Goal: Task Accomplishment & Management: Use online tool/utility

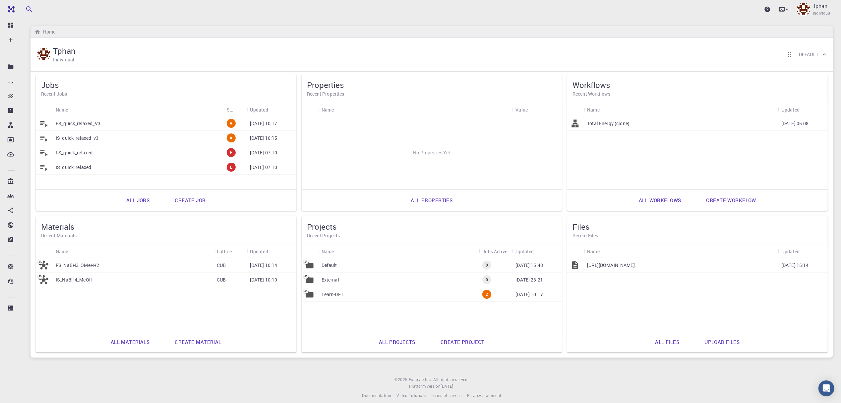
click at [159, 121] on div "FS_quick_relaxed_V3" at bounding box center [137, 123] width 171 height 15
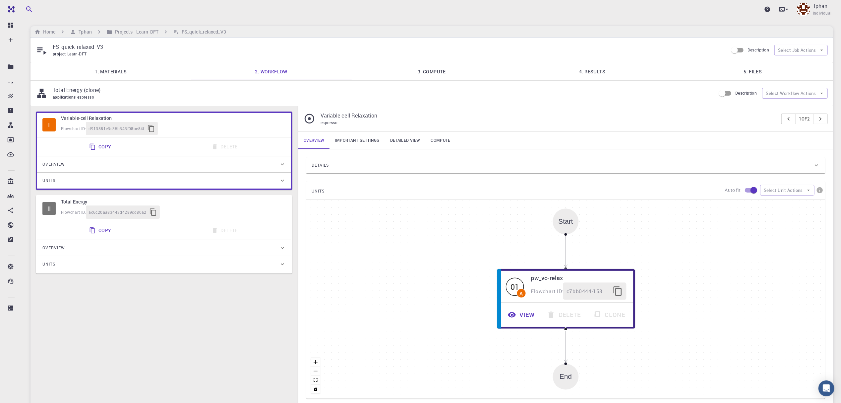
type input "/export/share/pseudo/b/gga/pbe/gbrv/1.4/us/b_pbe_gbrv_1.4.upf"
type input "/export/share/pseudo/o/gga/pbe/gbrv/1.2/us/o_pbe_gbrv_1.2.upf"
type input "/export/share/pseudo/c/gga/pbe/gbrv/1.2/us/c_pbe_gbrv_1.2.upf"
type input "/export/share/pseudo/h/gga/pbe/gbrv/1.4/us/h_pbe_gbrv_1.4.upf"
type input "/export/share/pseudo/na/gga/pbe/gbrv/1.5/us/na_pbe_gbrv_1.5.upf"
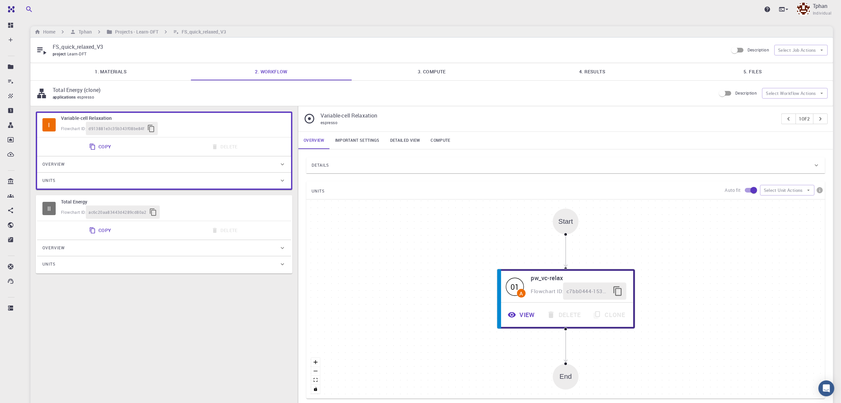
click at [588, 66] on link "4. Results" at bounding box center [592, 71] width 161 height 17
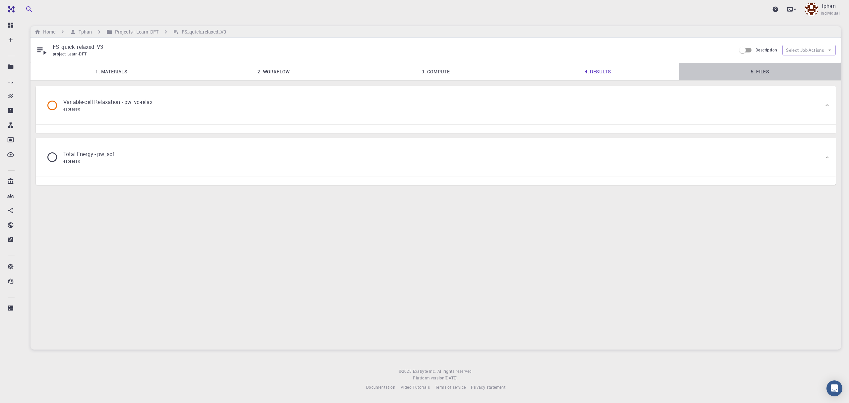
click at [761, 68] on link "5. Files" at bounding box center [760, 71] width 162 height 17
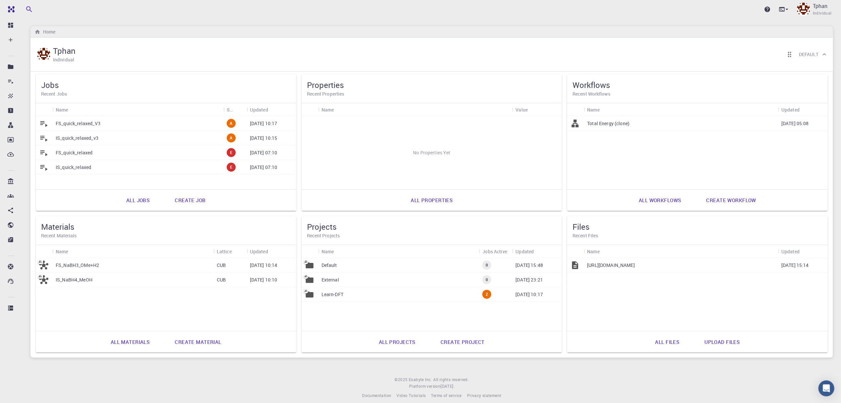
click at [86, 122] on p "FS_quick_relaxed_V3" at bounding box center [78, 123] width 45 height 7
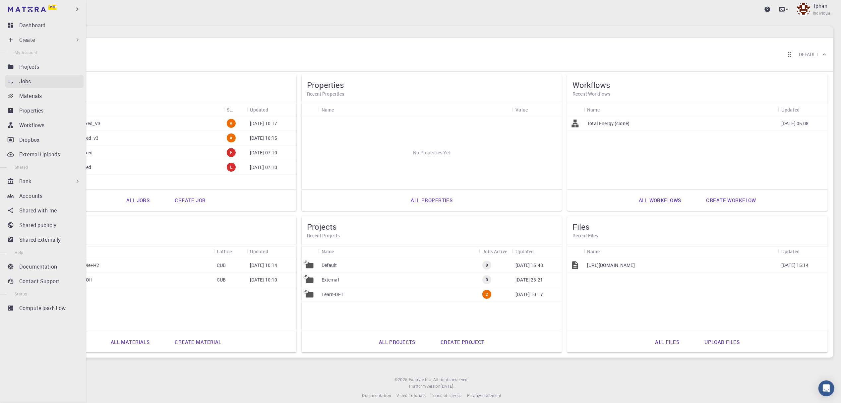
click at [37, 81] on div "Jobs" at bounding box center [51, 81] width 64 height 8
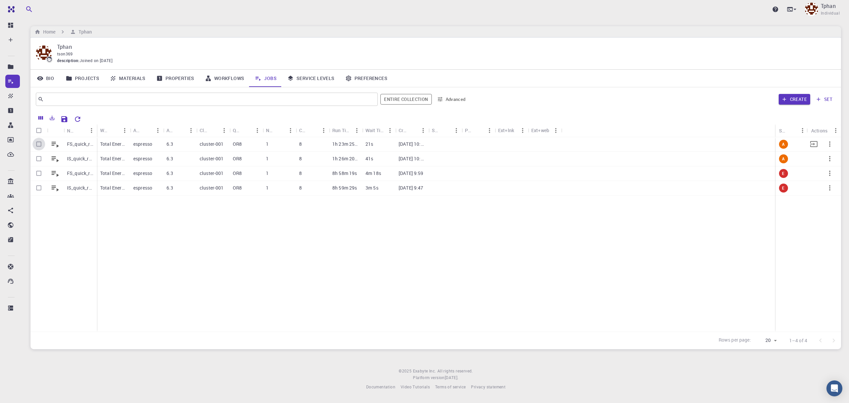
click at [39, 145] on input "Select row" at bounding box center [39, 144] width 13 height 13
checkbox input "true"
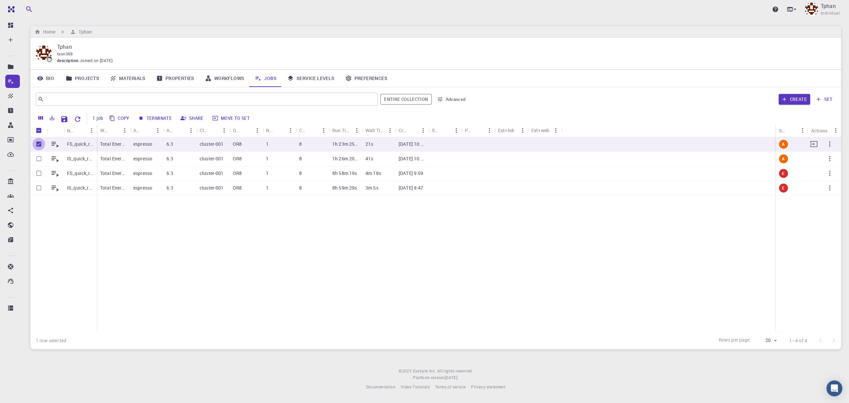
click at [40, 140] on input "Unselect row" at bounding box center [39, 144] width 13 height 13
checkbox input "false"
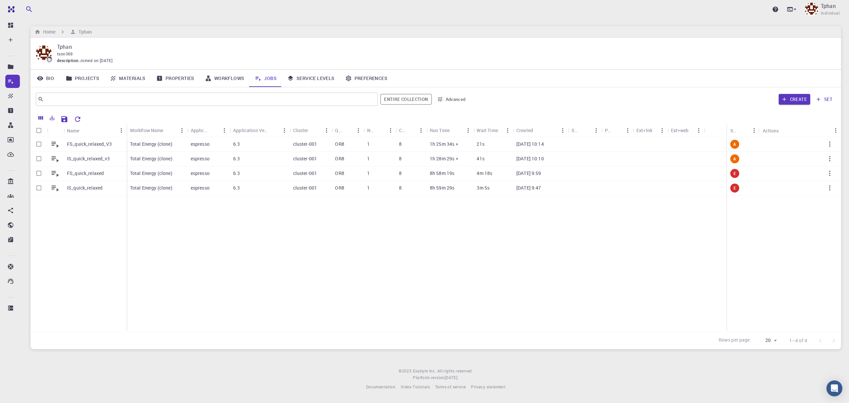
click at [221, 254] on div "FS_quick_relaxed_V3 IS_quick_relaxed_v3 FS_quick_relaxed IS_quick_relaxed Total…" at bounding box center [436, 234] width 811 height 194
click at [38, 158] on input "Select row" at bounding box center [39, 158] width 13 height 13
checkbox input "true"
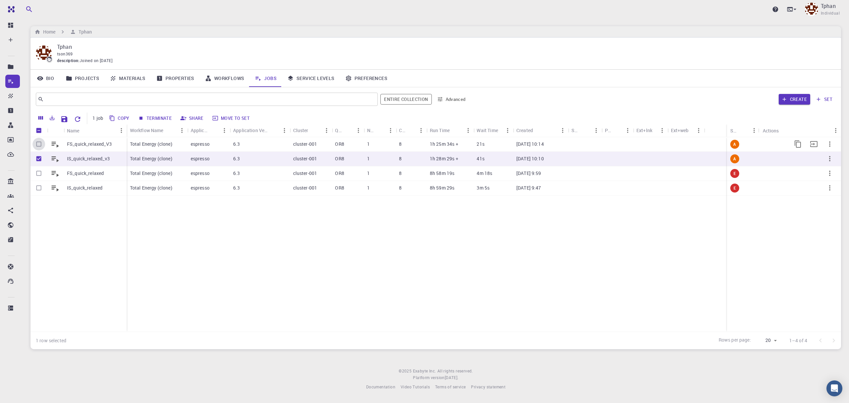
click at [38, 144] on input "Select row" at bounding box center [39, 144] width 13 height 13
checkbox input "true"
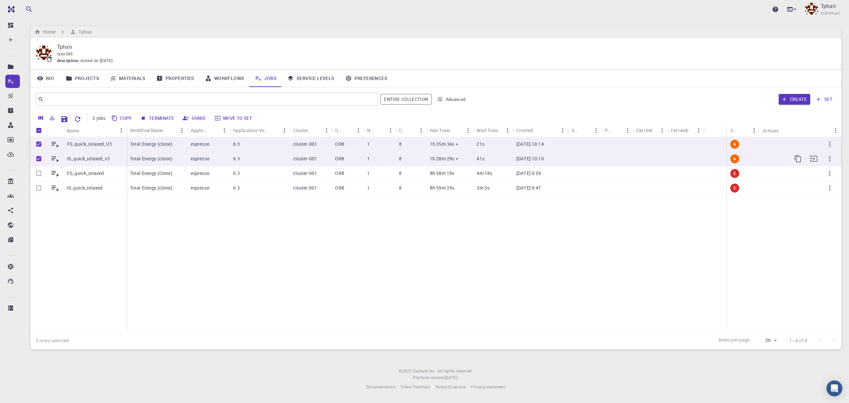
click at [142, 160] on p "Total Energy (clone)" at bounding box center [151, 158] width 42 height 7
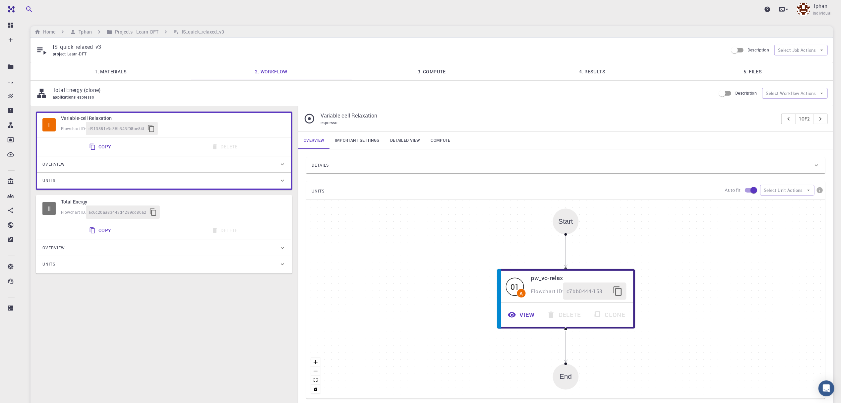
type input "/export/share/pseudo/na/gga/pbe/gbrv/1.5/us/na_pbe_gbrv_1.5.upf"
type input "/export/share/pseudo/b/gga/pbe/gbrv/1.4/us/b_pbe_gbrv_1.4.upf"
type input "/export/share/pseudo/h/gga/pbe/gbrv/1.4/us/h_pbe_gbrv_1.4.upf"
type input "/export/share/pseudo/o/gga/pbe/gbrv/1.2/us/o_pbe_gbrv_1.2.upf"
type input "/export/share/pseudo/c/gga/pbe/gbrv/1.2/us/c_pbe_gbrv_1.2.upf"
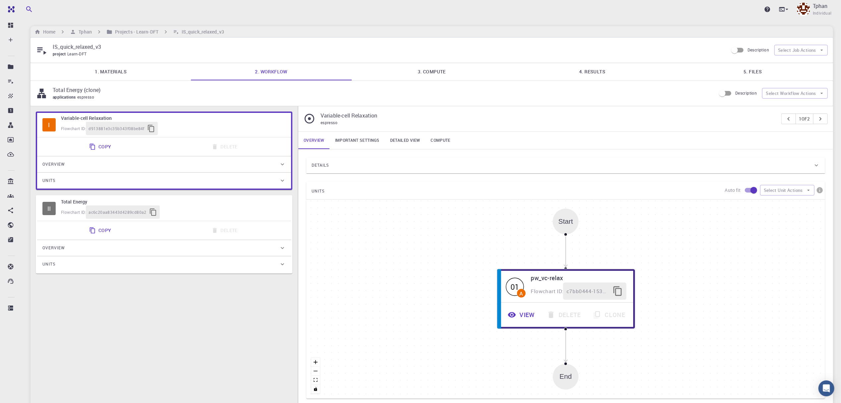
click at [595, 67] on link "4. Results" at bounding box center [592, 71] width 161 height 17
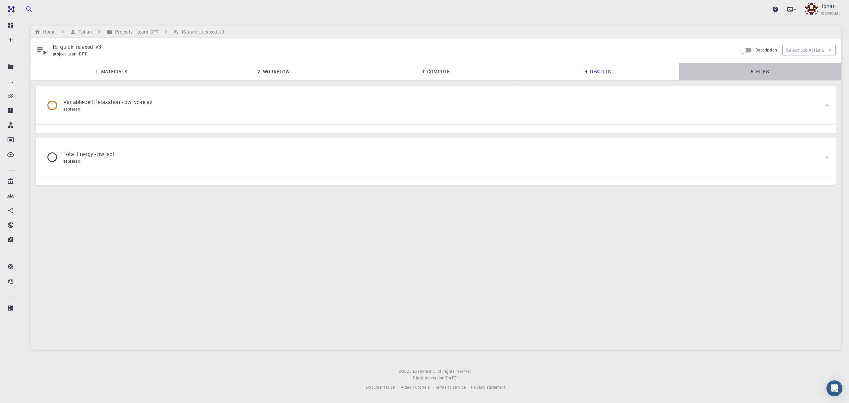
click at [759, 72] on link "5. Files" at bounding box center [760, 71] width 162 height 17
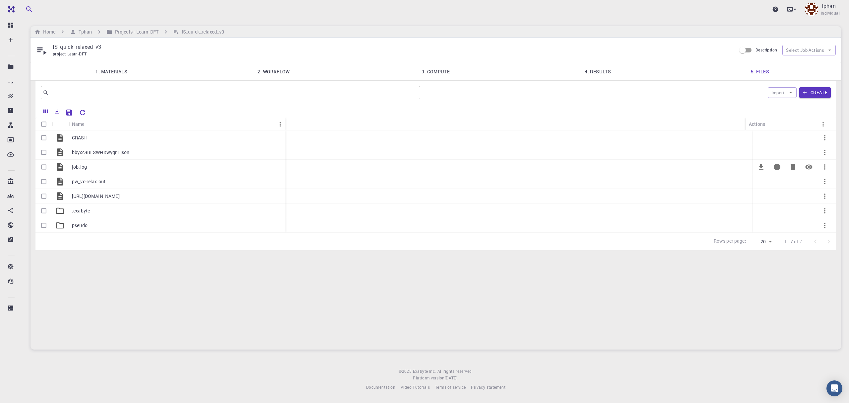
click at [44, 168] on input "Select row" at bounding box center [43, 167] width 13 height 13
checkbox input "true"
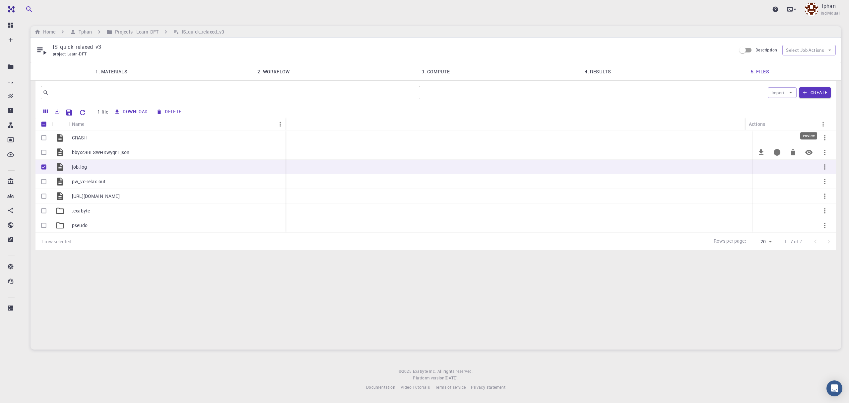
click at [809, 153] on icon "Preview" at bounding box center [808, 152] width 7 height 5
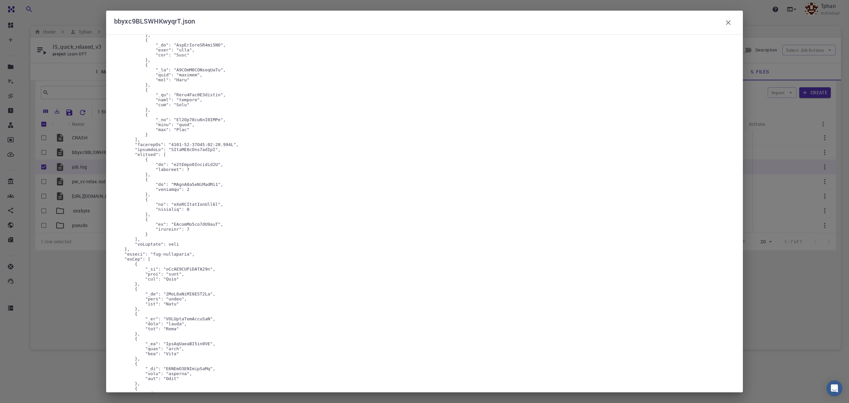
scroll to position [4588, 0]
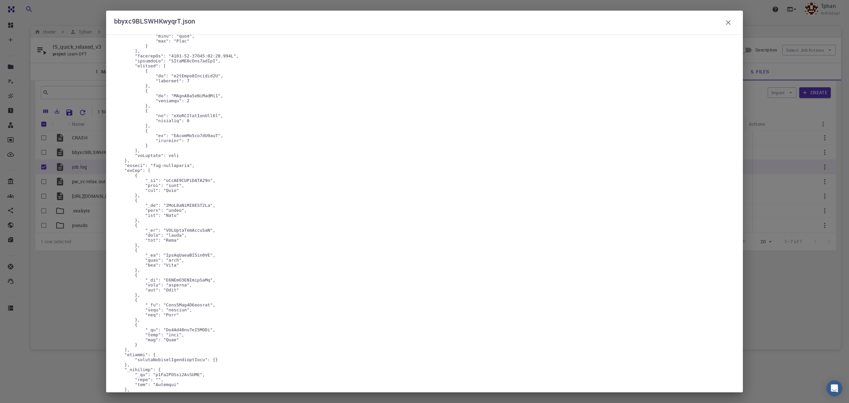
click at [730, 22] on icon "button" at bounding box center [728, 23] width 8 height 8
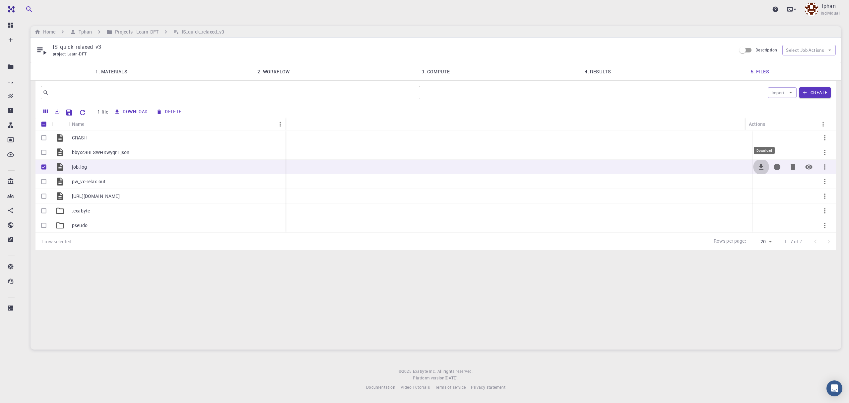
click at [760, 166] on icon "Download" at bounding box center [761, 167] width 8 height 8
click at [807, 165] on icon "Preview" at bounding box center [808, 166] width 7 height 5
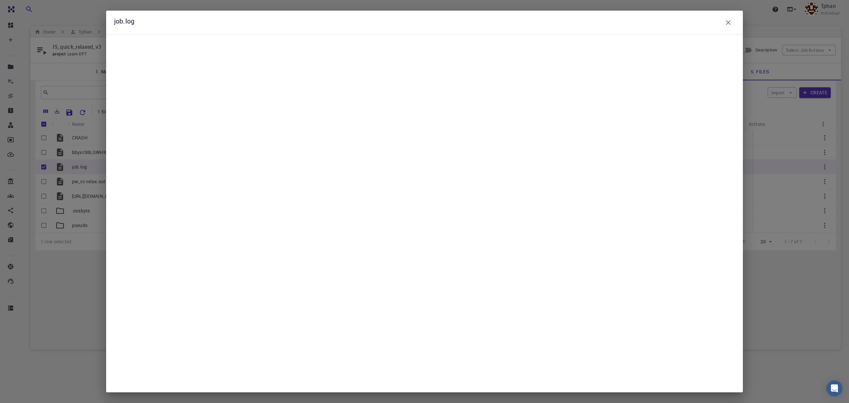
click at [442, 182] on pre at bounding box center [424, 213] width 621 height 338
click at [728, 22] on icon "button" at bounding box center [728, 23] width 8 height 8
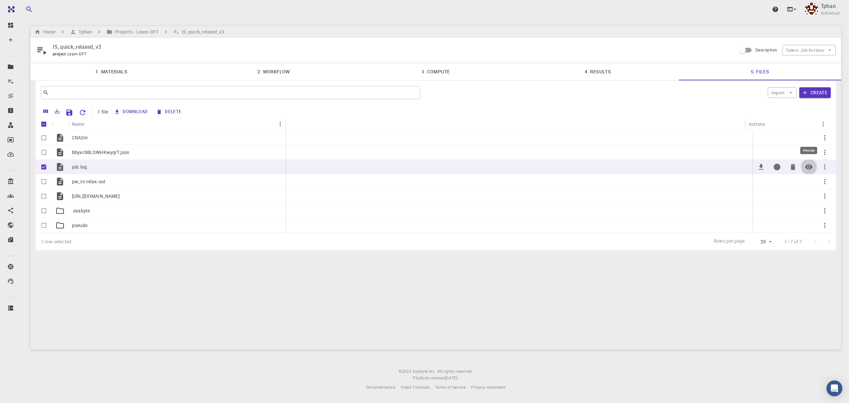
click at [806, 166] on icon "Preview" at bounding box center [809, 167] width 8 height 8
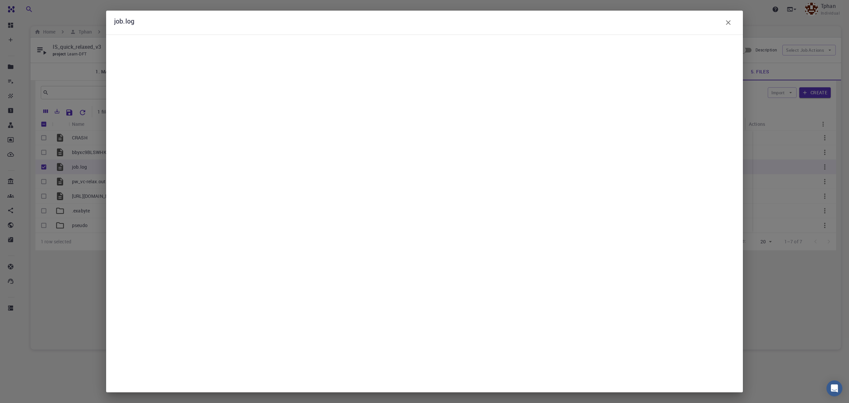
click at [730, 20] on icon "button" at bounding box center [728, 22] width 5 height 5
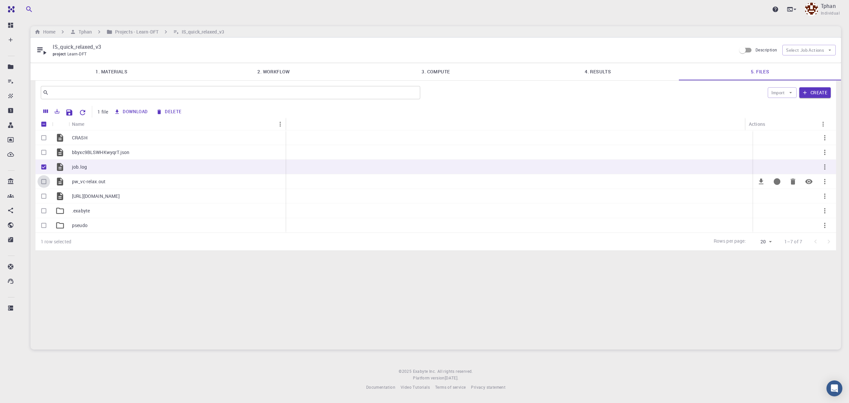
click at [46, 184] on input "Select row" at bounding box center [43, 181] width 13 height 13
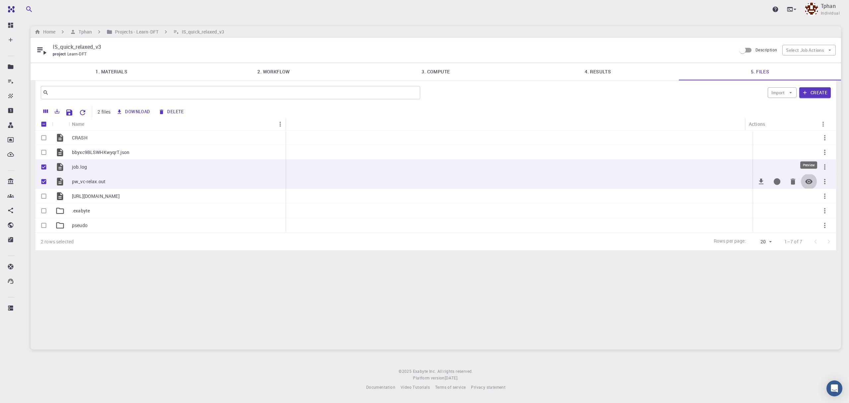
click at [809, 182] on icon "Preview" at bounding box center [808, 181] width 7 height 5
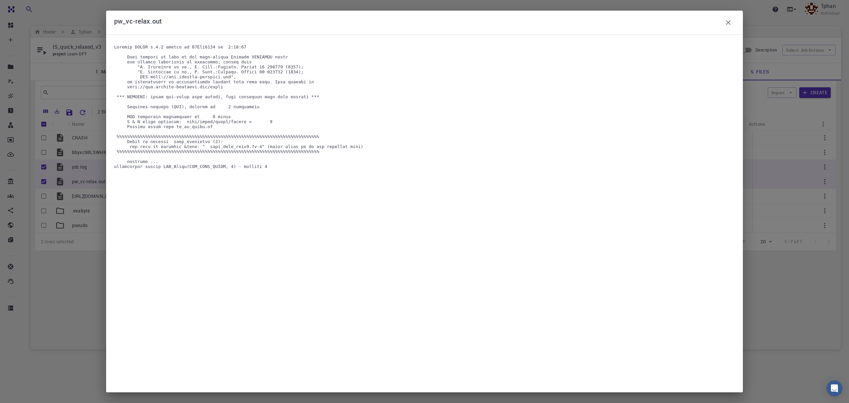
drag, startPoint x: 367, startPoint y: 185, endPoint x: 111, endPoint y: 46, distance: 291.5
click at [111, 46] on div at bounding box center [424, 213] width 637 height 358
click at [441, 194] on pre at bounding box center [424, 213] width 621 height 338
click at [732, 23] on icon "button" at bounding box center [728, 23] width 8 height 8
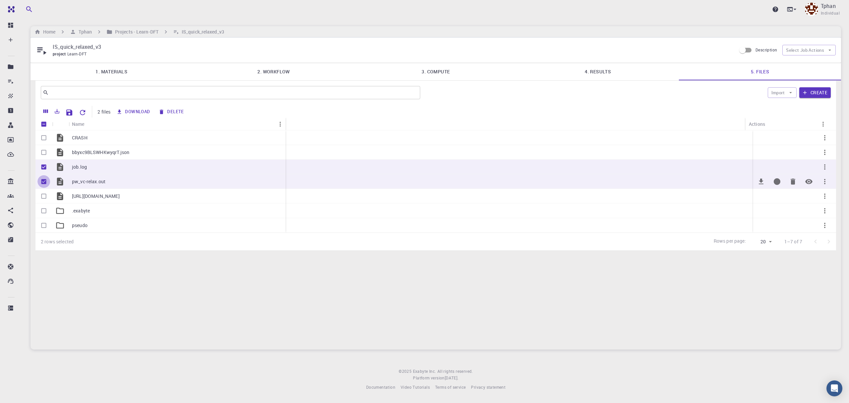
click at [45, 178] on input "Unselect row" at bounding box center [43, 181] width 13 height 13
checkbox input "false"
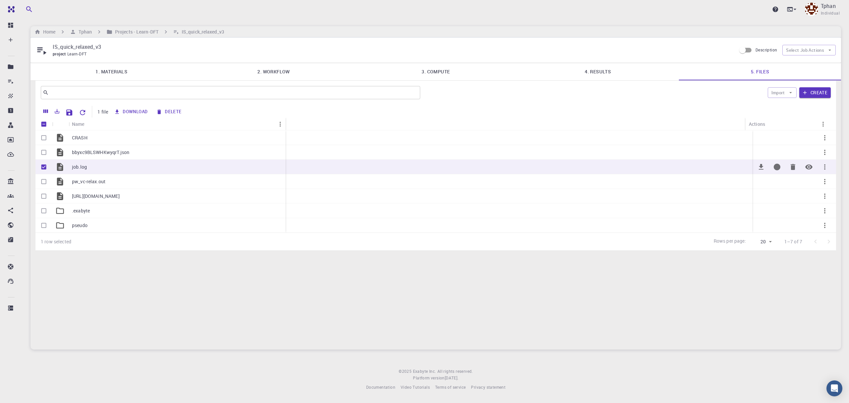
click at [43, 166] on input "Unselect row" at bounding box center [43, 167] width 13 height 13
checkbox input "false"
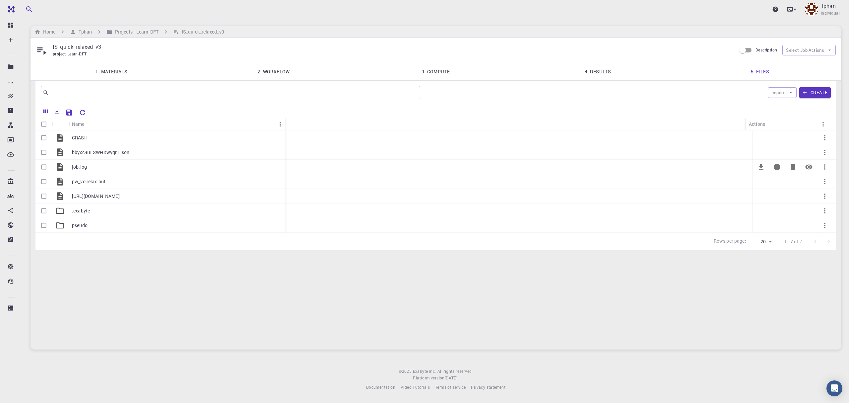
checkbox input "false"
click at [46, 167] on input "Select row" at bounding box center [43, 167] width 13 height 13
checkbox input "true"
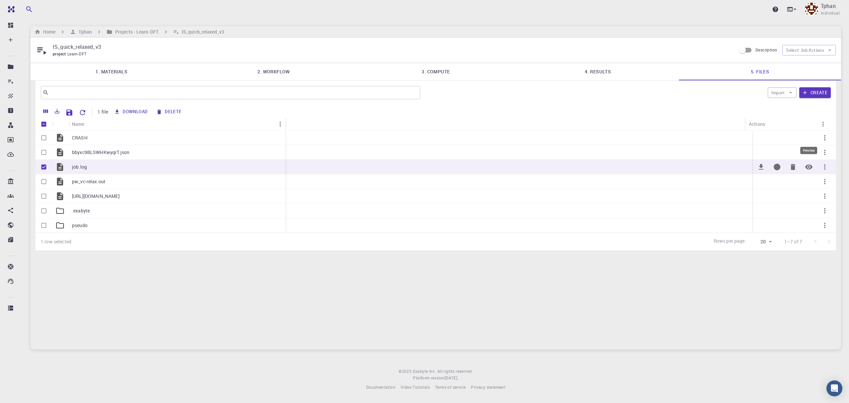
click at [811, 169] on icon "Preview" at bounding box center [808, 166] width 7 height 5
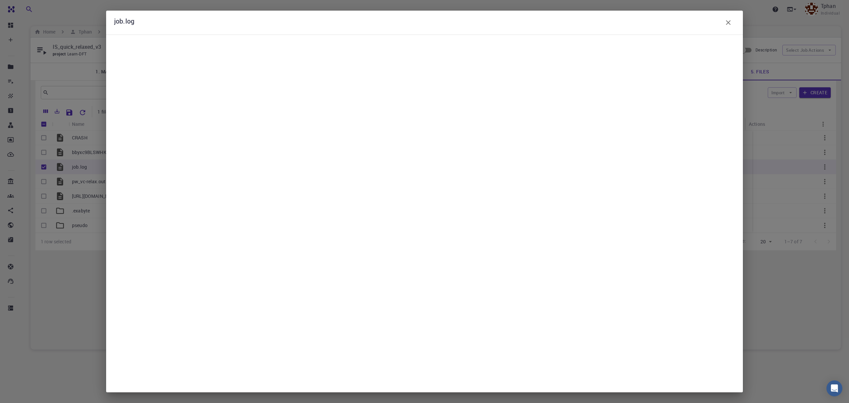
click at [565, 167] on pre at bounding box center [424, 213] width 621 height 338
click at [728, 23] on icon "button" at bounding box center [728, 22] width 5 height 5
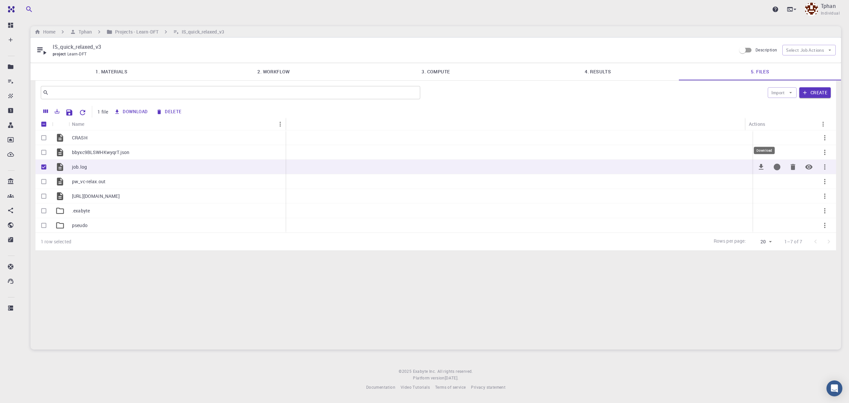
click at [761, 167] on icon "Download" at bounding box center [761, 167] width 5 height 6
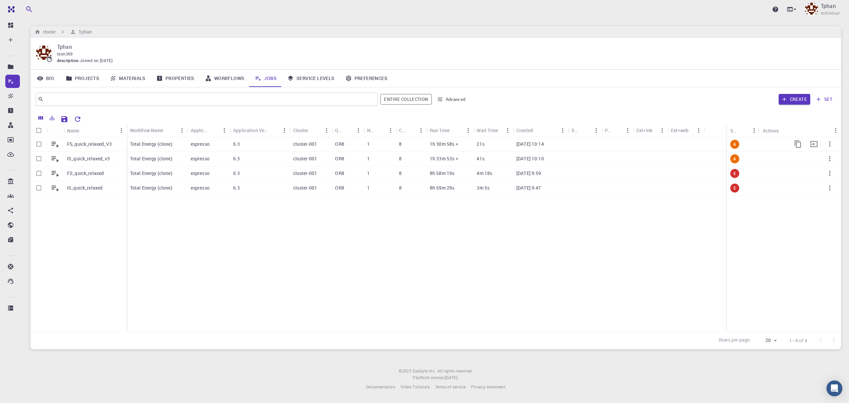
click at [93, 143] on p "FS_quick_relaxed_V3" at bounding box center [89, 144] width 45 height 7
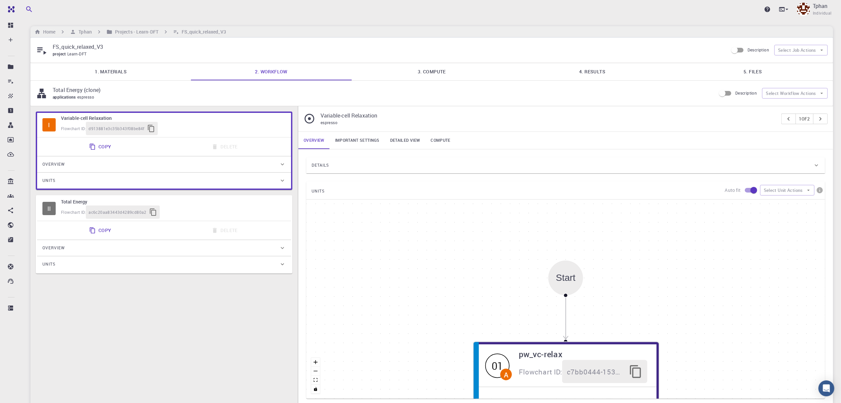
type input "/export/share/pseudo/b/gga/pbe/gbrv/1.4/us/b_pbe_gbrv_1.4.upf"
type input "/export/share/pseudo/o/gga/pbe/gbrv/1.2/us/o_pbe_gbrv_1.2.upf"
type input "/export/share/pseudo/c/gga/pbe/gbrv/1.2/us/c_pbe_gbrv_1.2.upf"
type input "/export/share/pseudo/h/gga/pbe/gbrv/1.4/us/h_pbe_gbrv_1.4.upf"
type input "/export/share/pseudo/na/gga/pbe/gbrv/1.5/us/na_pbe_gbrv_1.5.upf"
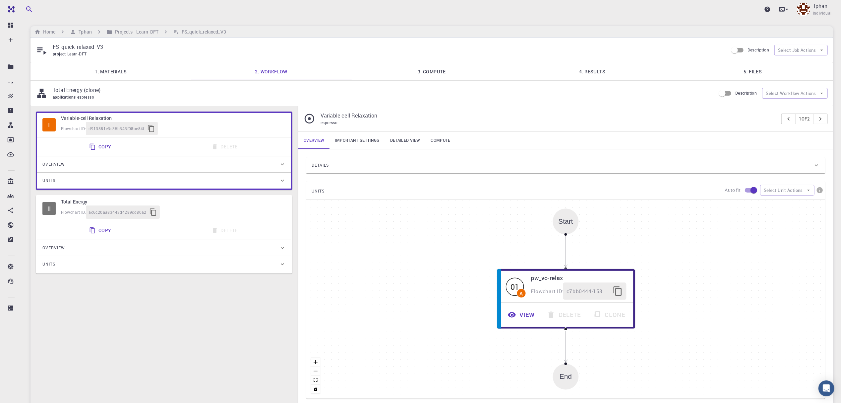
click at [768, 72] on link "5. Files" at bounding box center [753, 71] width 161 height 17
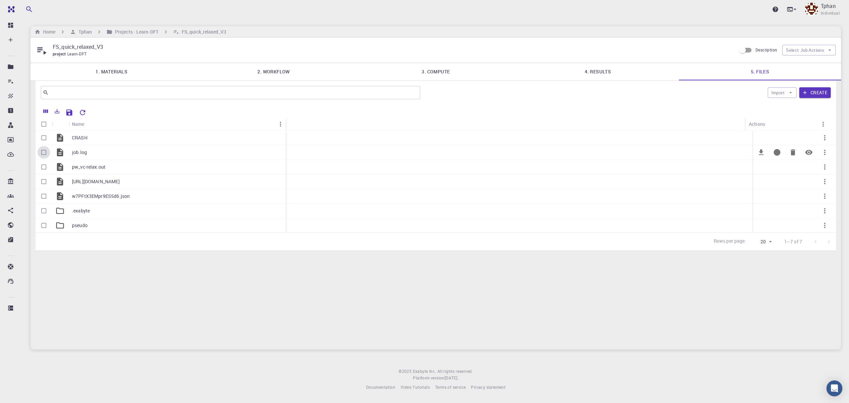
click at [41, 152] on input "Select row" at bounding box center [43, 152] width 13 height 13
checkbox input "true"
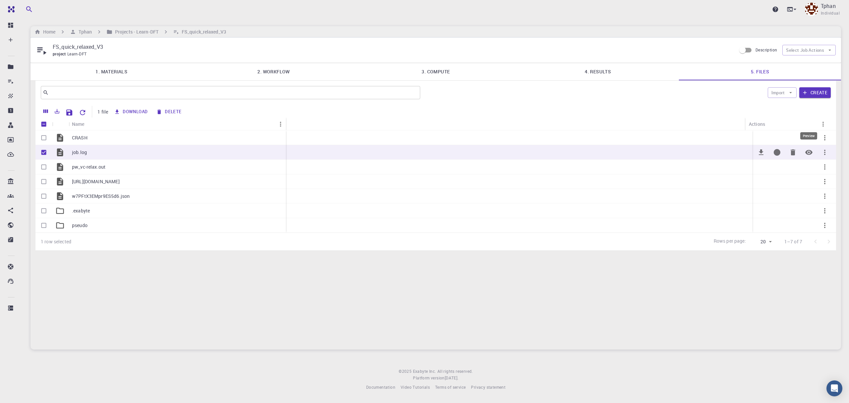
click at [808, 151] on icon "Preview" at bounding box center [808, 152] width 7 height 5
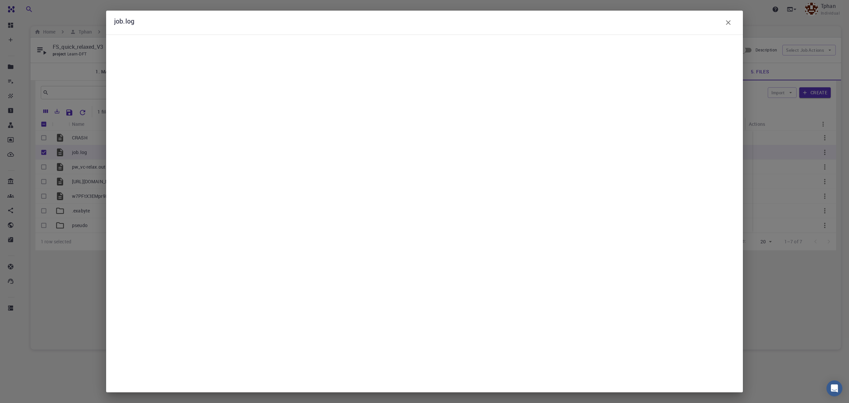
click at [556, 180] on pre at bounding box center [424, 213] width 621 height 338
click at [729, 21] on icon "button" at bounding box center [728, 23] width 8 height 8
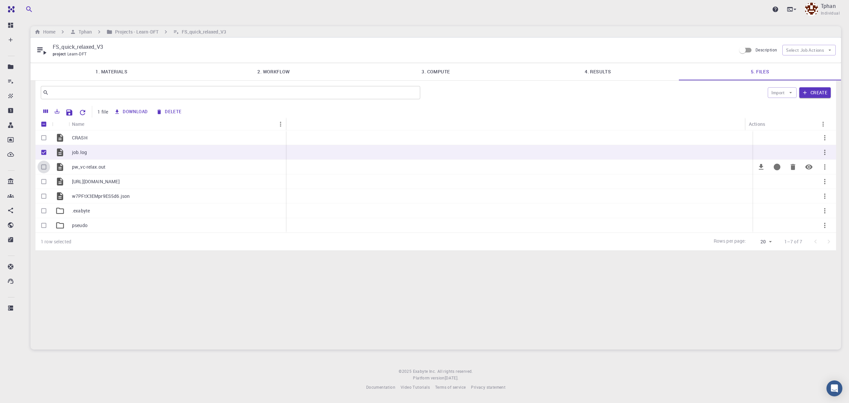
click at [44, 166] on input "Select row" at bounding box center [43, 167] width 13 height 13
checkbox input "true"
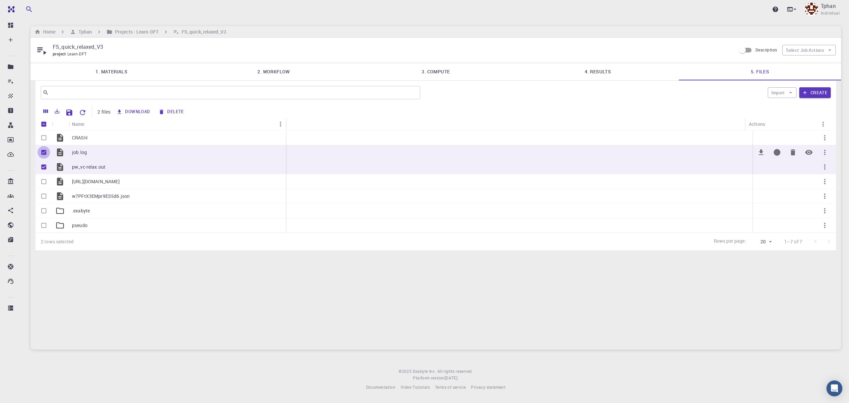
click at [43, 155] on input "Unselect row" at bounding box center [43, 152] width 13 height 13
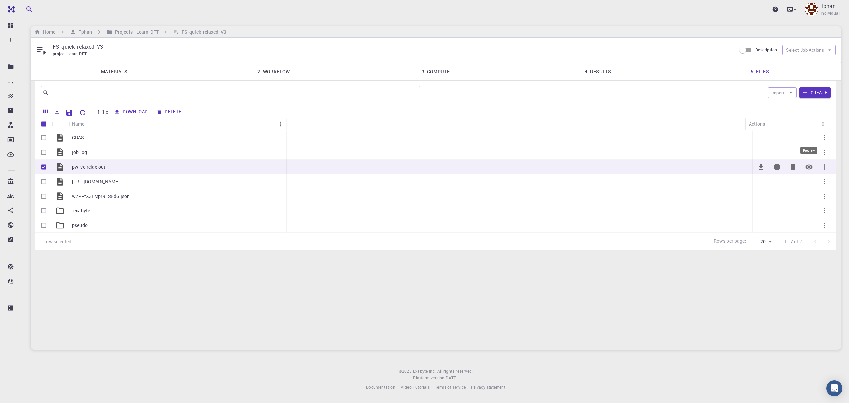
click at [811, 165] on icon "Preview" at bounding box center [809, 167] width 8 height 8
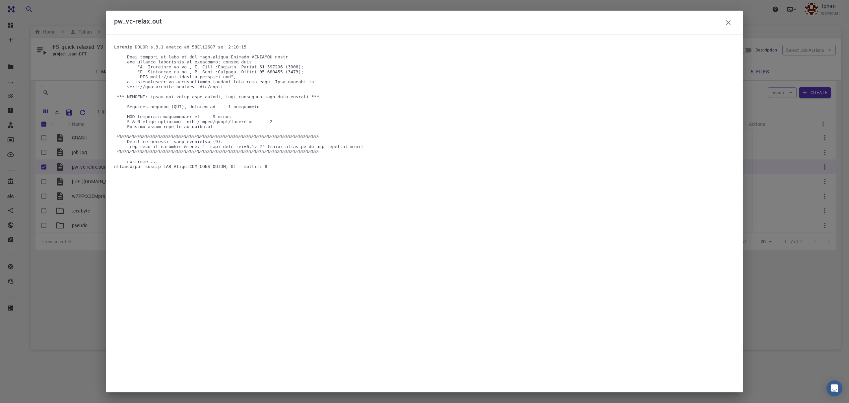
click at [730, 20] on icon "button" at bounding box center [728, 23] width 8 height 8
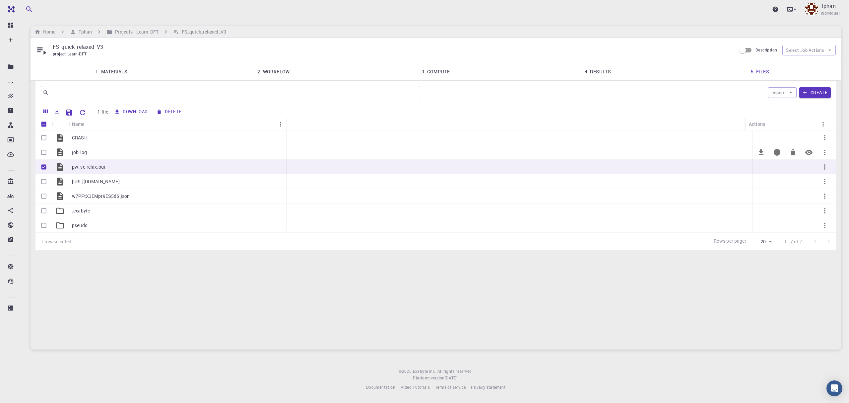
click at [73, 154] on p "job.log" at bounding box center [79, 152] width 15 height 7
click at [43, 152] on input "Select row" at bounding box center [43, 152] width 13 height 13
checkbox input "true"
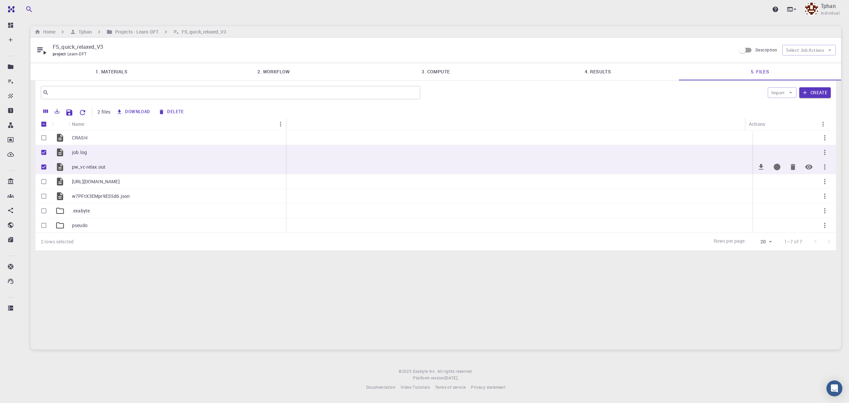
click at [44, 168] on input "Unselect row" at bounding box center [43, 167] width 13 height 13
checkbox input "false"
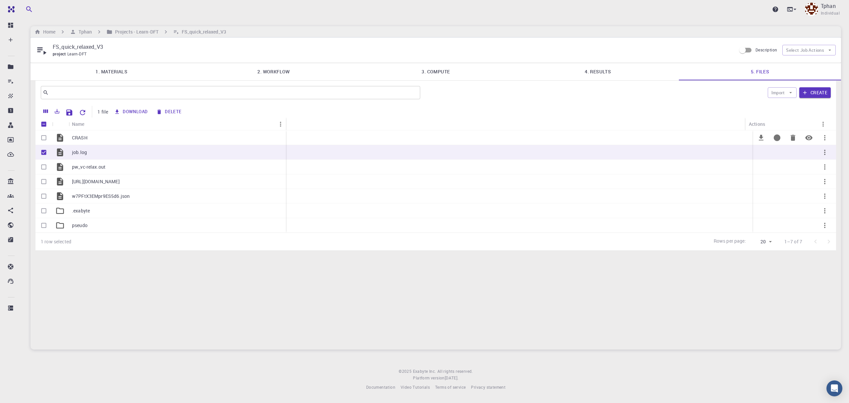
click at [44, 140] on input "Select row" at bounding box center [43, 137] width 13 height 13
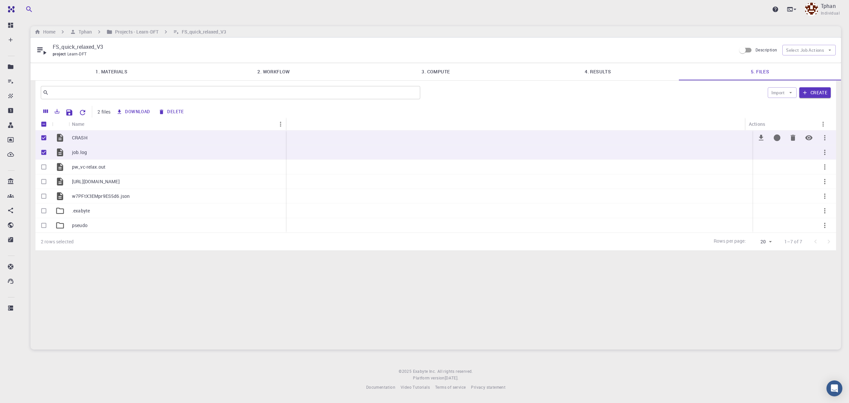
click at [811, 137] on icon "Preview" at bounding box center [808, 137] width 7 height 5
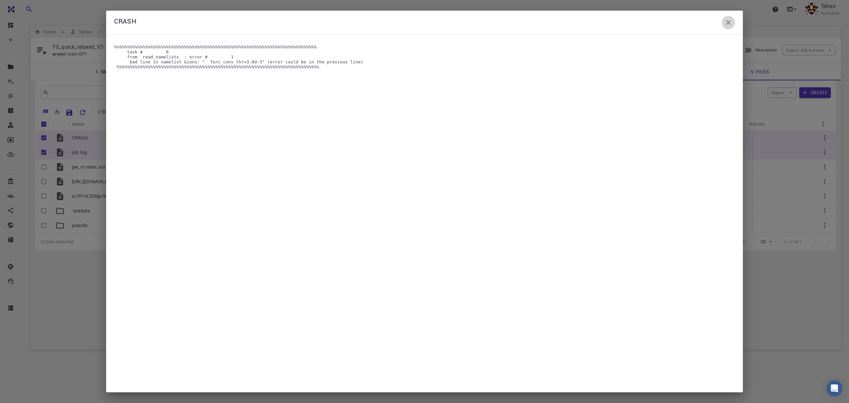
click at [733, 20] on button "button" at bounding box center [728, 22] width 13 height 13
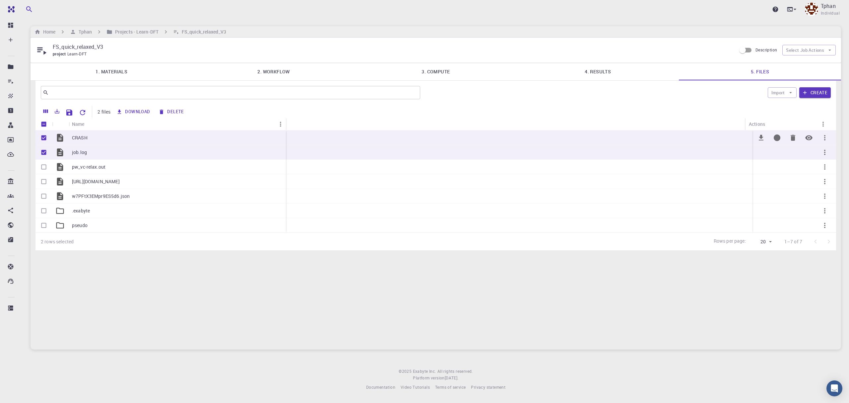
click at [44, 140] on input "Unselect row" at bounding box center [43, 137] width 13 height 13
checkbox input "false"
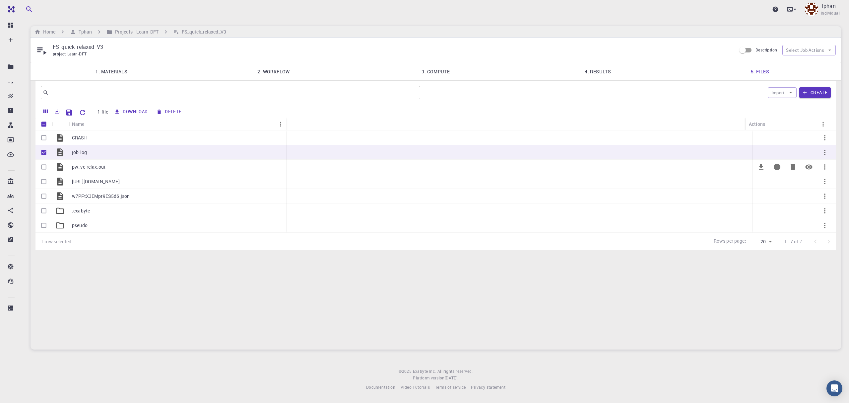
click at [42, 169] on input "Select row" at bounding box center [43, 167] width 13 height 13
checkbox input "true"
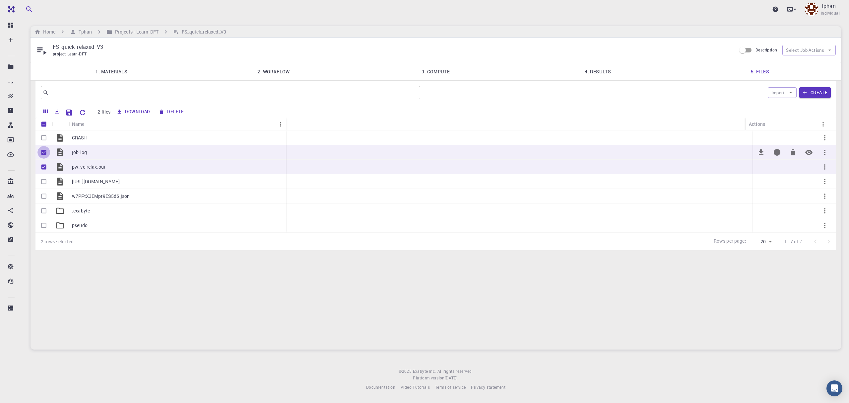
click at [43, 153] on input "Unselect row" at bounding box center [43, 152] width 13 height 13
checkbox input "false"
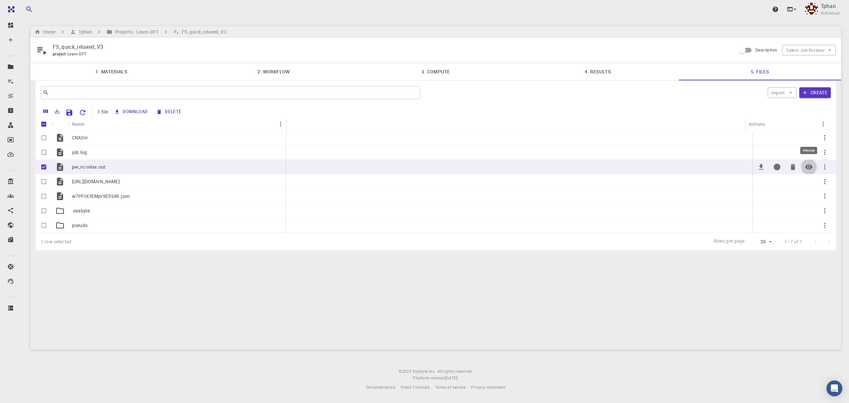
click at [809, 167] on icon "Preview" at bounding box center [809, 167] width 8 height 8
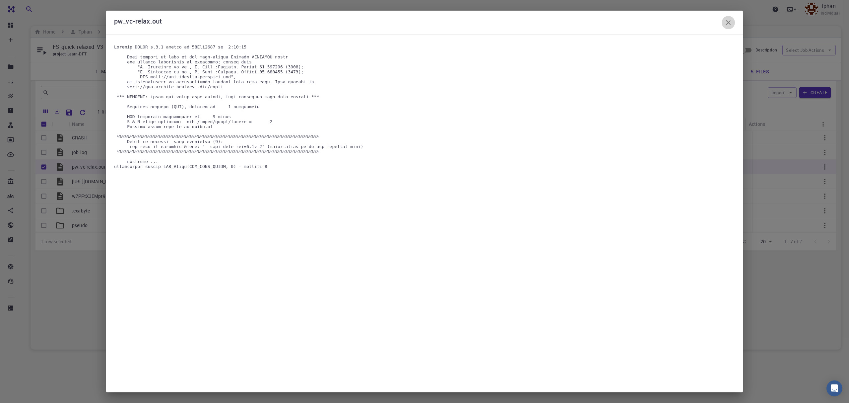
click at [727, 23] on icon "button" at bounding box center [728, 23] width 8 height 8
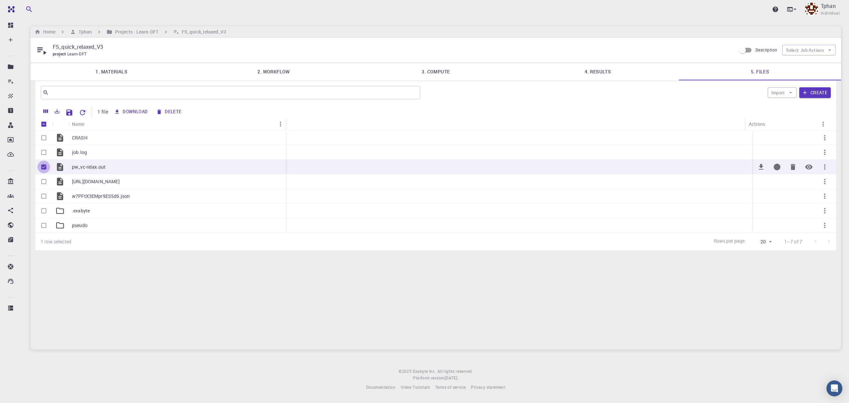
click at [44, 166] on input "Unselect row" at bounding box center [43, 167] width 13 height 13
checkbox input "false"
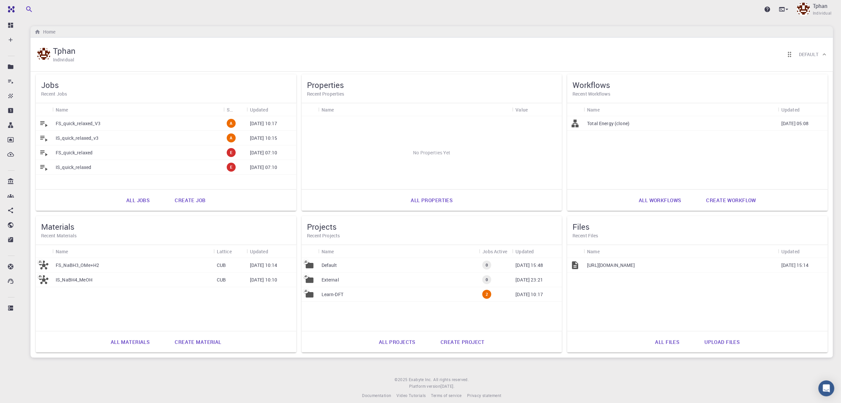
click at [113, 141] on div "IS_quick_relaxed_v3" at bounding box center [137, 138] width 171 height 15
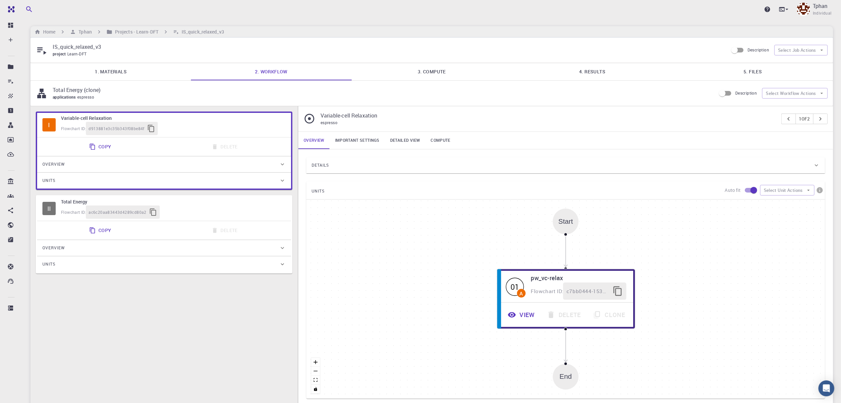
type input "/export/share/pseudo/na/gga/pbe/gbrv/1.5/us/na_pbe_gbrv_1.5.upf"
type input "/export/share/pseudo/b/gga/pbe/gbrv/1.4/us/b_pbe_gbrv_1.4.upf"
type input "/export/share/pseudo/h/gga/pbe/gbrv/1.4/us/h_pbe_gbrv_1.4.upf"
type input "/export/share/pseudo/o/gga/pbe/gbrv/1.2/us/o_pbe_gbrv_1.2.upf"
type input "/export/share/pseudo/c/gga/pbe/gbrv/1.2/us/c_pbe_gbrv_1.2.upf"
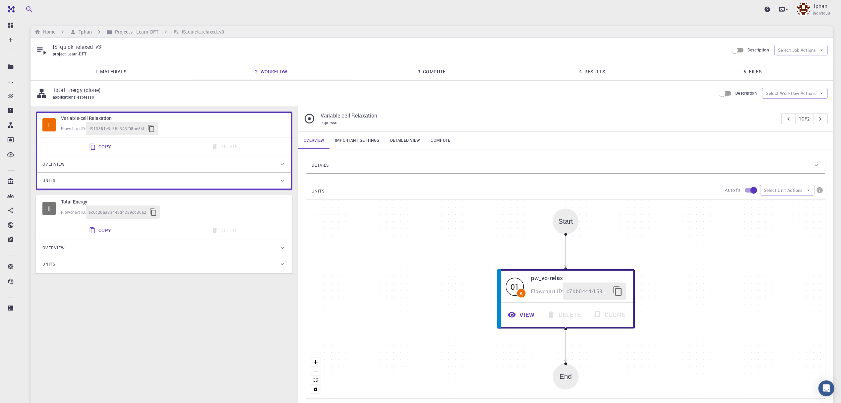
click at [759, 72] on link "5. Files" at bounding box center [753, 71] width 161 height 17
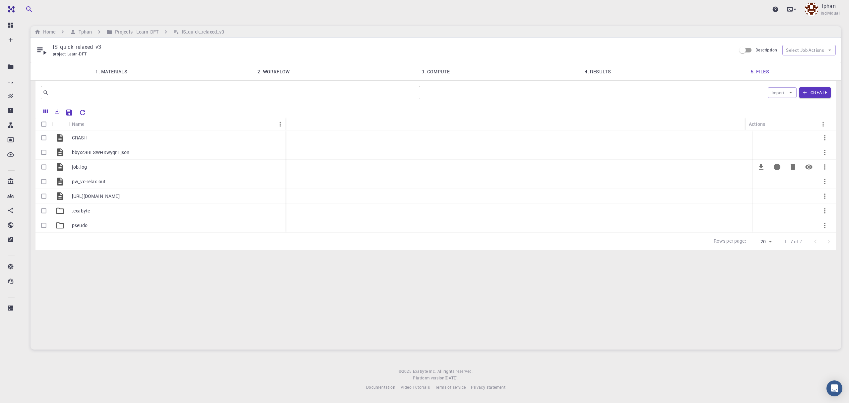
click at [44, 167] on input "Select row" at bounding box center [43, 167] width 13 height 13
checkbox input "true"
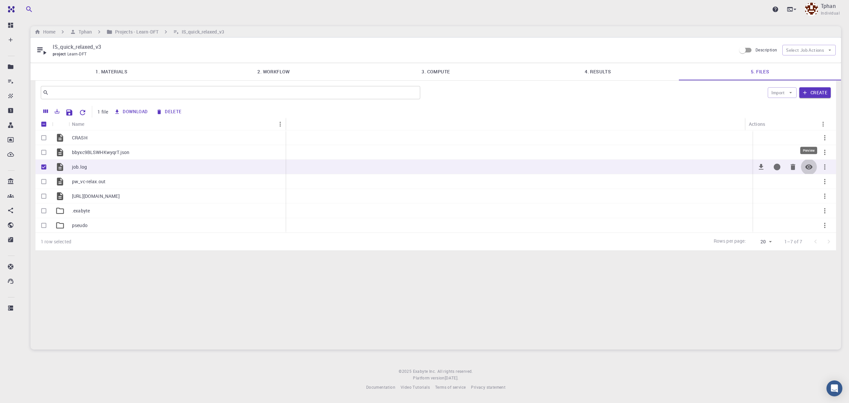
click at [810, 168] on icon "Preview" at bounding box center [809, 167] width 8 height 8
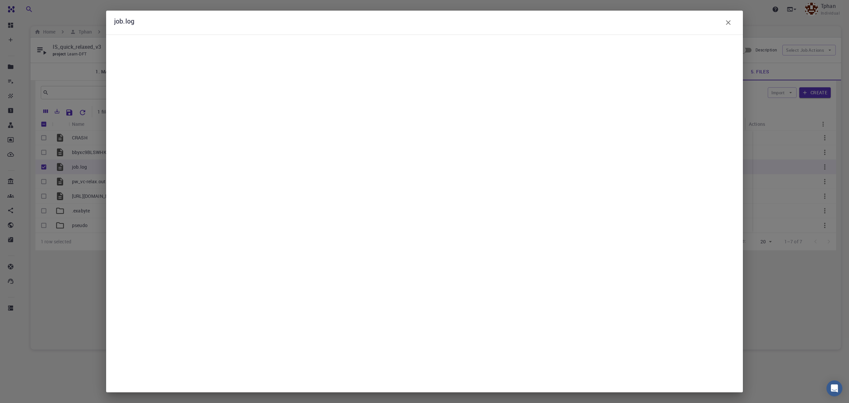
click at [729, 26] on icon "button" at bounding box center [728, 23] width 8 height 8
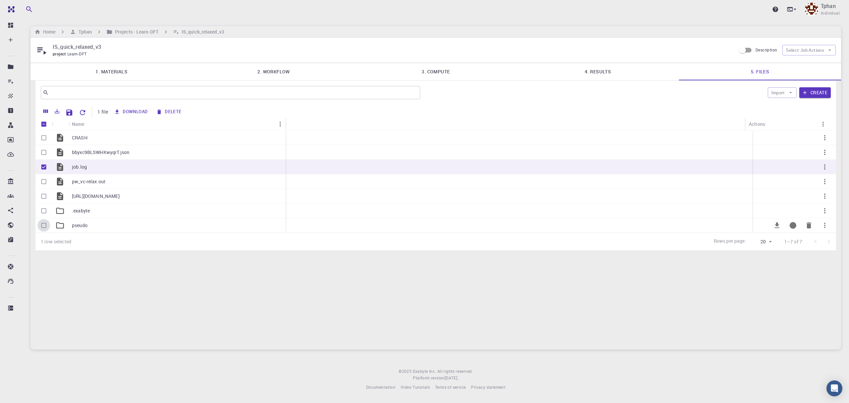
click at [43, 228] on input "Select row" at bounding box center [43, 225] width 13 height 13
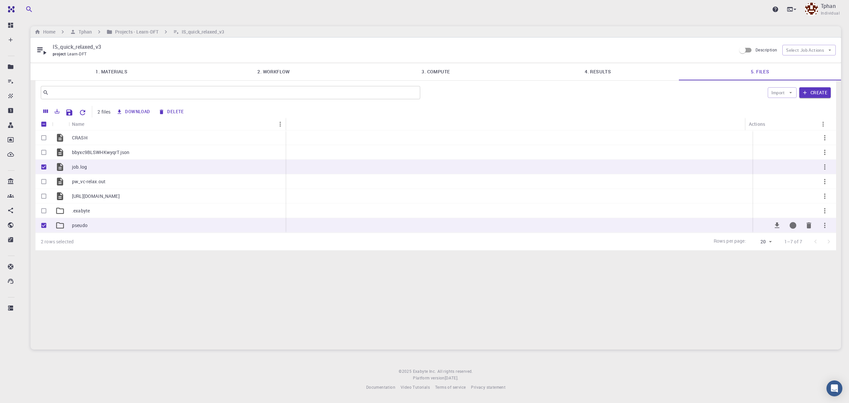
click at [45, 226] on input "Unselect row" at bounding box center [43, 225] width 13 height 13
checkbox input "false"
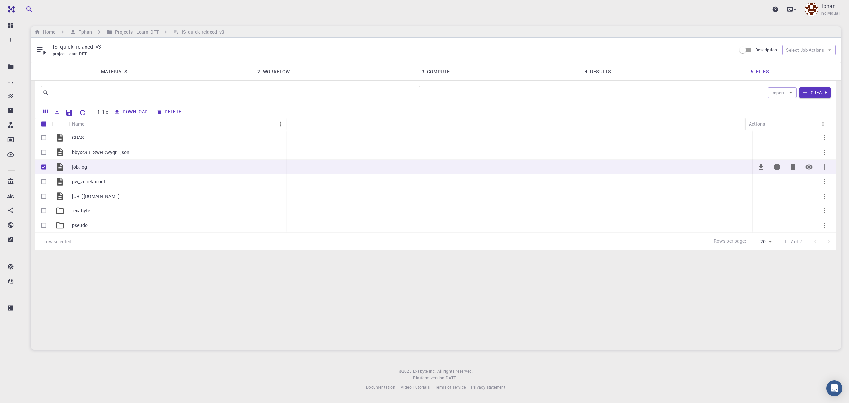
click at [42, 167] on input "Unselect row" at bounding box center [43, 167] width 13 height 13
checkbox input "false"
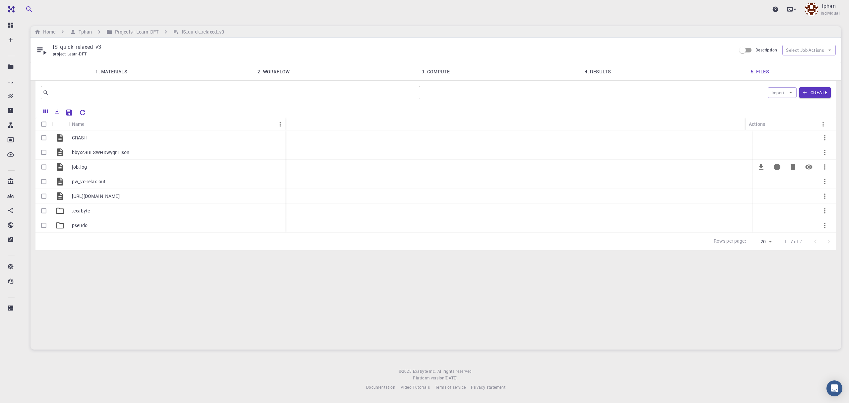
click at [825, 169] on icon "button" at bounding box center [824, 166] width 1 height 5
click at [827, 208] on span "Preview" at bounding box center [826, 207] width 15 height 7
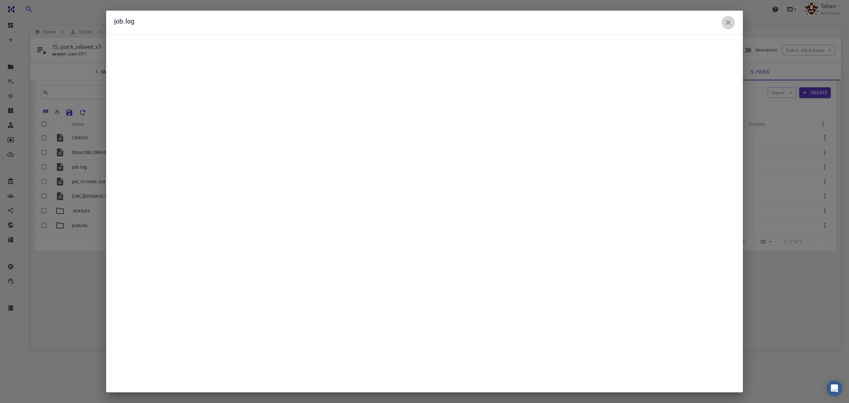
click at [729, 25] on icon "button" at bounding box center [728, 23] width 8 height 8
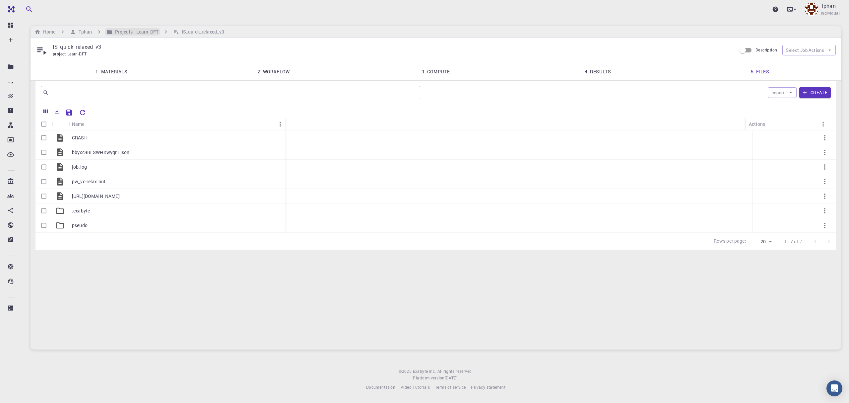
click at [141, 30] on h6 "Projects - Learn-DFT" at bounding box center [135, 31] width 46 height 7
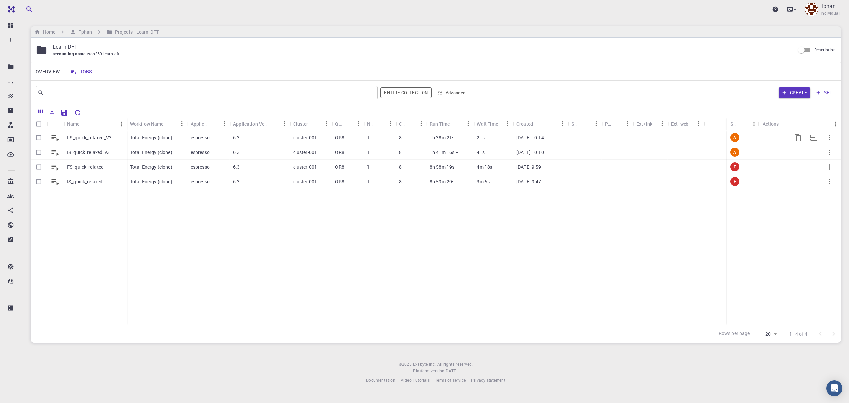
click at [41, 137] on input "Select row" at bounding box center [39, 137] width 13 height 13
checkbox input "true"
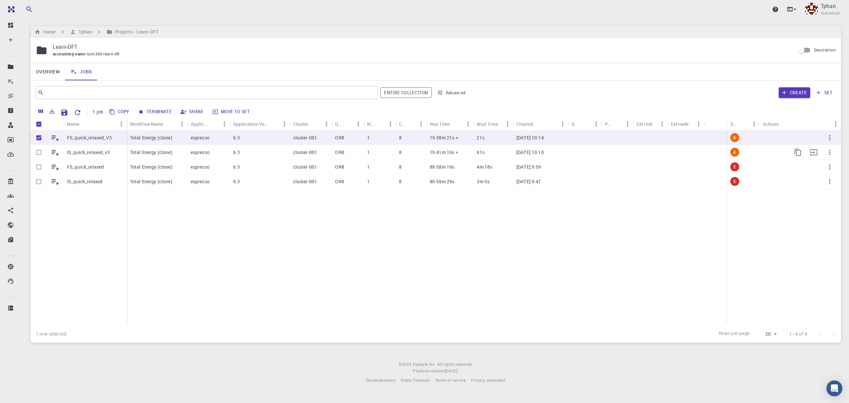
click at [40, 156] on input "Select row" at bounding box center [39, 152] width 13 height 13
checkbox input "true"
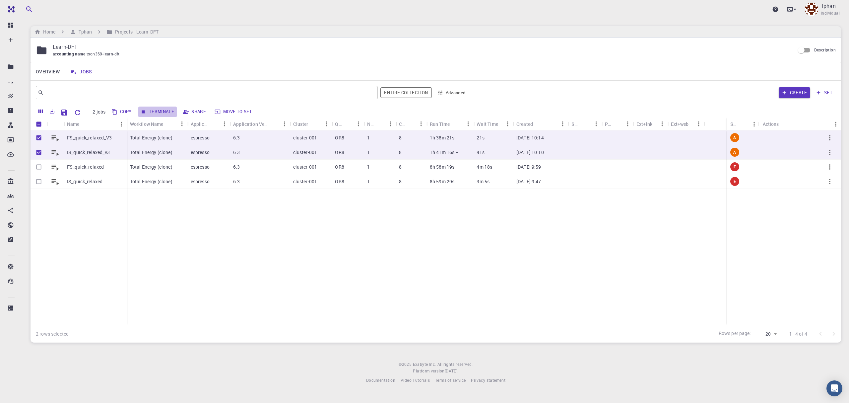
click at [161, 113] on button "Terminate" at bounding box center [157, 111] width 38 height 11
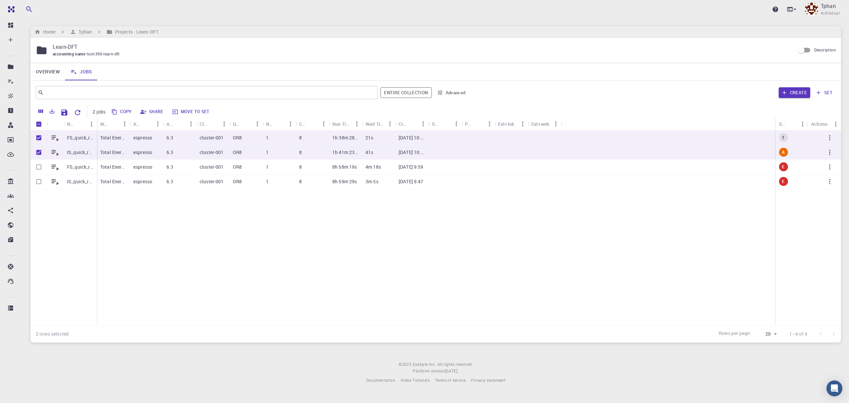
checkbox input "false"
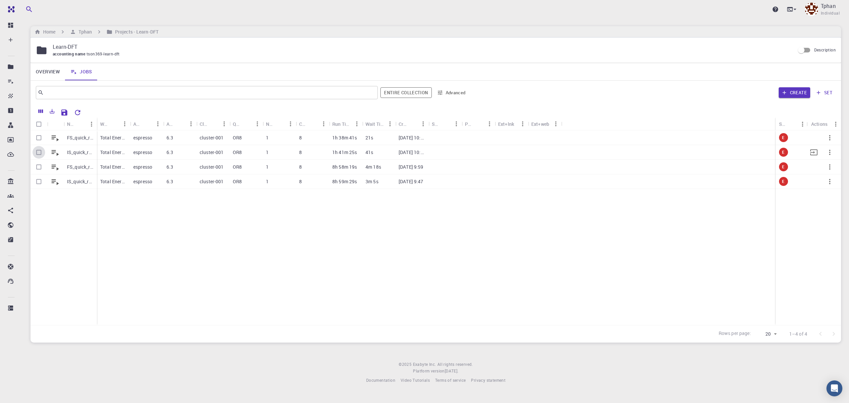
click at [40, 154] on input "Select row" at bounding box center [39, 152] width 13 height 13
checkbox input "true"
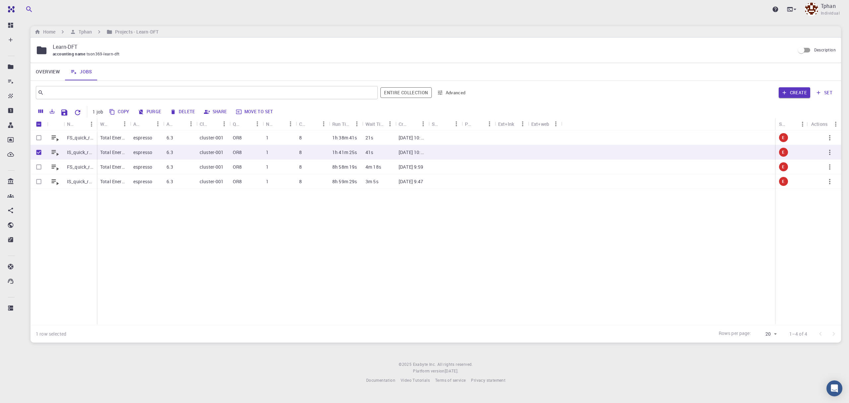
click at [124, 113] on button "Copy" at bounding box center [119, 111] width 25 height 11
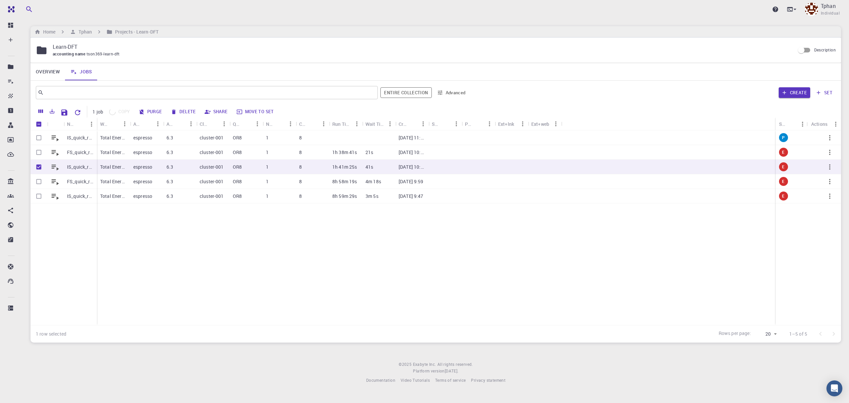
checkbox input "false"
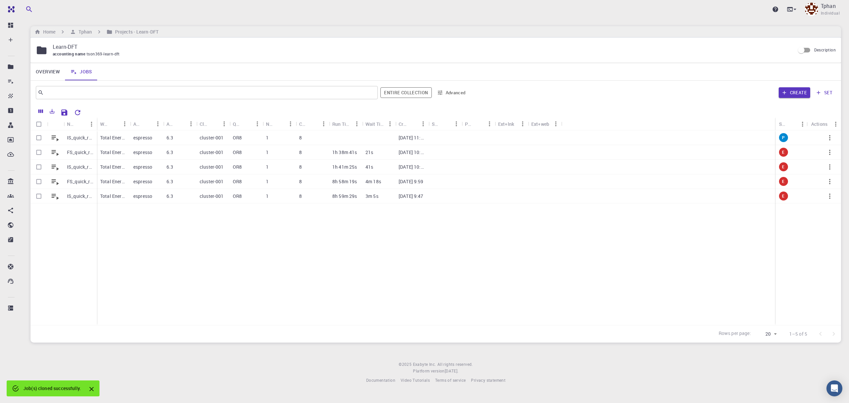
drag, startPoint x: 99, startPoint y: 123, endPoint x: 180, endPoint y: 120, distance: 81.3
click at [180, 120] on div "Workflow Name Application Application Version Cluster Queue Nodes Cores Run Tim…" at bounding box center [329, 123] width 464 height 13
click at [83, 139] on p "IS_quick_relaxed_v3 (clone)" at bounding box center [80, 137] width 27 height 7
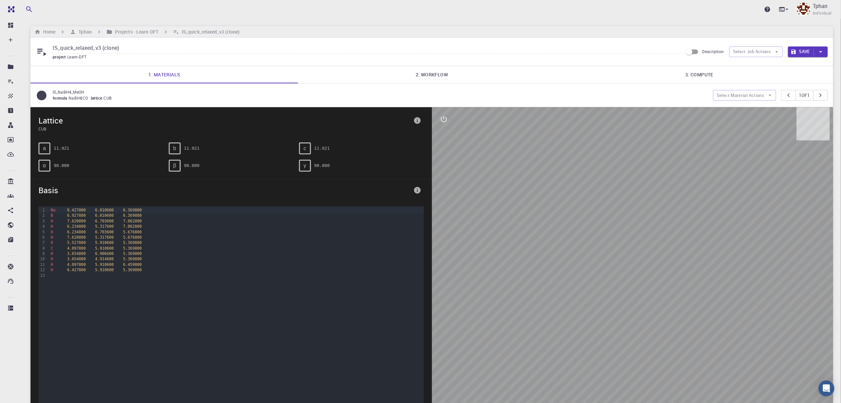
click at [121, 48] on input "IS_quick_relaxed_v3 (clone)" at bounding box center [365, 48] width 625 height 11
type input "IS_quick_relaxed_v4"
click at [425, 75] on link "2. Workflow" at bounding box center [432, 74] width 268 height 17
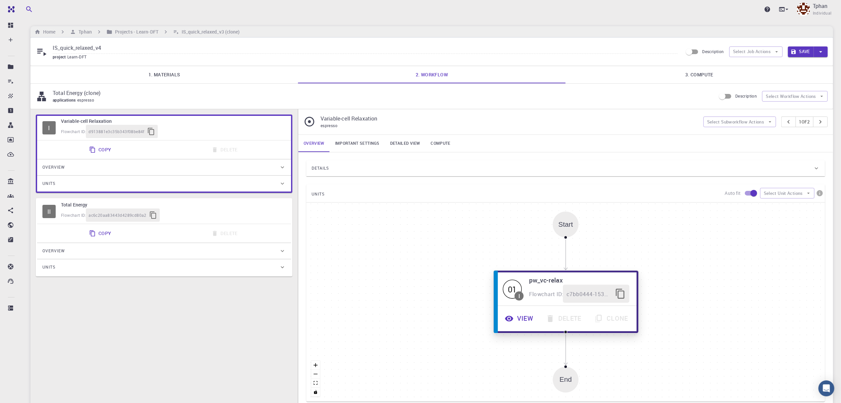
click at [518, 321] on button "View" at bounding box center [519, 318] width 41 height 18
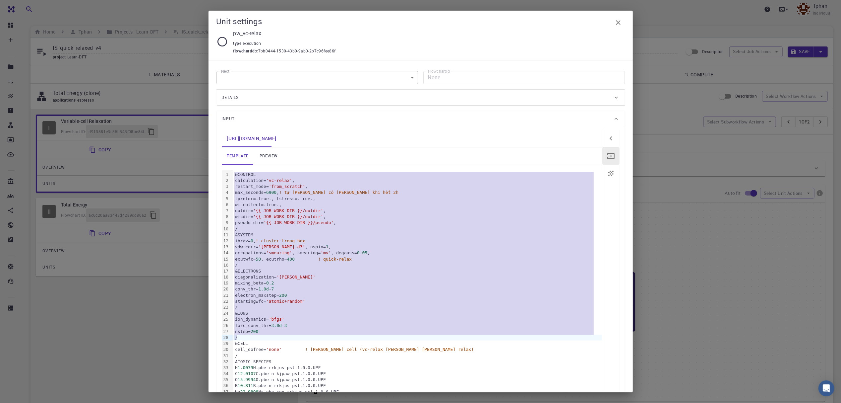
drag, startPoint x: 233, startPoint y: 176, endPoint x: 237, endPoint y: 336, distance: 160.2
click at [237, 336] on div "&CONTROL calculation= 'vc-relax' , restart_mode= 'from_scratch' , max_seconds= …" at bounding box center [417, 313] width 369 height 286
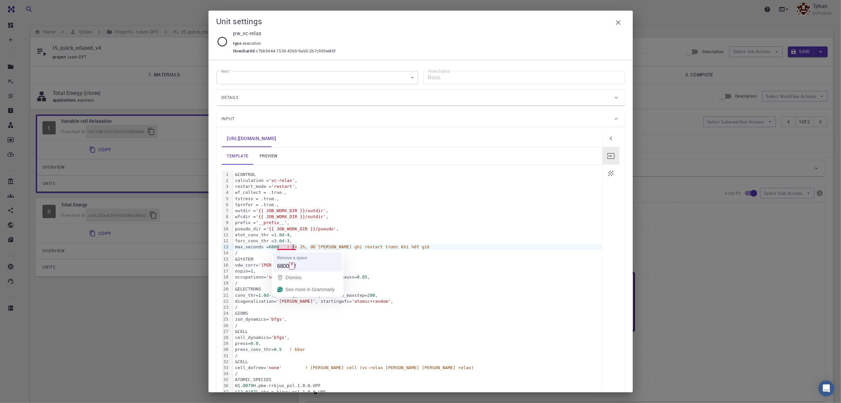
drag, startPoint x: 293, startPoint y: 247, endPoint x: 317, endPoint y: 255, distance: 26.2
click at [294, 247] on div "max_seconds = 6800 ! ~< 2h, để kịp ghi restart trước khi hết giờ" at bounding box center [417, 247] width 369 height 6
click at [446, 252] on div "/" at bounding box center [417, 253] width 369 height 6
click at [408, 240] on div "forc_conv_thr = 3.0d - 3 ," at bounding box center [417, 241] width 369 height 6
click at [407, 245] on div "max_seconds = 6800 ! ~< 2h, để kịp ghi restart trước khi hết giờ" at bounding box center [417, 247] width 369 height 6
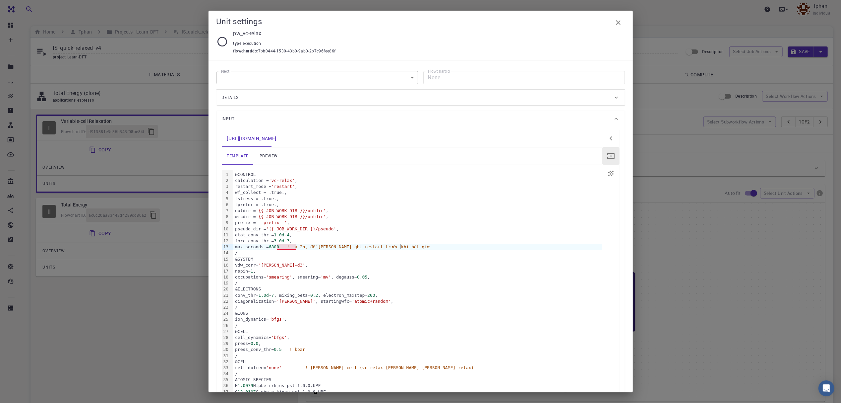
click at [279, 246] on span "6800" at bounding box center [274, 246] width 10 height 5
click at [264, 152] on link "preview" at bounding box center [269, 155] width 30 height 17
click at [228, 157] on link "template" at bounding box center [238, 155] width 32 height 17
click at [617, 21] on icon "button" at bounding box center [618, 22] width 5 height 5
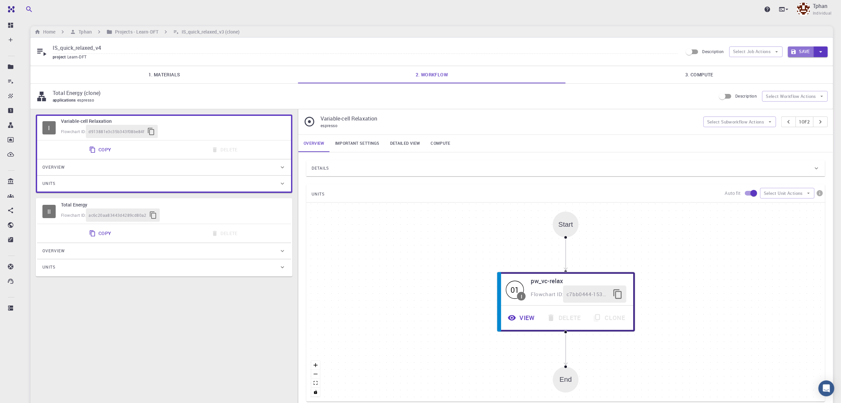
click at [805, 51] on button "Save" at bounding box center [801, 51] width 26 height 11
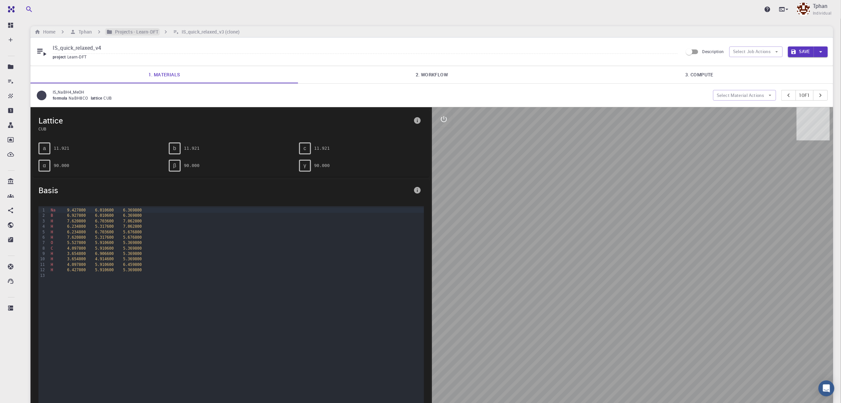
click at [140, 34] on h6 "Projects - Learn-DFT" at bounding box center [135, 31] width 46 height 7
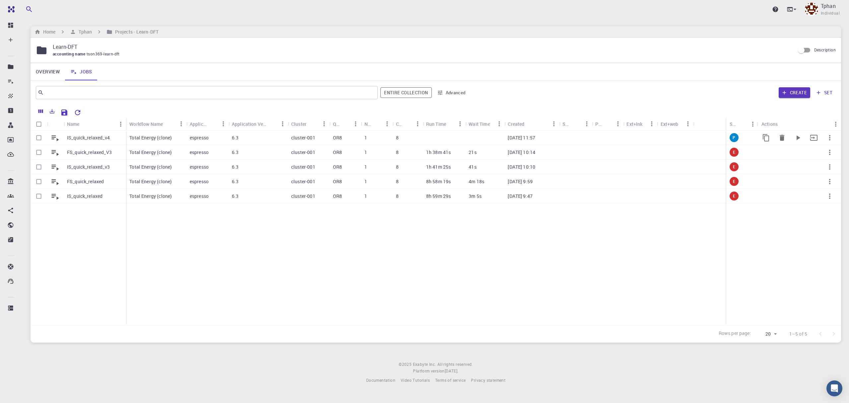
click at [38, 138] on input "Select row" at bounding box center [39, 137] width 13 height 13
checkbox input "true"
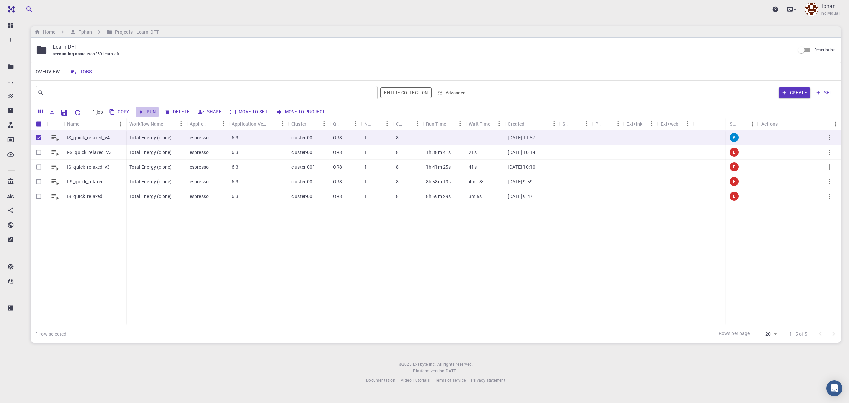
click at [153, 109] on button "Run" at bounding box center [147, 111] width 23 height 11
checkbox input "false"
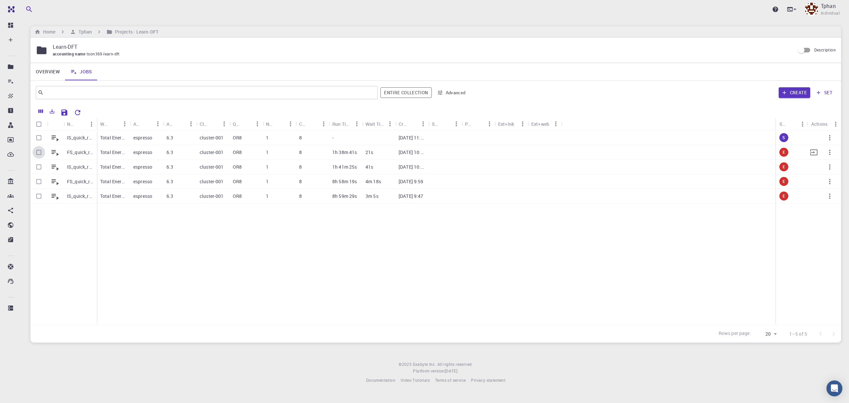
click at [40, 152] on input "Select row" at bounding box center [39, 152] width 13 height 13
checkbox input "true"
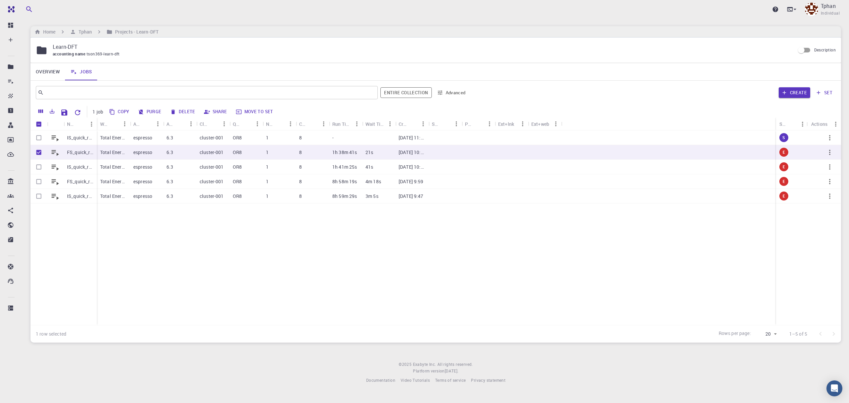
click at [118, 113] on button "Copy" at bounding box center [119, 111] width 25 height 11
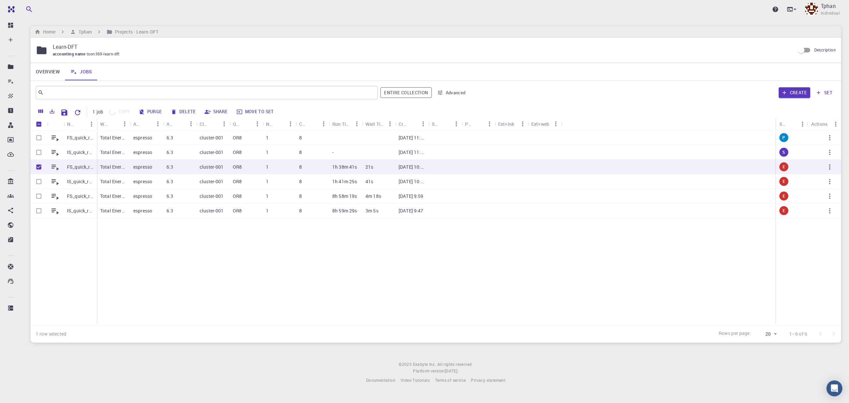
checkbox input "false"
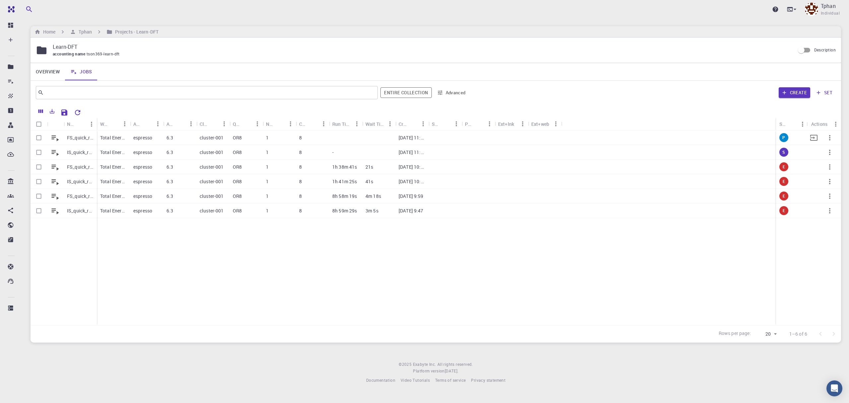
click at [73, 139] on p "FS_quick_relaxed_V3 (clone)" at bounding box center [80, 137] width 27 height 7
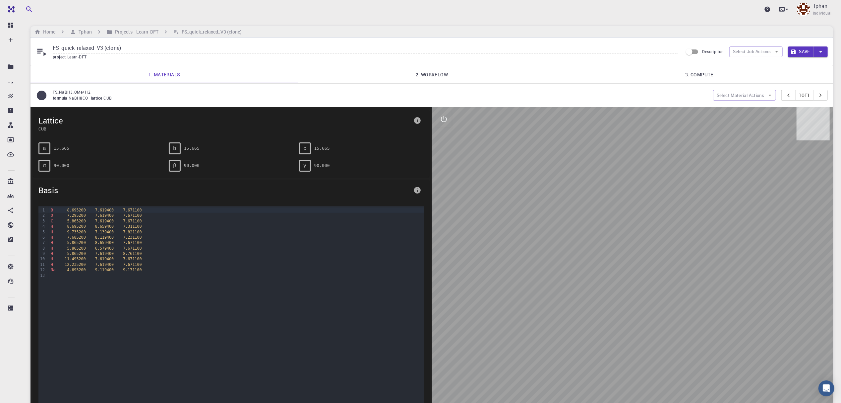
click at [136, 44] on input "FS_quick_relaxed_V3 (clone)" at bounding box center [365, 48] width 625 height 11
type input "FS_quick_relaxed_V4"
click at [803, 49] on button "Save" at bounding box center [801, 51] width 26 height 11
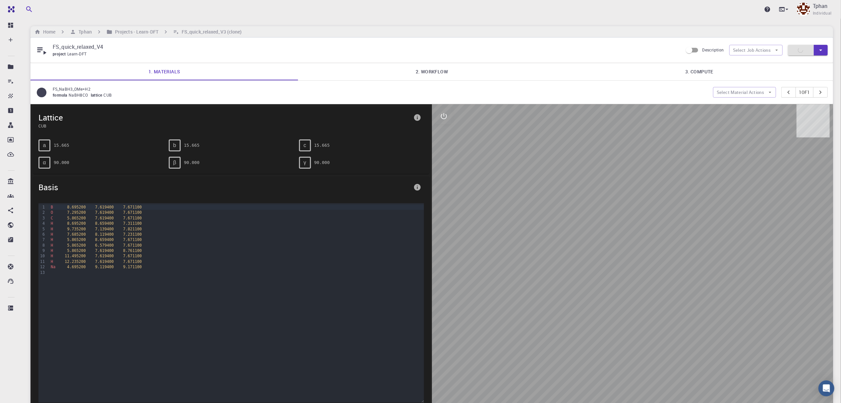
click at [426, 72] on link "2. Workflow" at bounding box center [432, 71] width 268 height 17
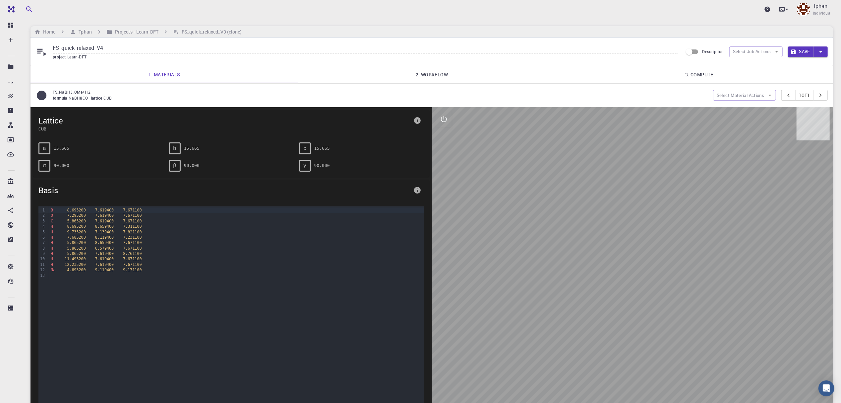
click at [435, 76] on link "2. Workflow" at bounding box center [432, 74] width 268 height 17
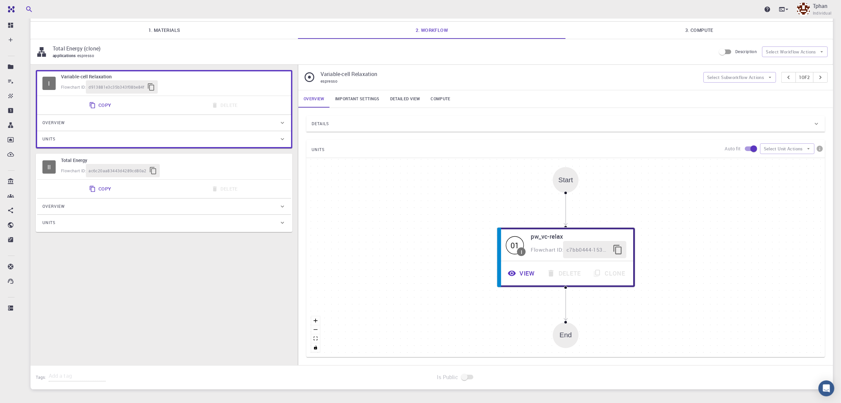
scroll to position [86, 0]
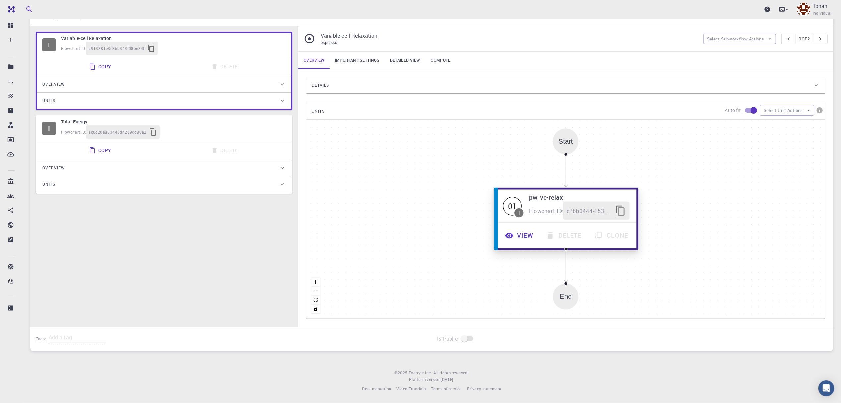
click at [523, 239] on button "View" at bounding box center [519, 235] width 41 height 18
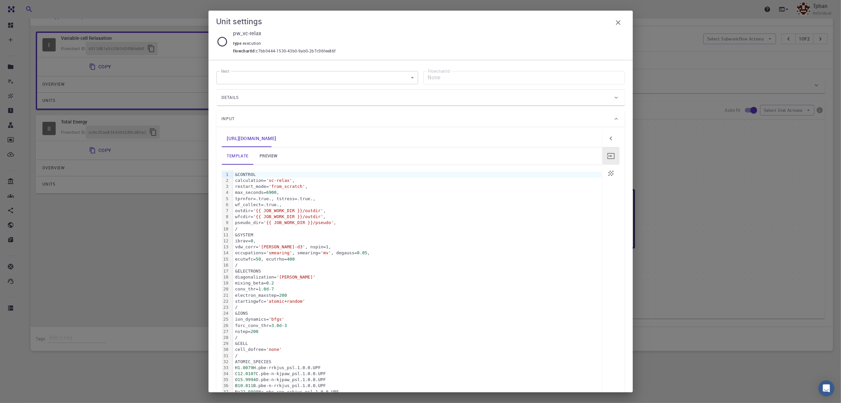
click at [234, 174] on div "&CONTROL" at bounding box center [417, 174] width 369 height 6
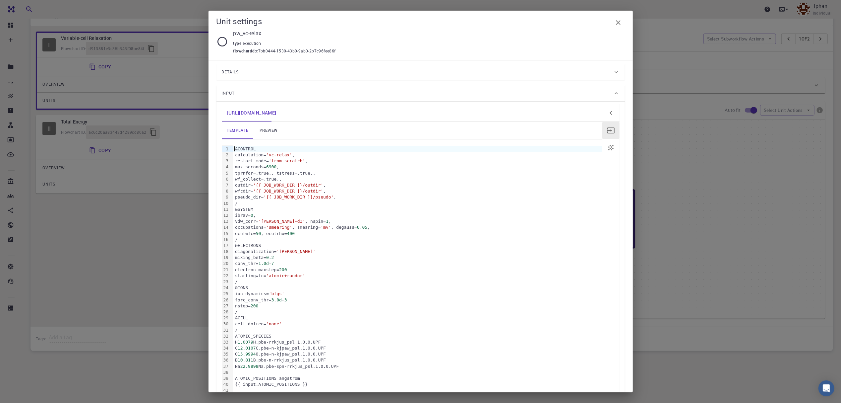
scroll to position [44, 0]
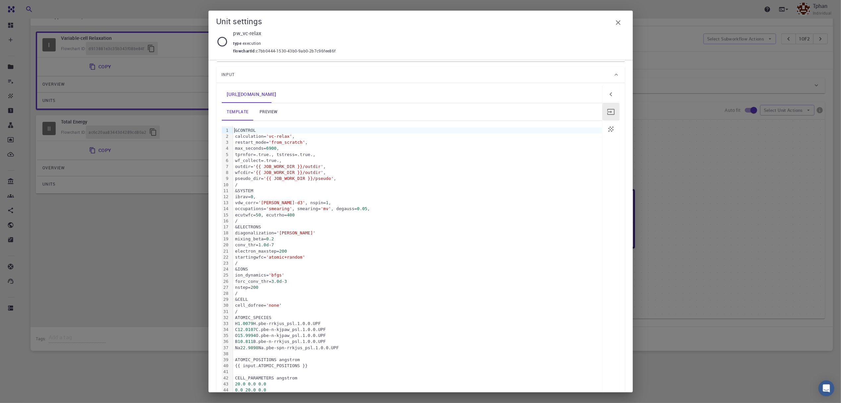
click at [237, 290] on div "nstep= 200" at bounding box center [417, 287] width 369 height 6
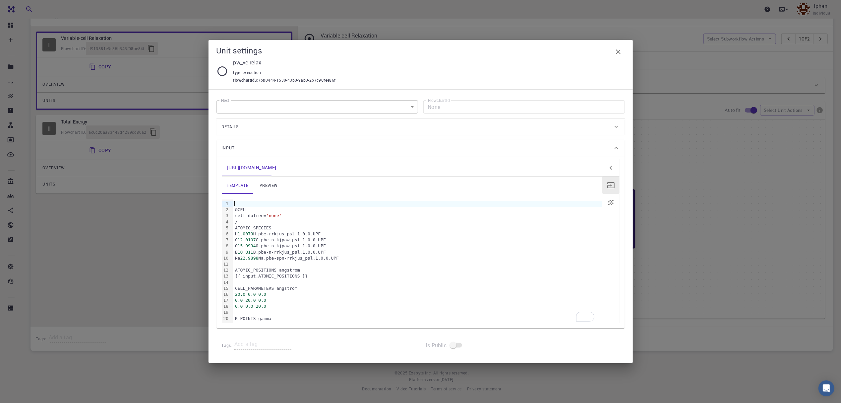
scroll to position [0, 0]
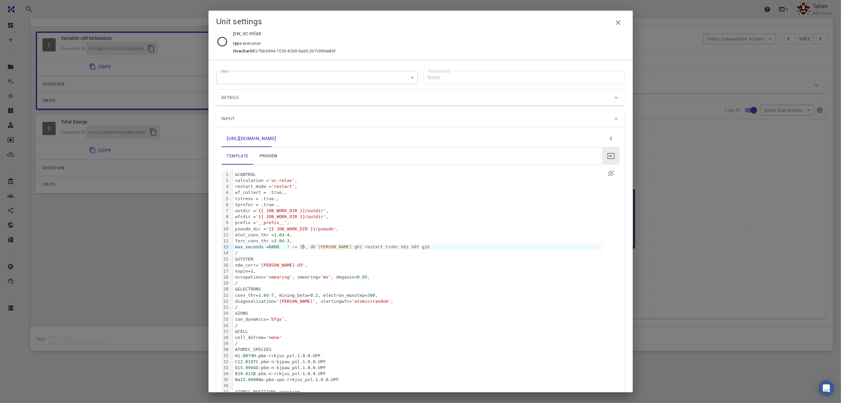
click at [304, 247] on span "! ~< 2h, để kịp ghi restart trước khi hết giờ" at bounding box center [358, 246] width 143 height 5
click at [268, 151] on link "preview" at bounding box center [269, 155] width 30 height 17
click at [239, 152] on link "template" at bounding box center [238, 155] width 32 height 17
click at [288, 249] on div "max_seconds = 6800 ! ~< 2h, để kịp ghi restart trước khi hết giờ" at bounding box center [417, 247] width 369 height 6
click at [401, 248] on div "max_seconds = 6800 ! ~< 2h, để kịp ghi restart trước khi hết giờ" at bounding box center [417, 247] width 369 height 6
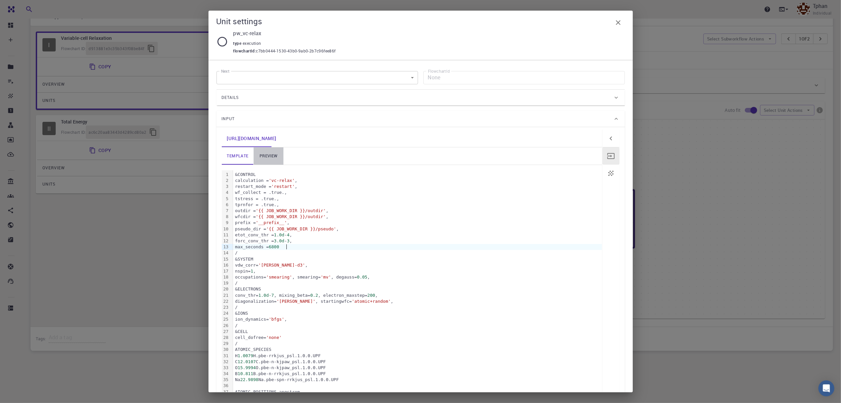
click at [269, 155] on link "preview" at bounding box center [269, 155] width 30 height 17
click at [621, 22] on icon "button" at bounding box center [619, 23] width 8 height 8
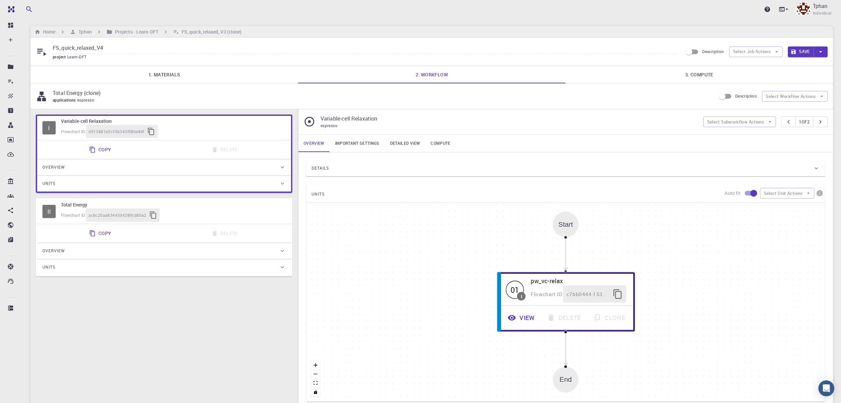
click at [799, 52] on button "Save" at bounding box center [801, 51] width 26 height 11
click at [143, 30] on h6 "Projects - Learn-DFT" at bounding box center [135, 31] width 46 height 7
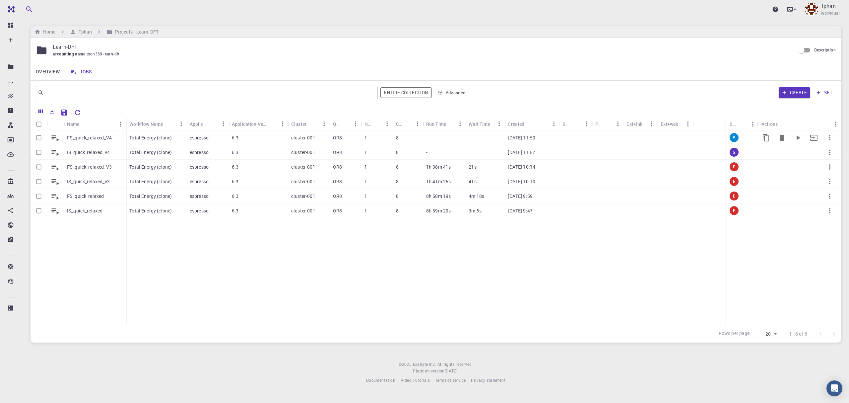
click at [39, 139] on input "Select row" at bounding box center [39, 137] width 13 height 13
checkbox input "true"
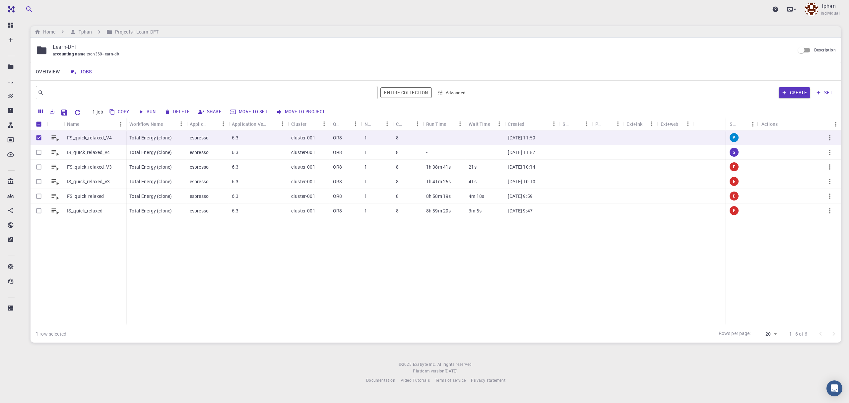
click at [146, 109] on button "Run" at bounding box center [147, 111] width 23 height 11
checkbox input "false"
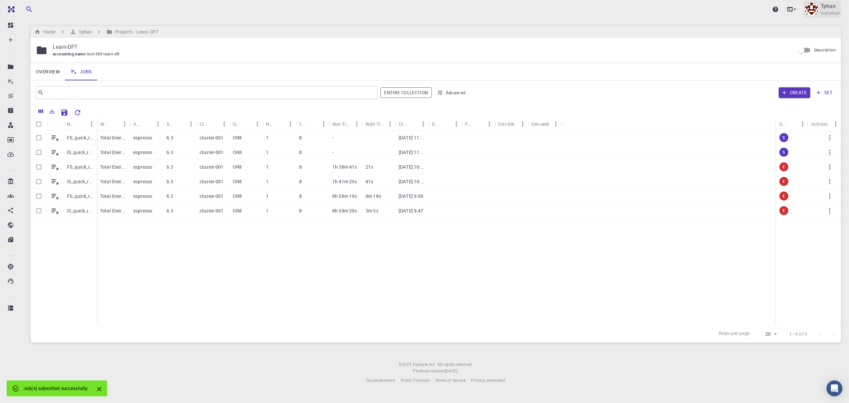
click at [826, 13] on span "Individual" at bounding box center [830, 13] width 19 height 7
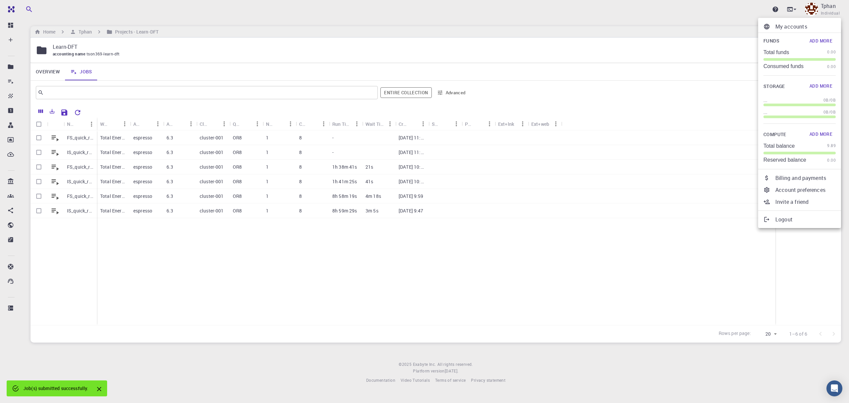
click at [525, 311] on div at bounding box center [424, 201] width 849 height 403
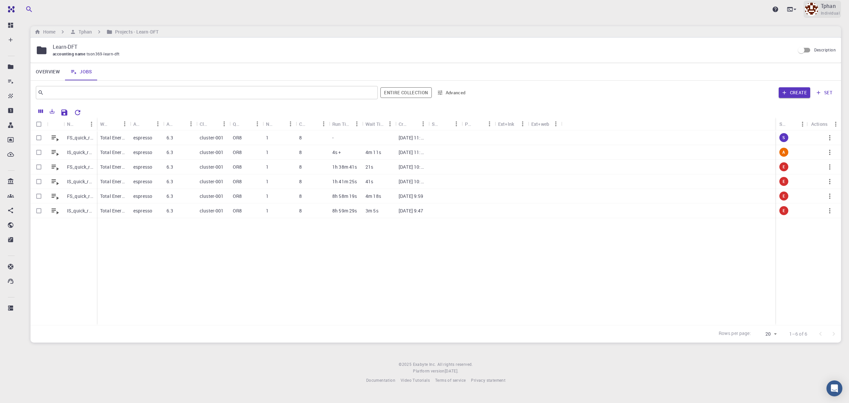
drag, startPoint x: 841, startPoint y: 4, endPoint x: 839, endPoint y: 8, distance: 4.6
click at [840, 7] on div "Upgrade Tphan Individual" at bounding box center [436, 9] width 827 height 17
click at [839, 8] on div "Tphan Individual" at bounding box center [830, 9] width 19 height 15
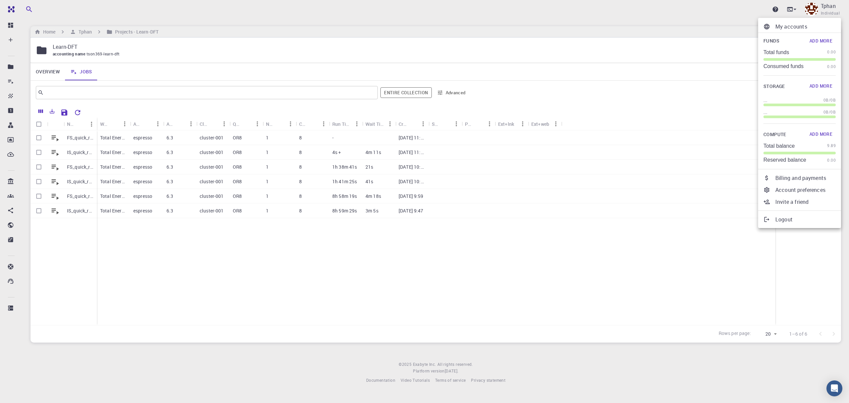
click at [547, 284] on div at bounding box center [424, 201] width 849 height 403
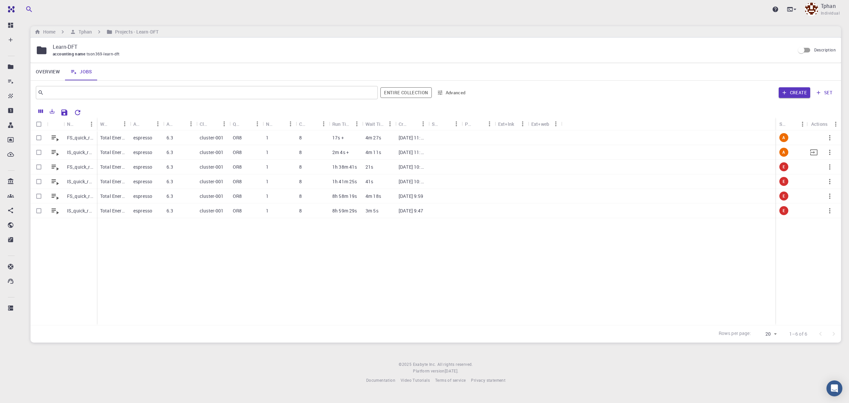
click at [76, 149] on p "IS_quick_relaxed_v4" at bounding box center [80, 152] width 27 height 7
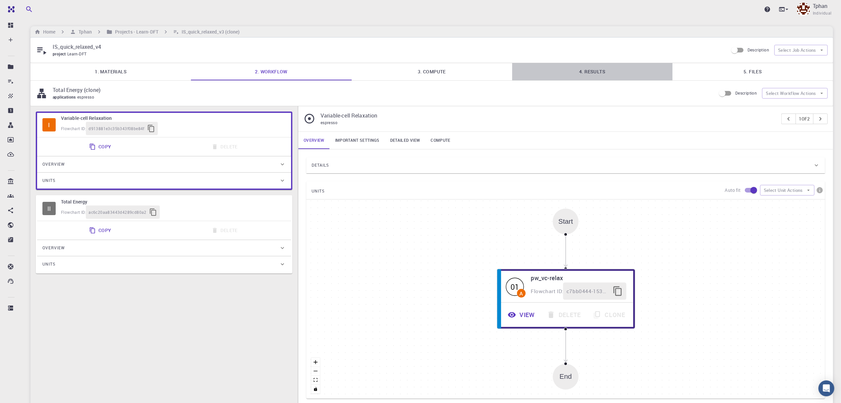
click at [610, 74] on link "4. Results" at bounding box center [592, 71] width 161 height 17
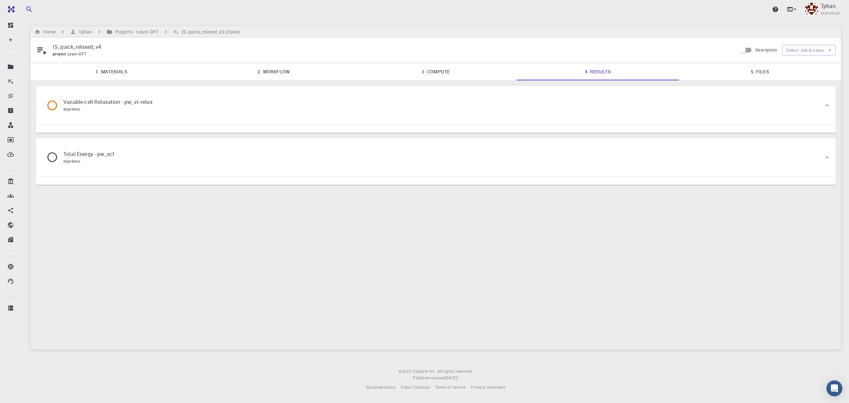
click at [758, 69] on link "5. Files" at bounding box center [760, 71] width 162 height 17
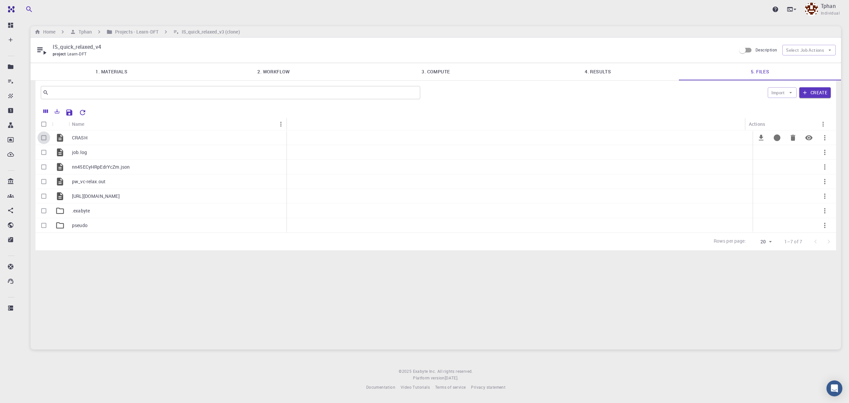
click at [41, 137] on input "Select row" at bounding box center [43, 137] width 13 height 13
checkbox input "true"
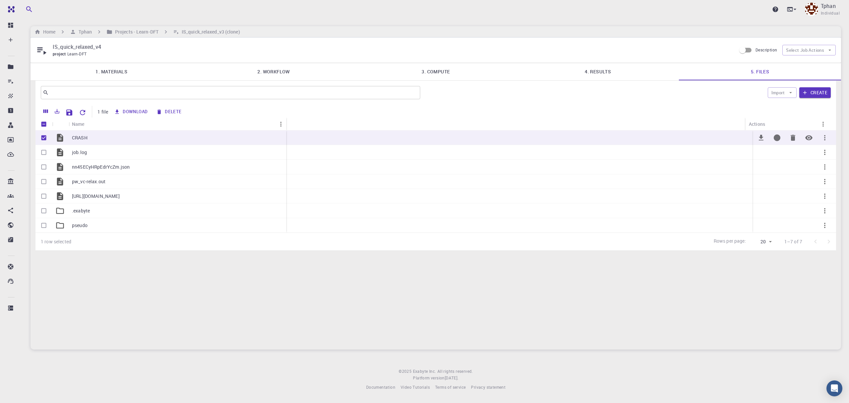
click at [809, 139] on icon "Preview" at bounding box center [808, 137] width 7 height 5
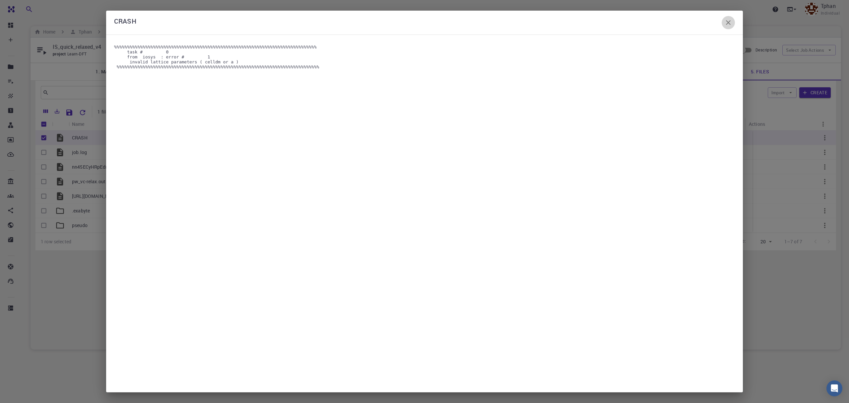
click at [730, 20] on icon "button" at bounding box center [728, 23] width 8 height 8
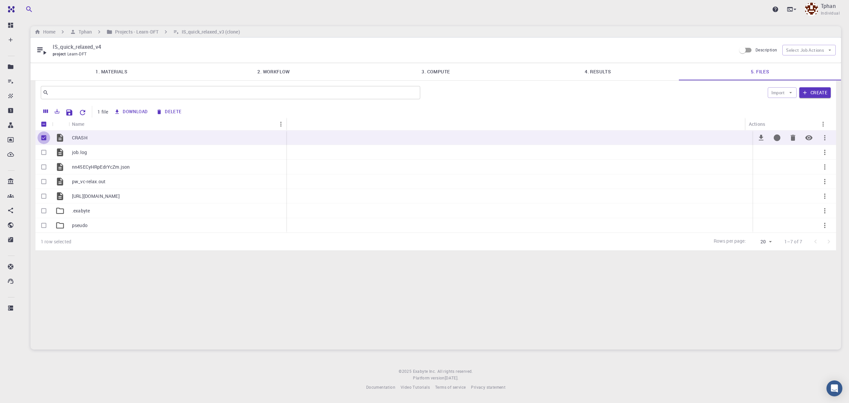
drag, startPoint x: 44, startPoint y: 138, endPoint x: 44, endPoint y: 148, distance: 9.3
click at [44, 139] on input "Unselect row" at bounding box center [43, 137] width 13 height 13
checkbox input "false"
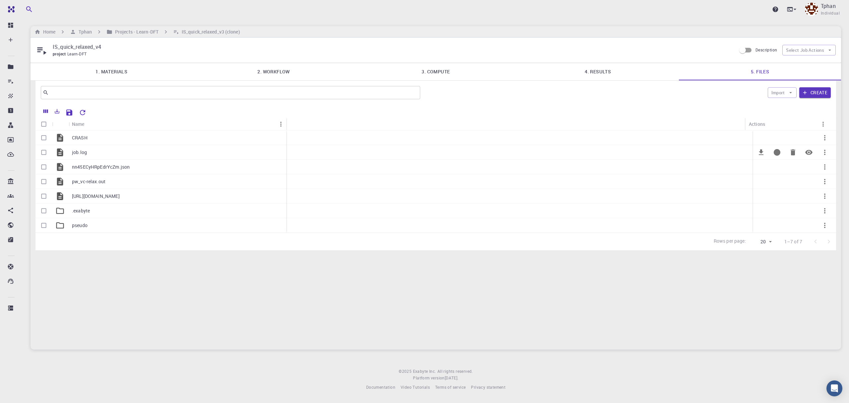
click at [43, 154] on input "Select row" at bounding box center [43, 152] width 13 height 13
checkbox input "true"
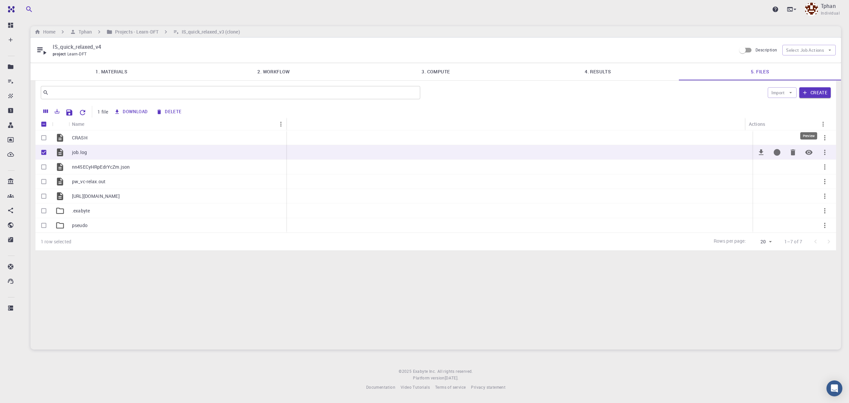
click at [810, 155] on icon "Preview" at bounding box center [809, 152] width 8 height 8
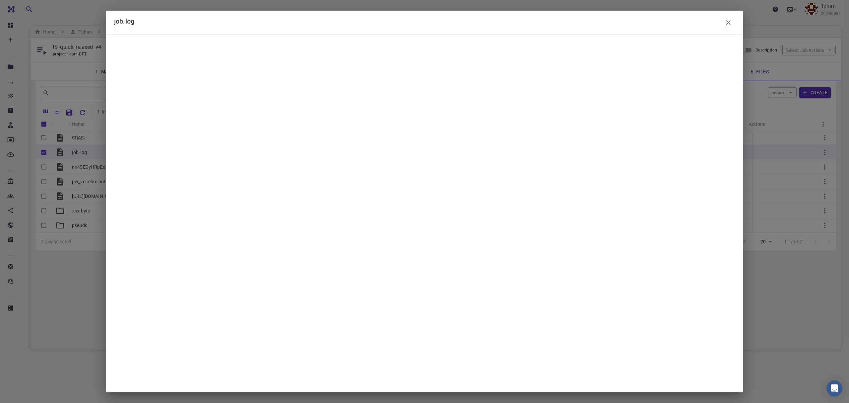
click at [727, 23] on icon "button" at bounding box center [728, 23] width 8 height 8
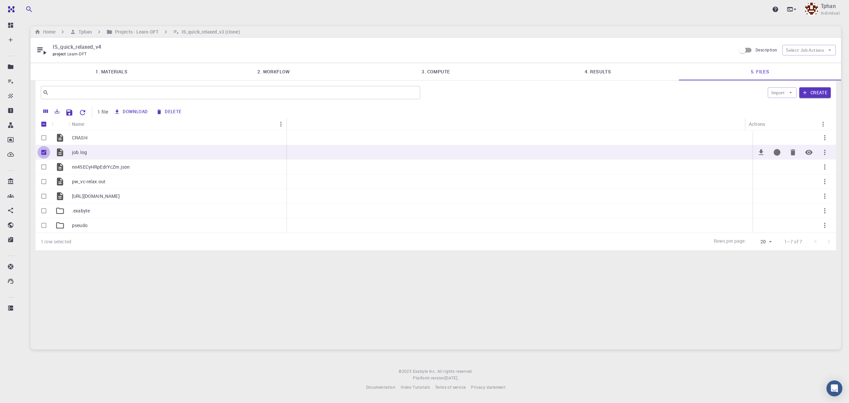
click at [45, 154] on input "Unselect row" at bounding box center [43, 152] width 13 height 13
checkbox input "false"
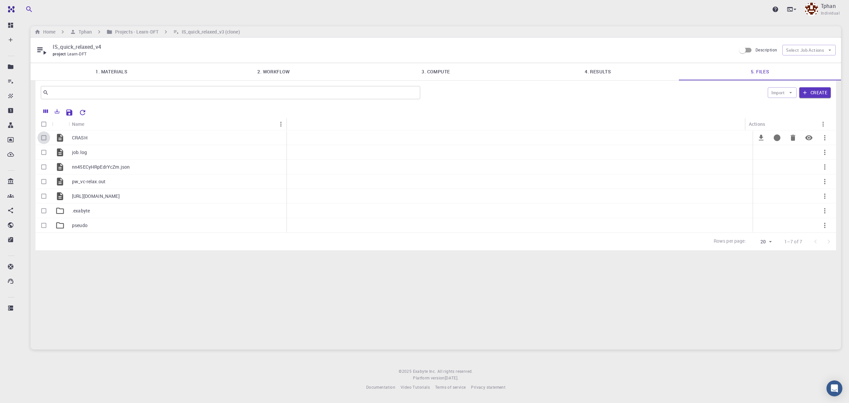
click at [44, 138] on input "Select row" at bounding box center [43, 137] width 13 height 13
checkbox input "true"
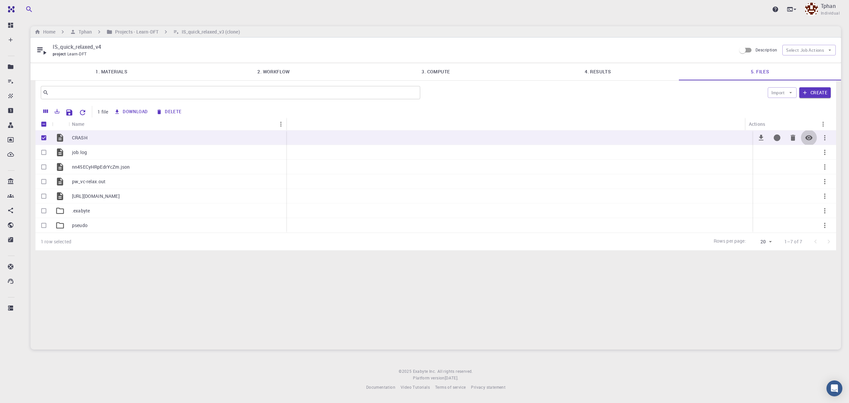
click at [808, 140] on icon "Preview" at bounding box center [808, 137] width 7 height 5
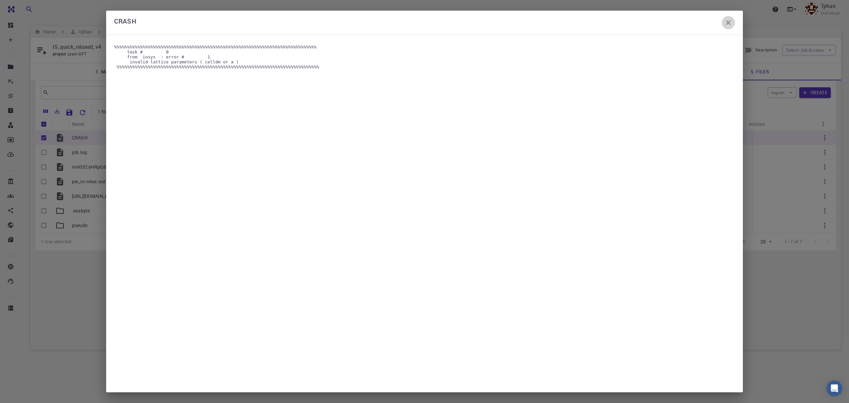
click at [729, 19] on icon "button" at bounding box center [728, 23] width 8 height 8
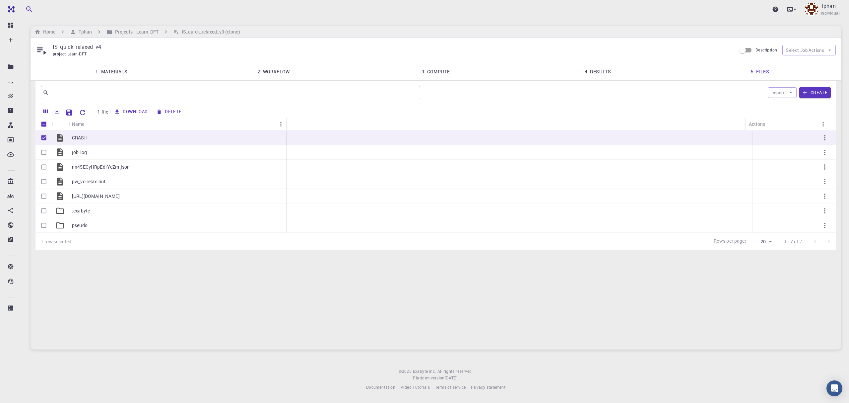
drag, startPoint x: 369, startPoint y: 243, endPoint x: 364, endPoint y: 241, distance: 5.3
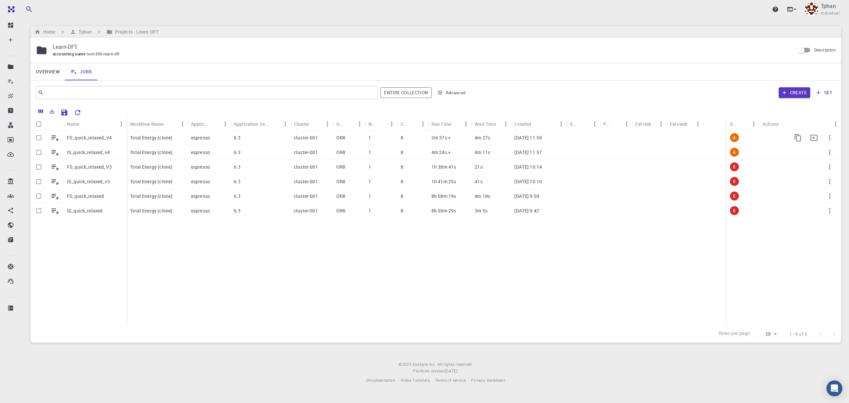
click at [79, 137] on p "FS_quick_relaxed_V4" at bounding box center [89, 137] width 45 height 7
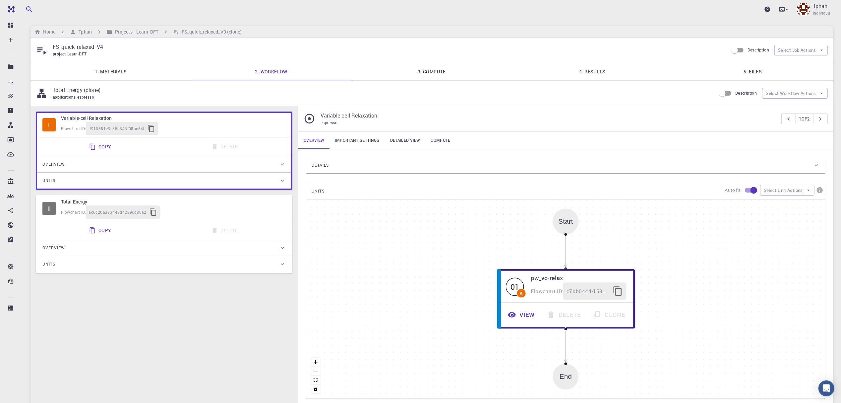
type input "/export/share/pseudo/b/gga/pbe/gbrv/1.4/us/b_pbe_gbrv_1.4.upf"
type input "/export/share/pseudo/o/gga/pbe/gbrv/1.2/us/o_pbe_gbrv_1.2.upf"
type input "/export/share/pseudo/c/gga/pbe/gbrv/1.2/us/c_pbe_gbrv_1.2.upf"
type input "/export/share/pseudo/h/gga/pbe/gbrv/1.4/us/h_pbe_gbrv_1.4.upf"
type input "/export/share/pseudo/na/gga/pbe/gbrv/1.5/us/na_pbe_gbrv_1.5.upf"
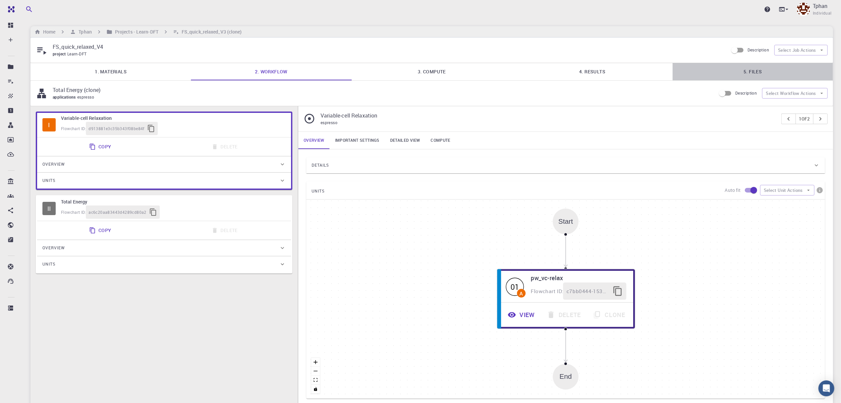
click at [760, 74] on link "5. Files" at bounding box center [753, 71] width 161 height 17
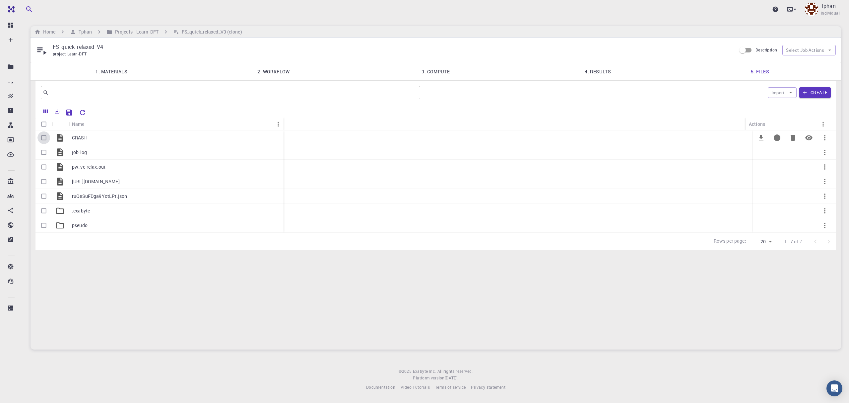
click at [45, 138] on input "Select row" at bounding box center [43, 137] width 13 height 13
checkbox input "true"
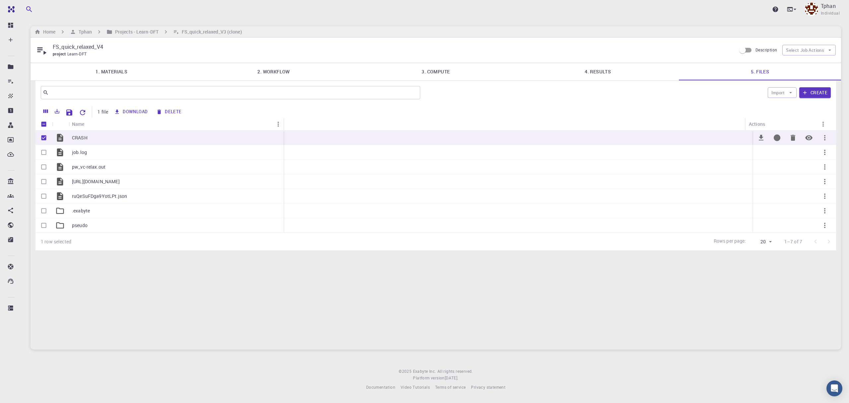
click at [809, 140] on icon "Preview" at bounding box center [809, 138] width 8 height 8
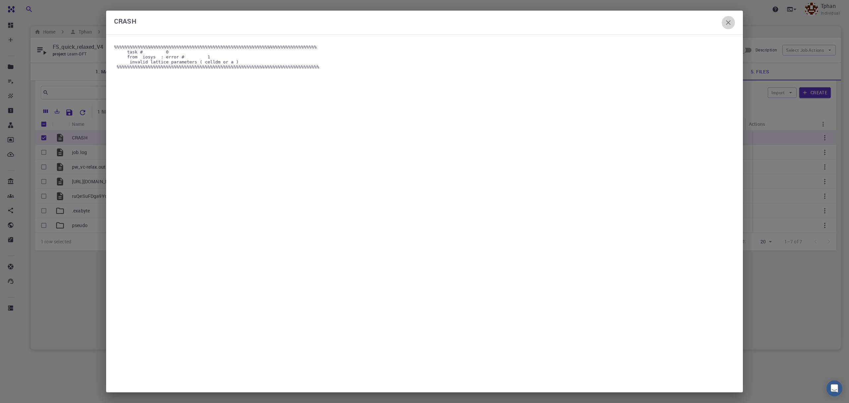
click at [730, 23] on icon "button" at bounding box center [728, 22] width 5 height 5
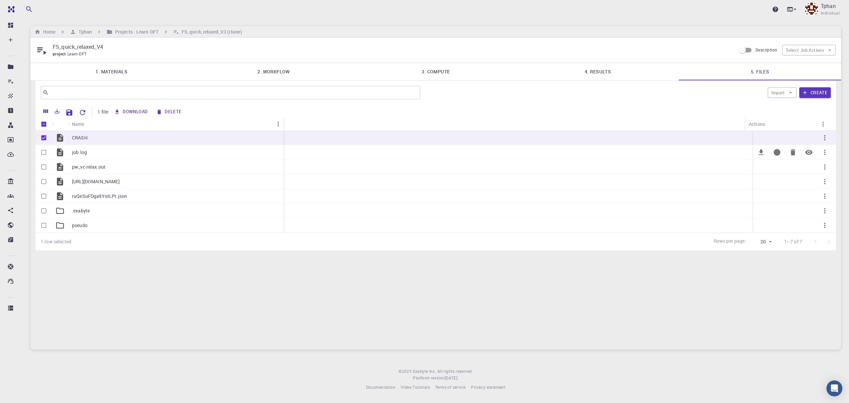
drag, startPoint x: 123, startPoint y: 159, endPoint x: 133, endPoint y: 149, distance: 14.3
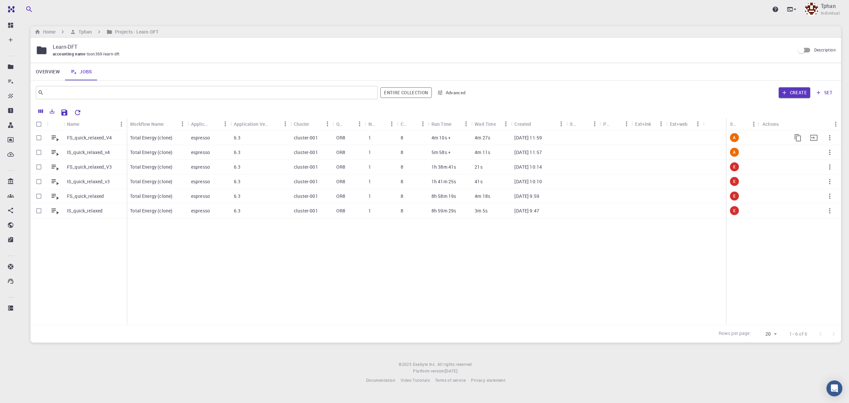
drag, startPoint x: 38, startPoint y: 137, endPoint x: 38, endPoint y: 146, distance: 9.0
click at [38, 137] on input "Select row" at bounding box center [39, 137] width 13 height 13
checkbox input "true"
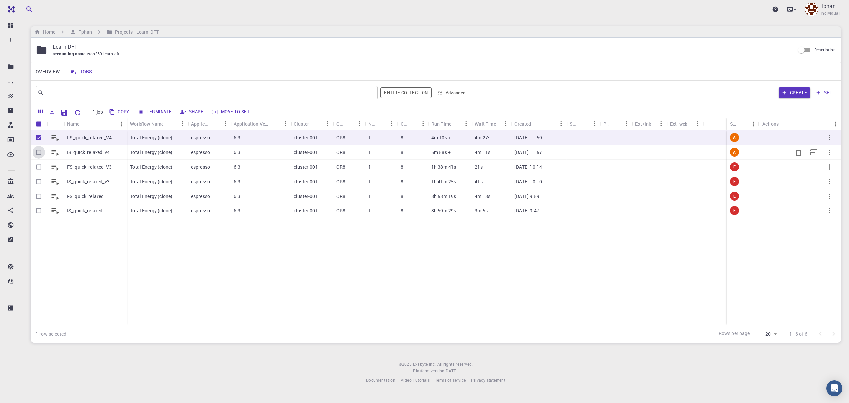
click at [38, 153] on input "Select row" at bounding box center [39, 152] width 13 height 13
checkbox input "true"
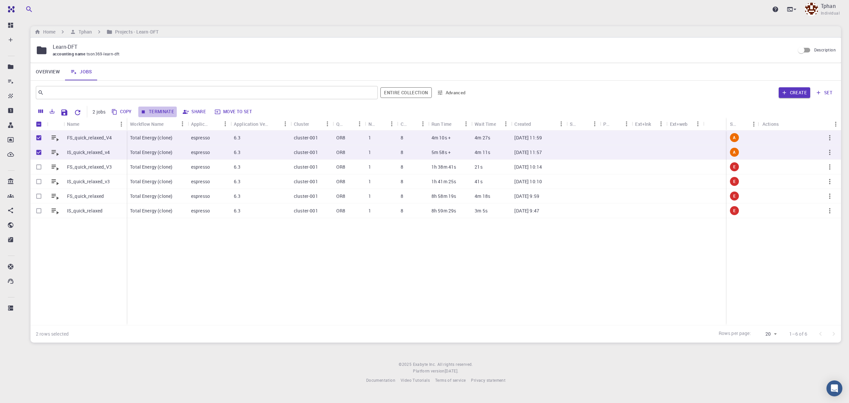
click at [165, 111] on button "Terminate" at bounding box center [157, 111] width 38 height 11
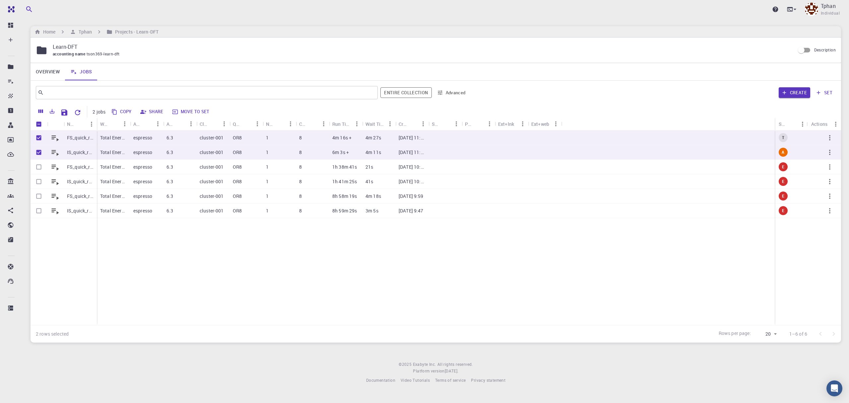
checkbox input "false"
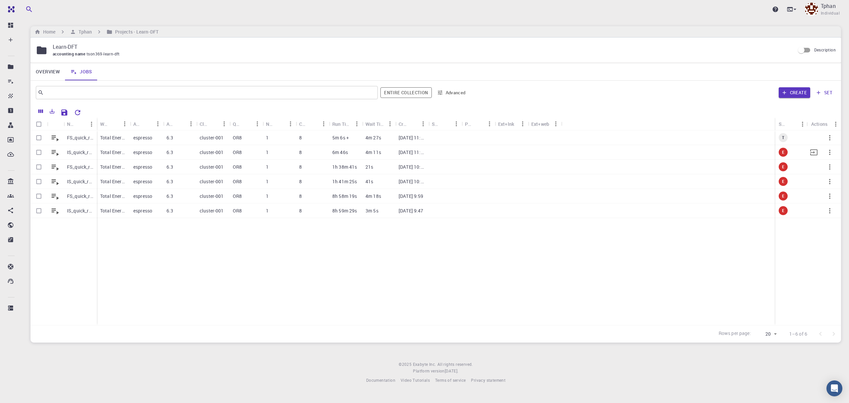
click at [39, 152] on input "Select row" at bounding box center [39, 152] width 13 height 13
checkbox input "true"
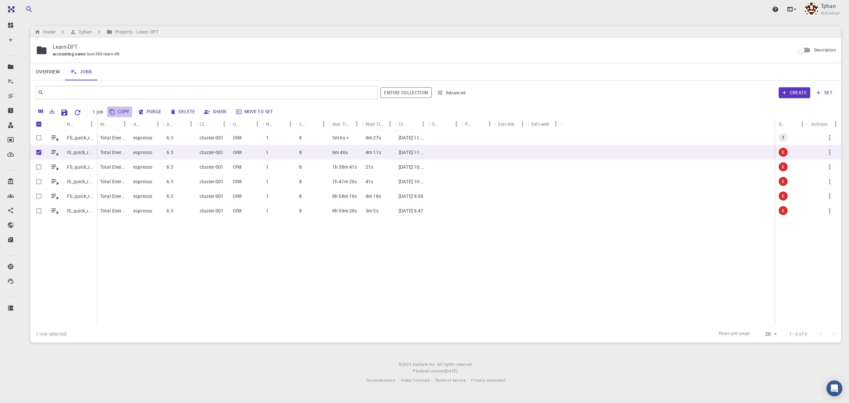
click at [121, 112] on button "Copy" at bounding box center [119, 111] width 25 height 11
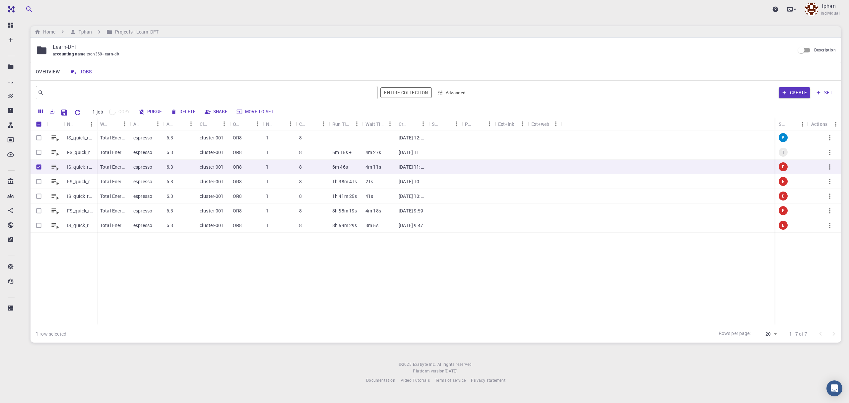
checkbox input "false"
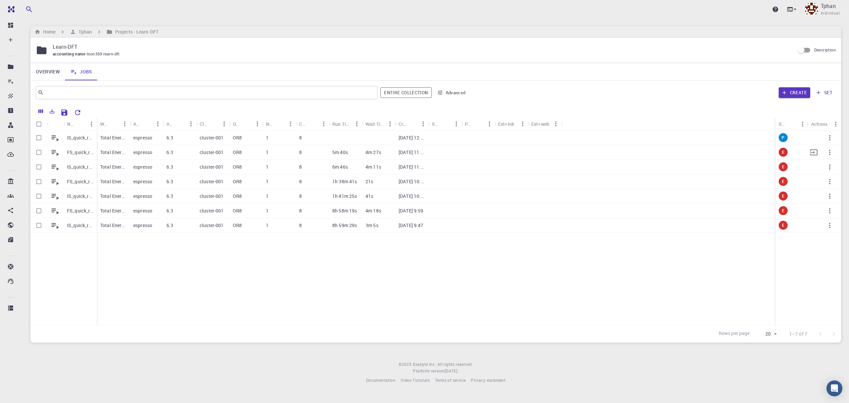
click at [40, 154] on input "Select row" at bounding box center [39, 152] width 13 height 13
checkbox input "true"
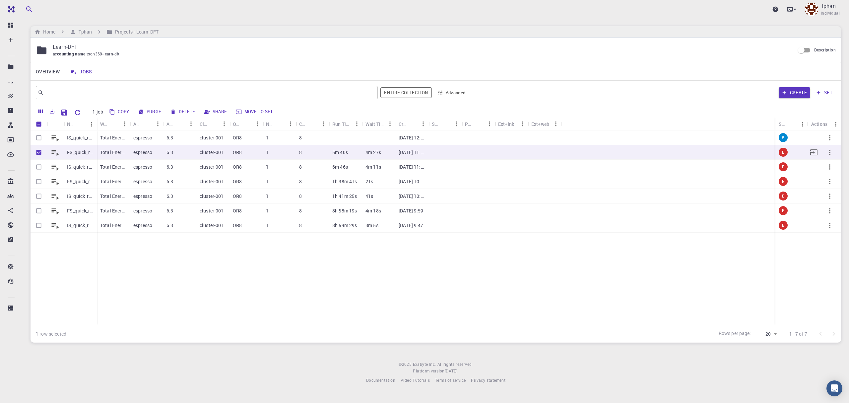
click at [115, 153] on p "Total Energy (clone)" at bounding box center [113, 152] width 27 height 7
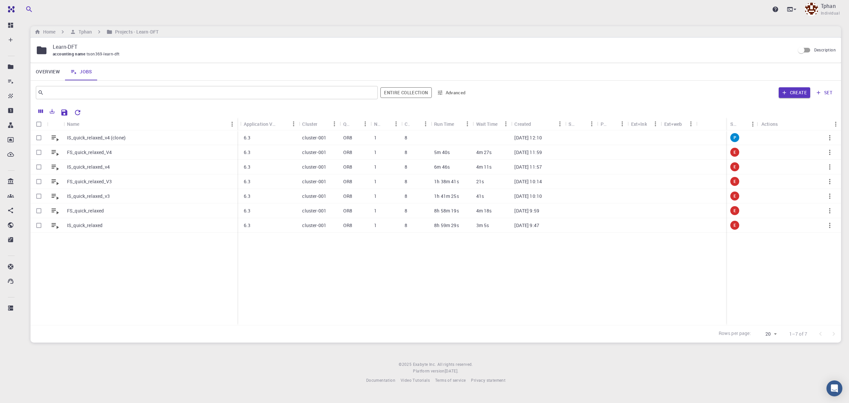
drag, startPoint x: 138, startPoint y: 123, endPoint x: 231, endPoint y: 127, distance: 93.3
click at [241, 129] on div "Name" at bounding box center [238, 123] width 7 height 13
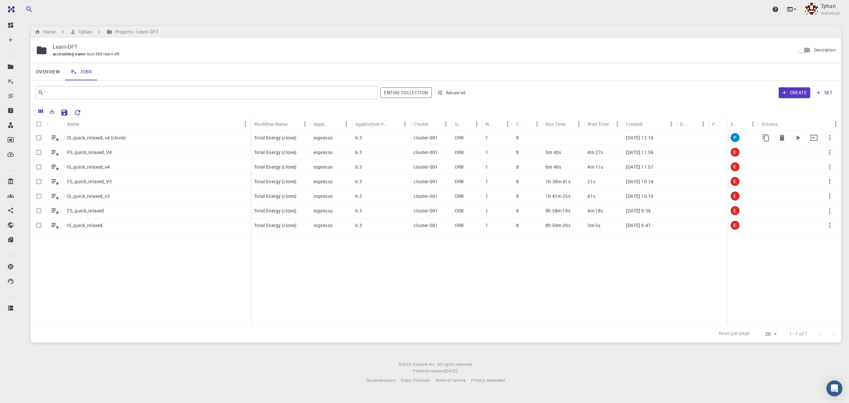
click at [89, 136] on p "IS_quick_relaxed_v4 (clone)" at bounding box center [96, 137] width 59 height 7
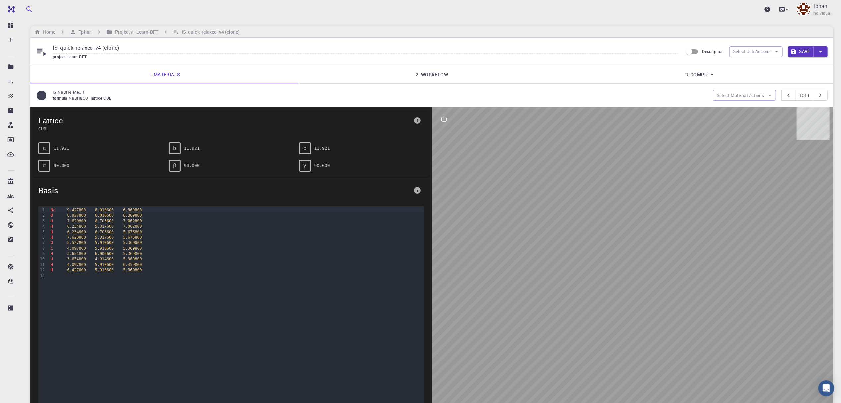
click at [133, 52] on input "IS_quick_relaxed_v4 (clone)" at bounding box center [365, 48] width 625 height 11
type input "IS_quick_relaxed_v5"
click at [425, 78] on link "2. Workflow" at bounding box center [432, 74] width 268 height 17
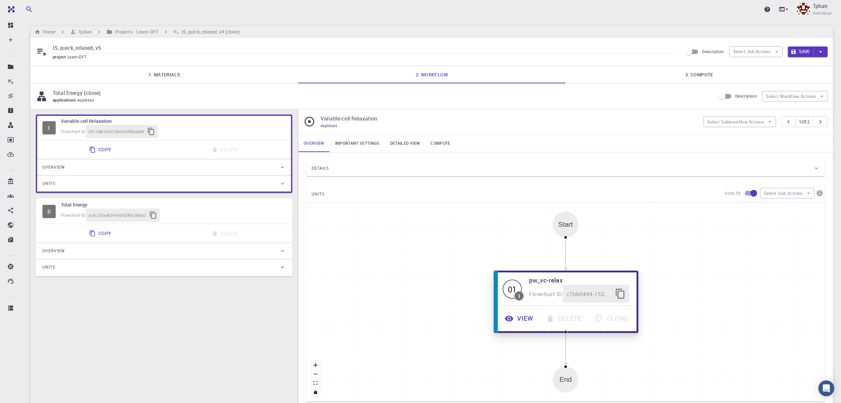
click at [521, 324] on button "View" at bounding box center [519, 318] width 41 height 18
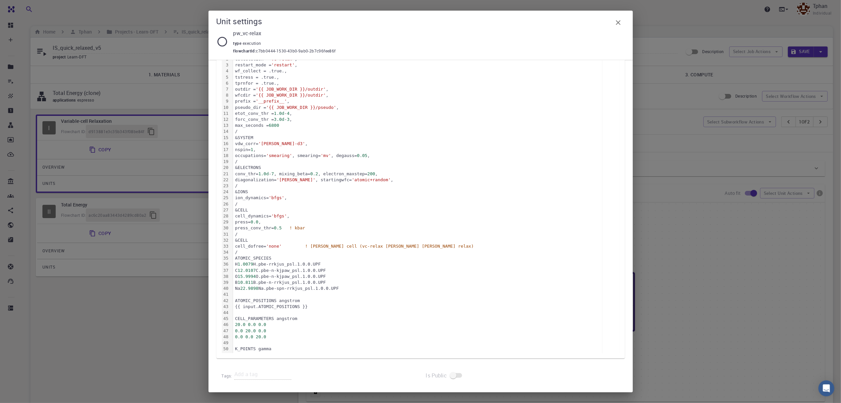
scroll to position [123, 0]
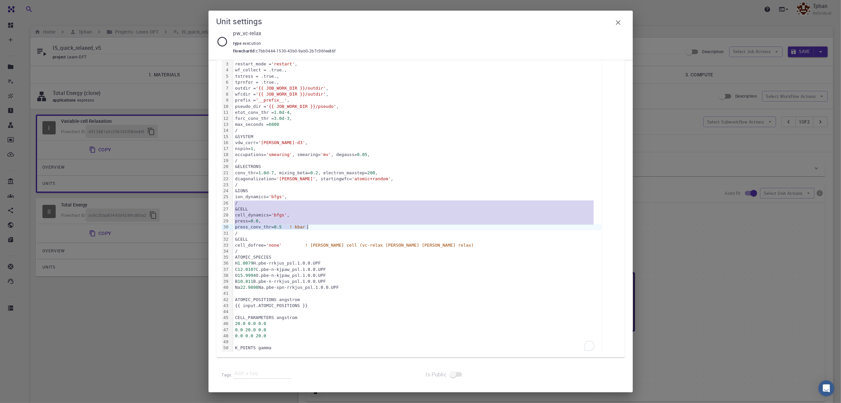
drag, startPoint x: 234, startPoint y: 204, endPoint x: 314, endPoint y: 226, distance: 83.3
click at [314, 226] on div "&CONTROL calculation = 'vc-relax' , restart_mode = 'restart' , wf_collect = .tr…" at bounding box center [417, 200] width 369 height 304
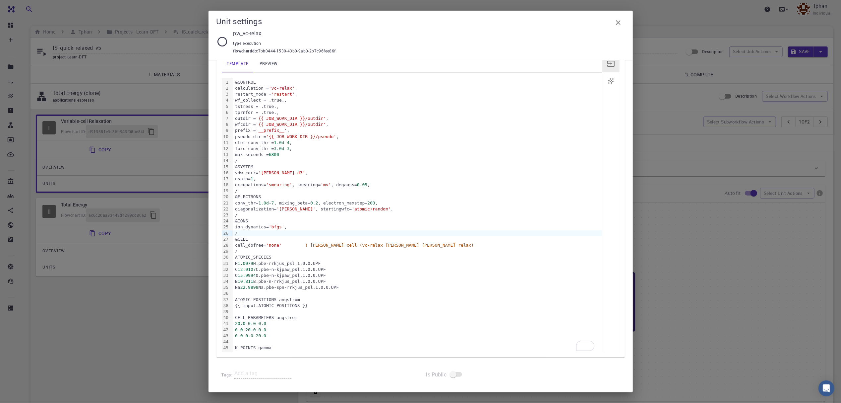
scroll to position [93, 0]
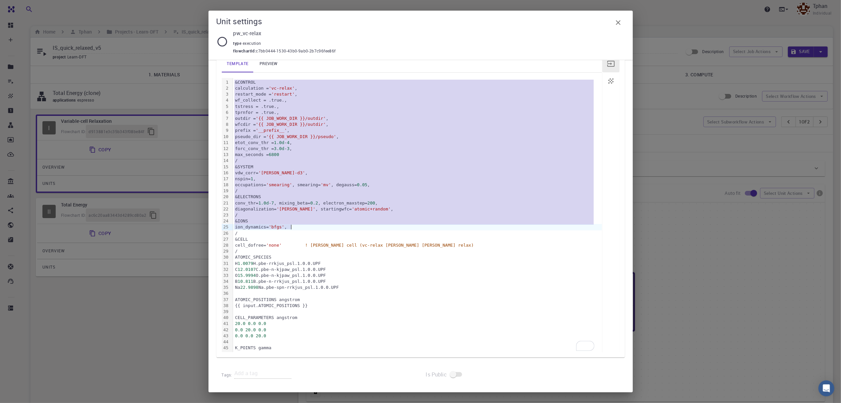
drag, startPoint x: 234, startPoint y: 73, endPoint x: 291, endPoint y: 226, distance: 163.6
click at [291, 226] on div "&CONTROL calculation = 'vc-relax' , restart_mode = 'restart' , wf_collect = .tr…" at bounding box center [417, 215] width 369 height 274
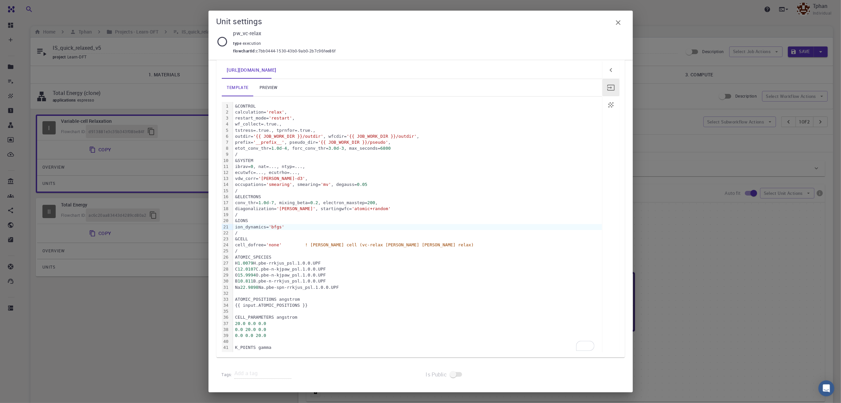
scroll to position [68, 0]
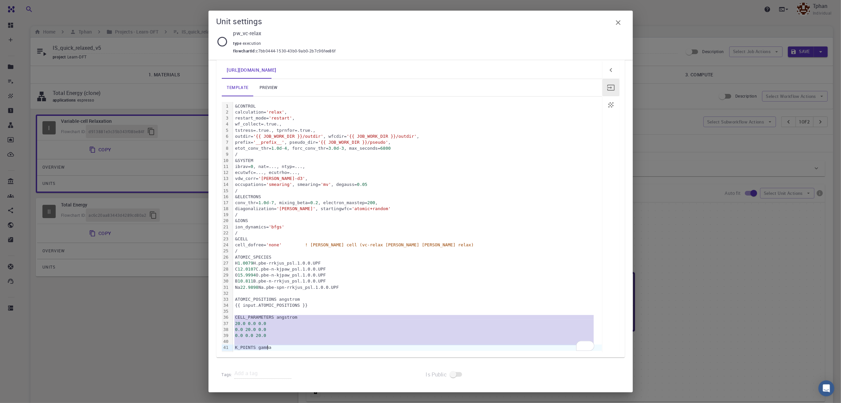
drag, startPoint x: 234, startPoint y: 309, endPoint x: 267, endPoint y: 351, distance: 53.4
click at [267, 351] on div "&CONTROL calculation= 'relax' , restart_mode= 'restart' , wf_collect=.true., ts…" at bounding box center [417, 227] width 369 height 250
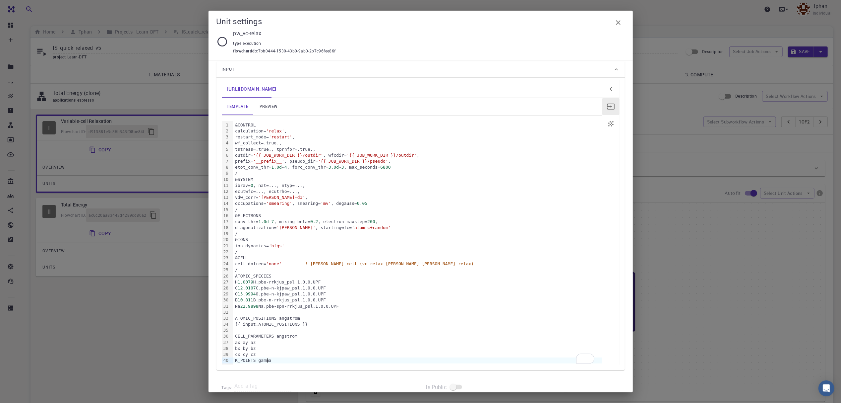
scroll to position [63, 0]
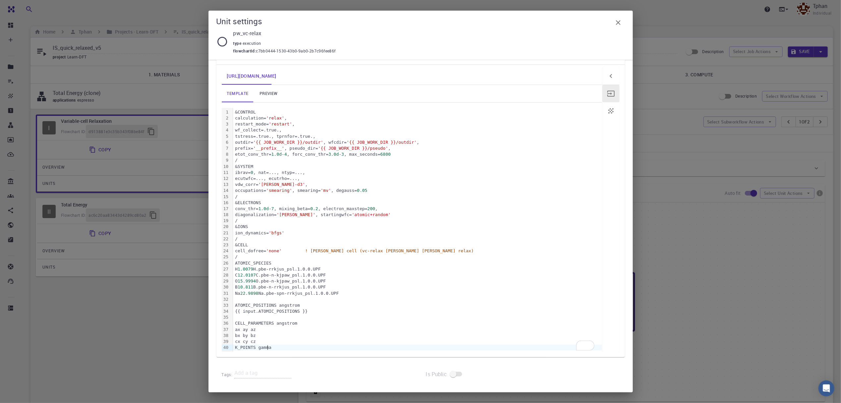
click at [275, 94] on link "preview" at bounding box center [269, 93] width 30 height 17
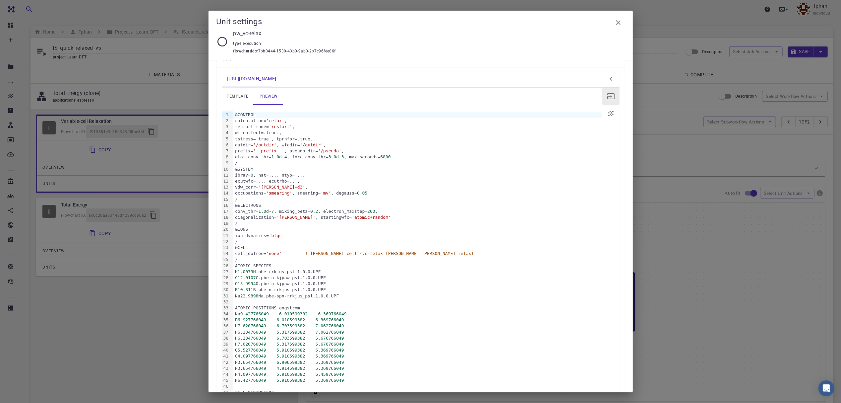
scroll to position [40, 0]
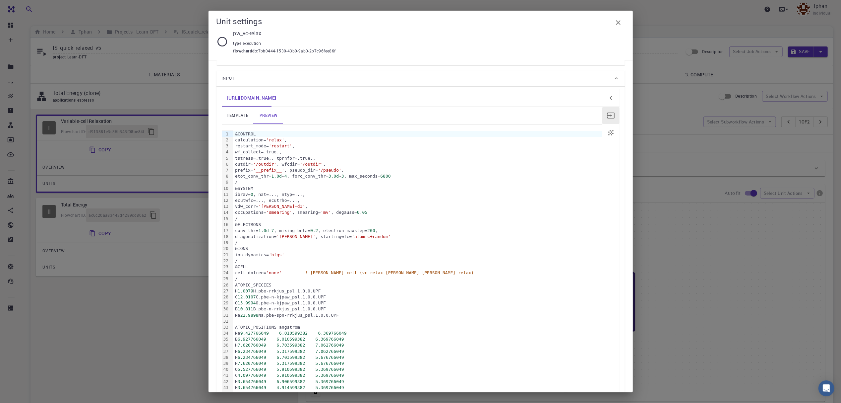
click at [231, 115] on link "template" at bounding box center [238, 115] width 32 height 17
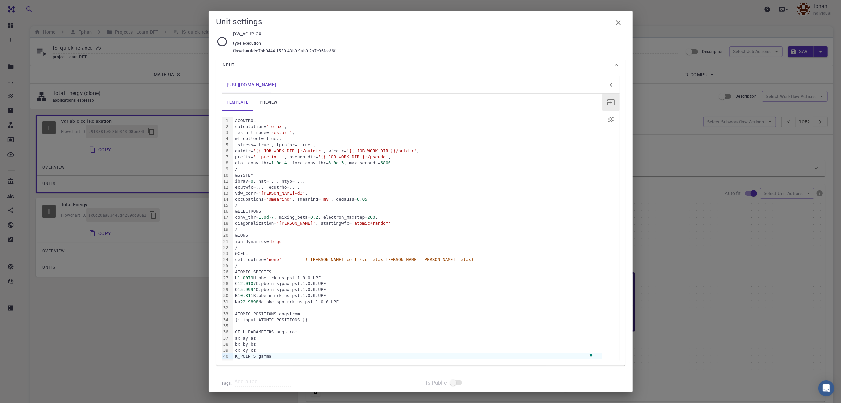
scroll to position [63, 0]
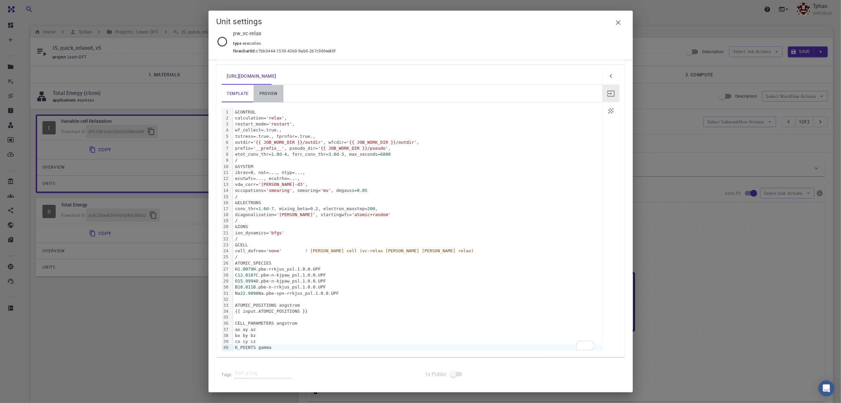
click at [266, 93] on link "preview" at bounding box center [269, 93] width 30 height 17
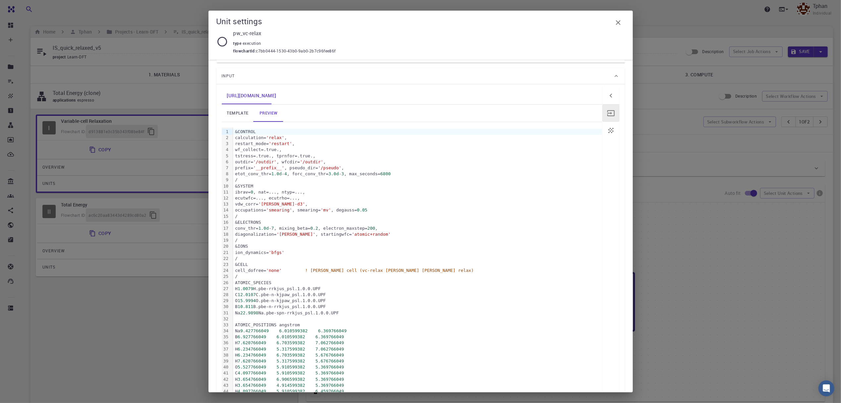
scroll to position [40, 0]
click at [239, 115] on link "template" at bounding box center [238, 115] width 32 height 17
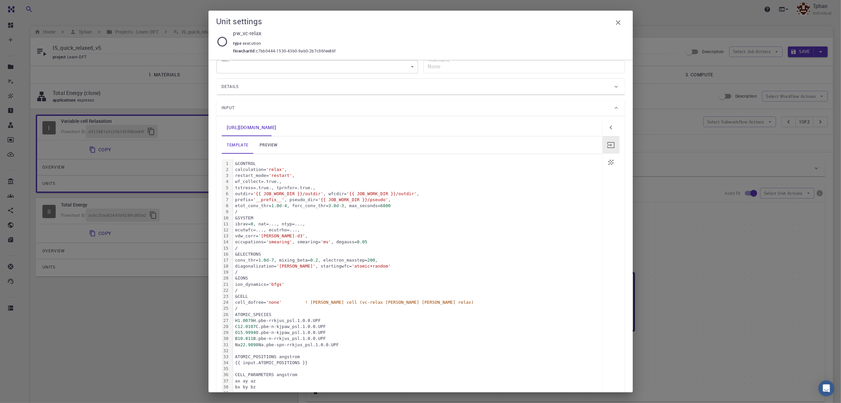
scroll to position [0, 0]
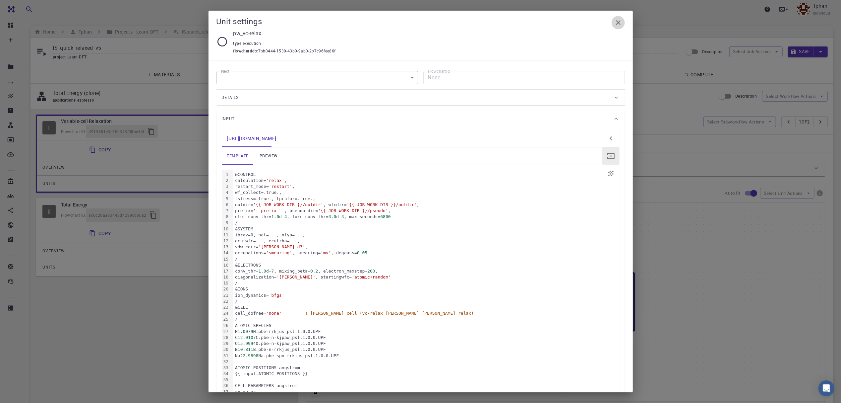
click at [619, 23] on icon "button" at bounding box center [618, 22] width 5 height 5
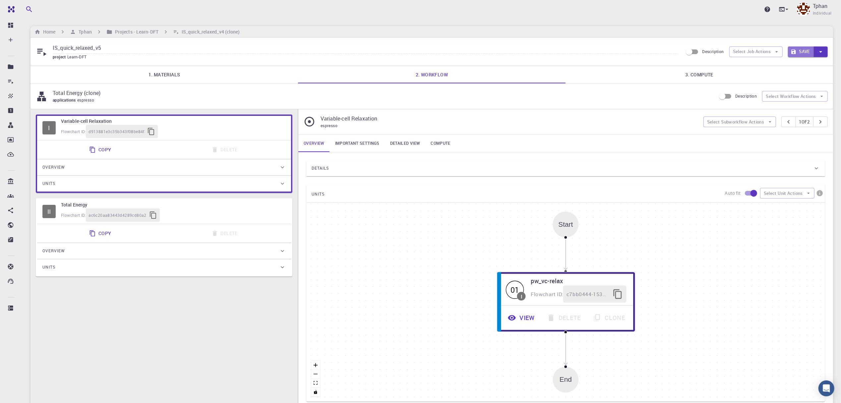
click at [806, 47] on button "Save" at bounding box center [801, 51] width 26 height 11
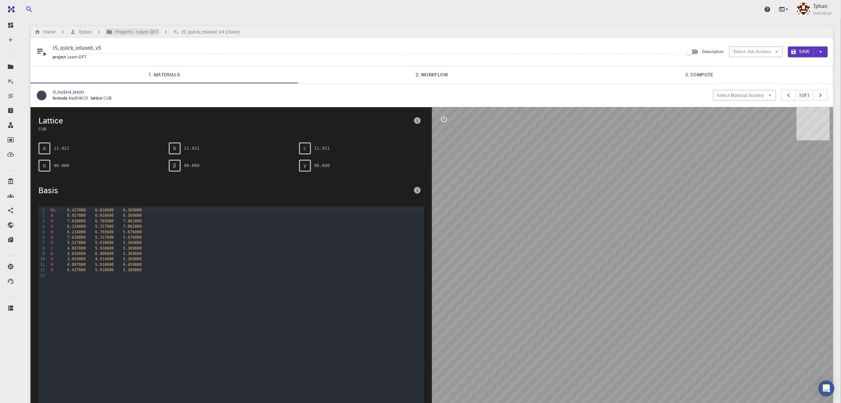
click at [133, 30] on h6 "Projects - Learn-DFT" at bounding box center [135, 31] width 46 height 7
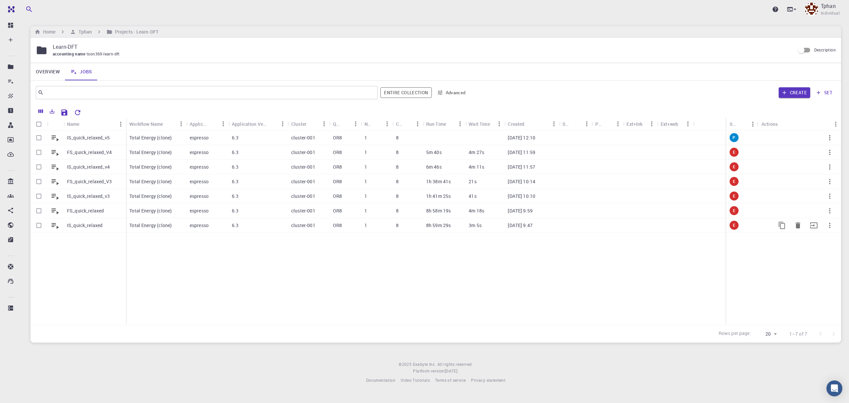
click at [75, 225] on p "IS_quick_relaxed" at bounding box center [84, 225] width 35 height 7
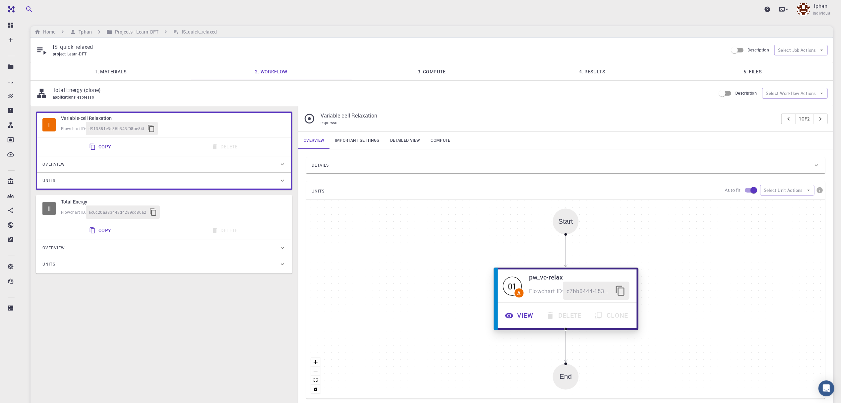
click at [521, 318] on button "View" at bounding box center [519, 315] width 41 height 18
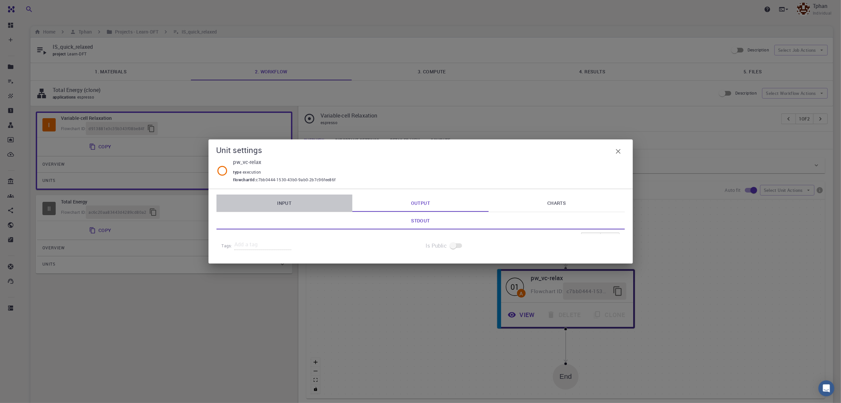
click at [281, 195] on link "Input" at bounding box center [285, 202] width 136 height 17
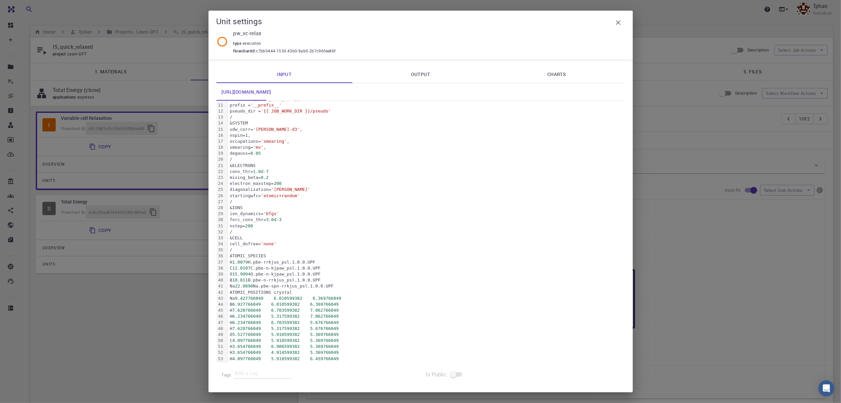
scroll to position [103, 0]
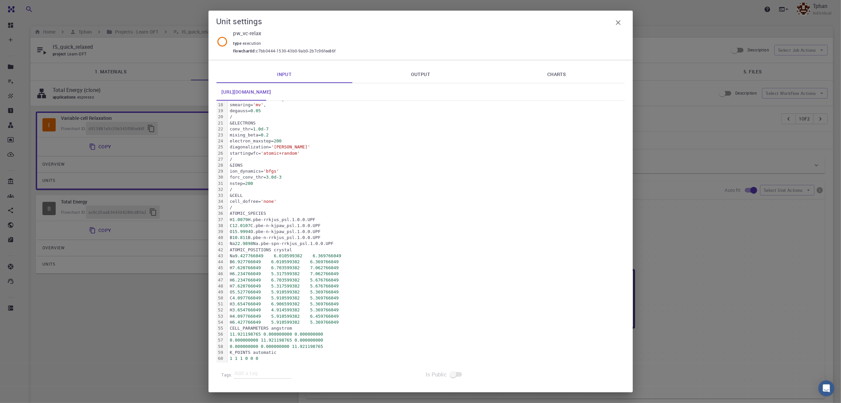
click at [620, 22] on icon "button" at bounding box center [619, 23] width 8 height 8
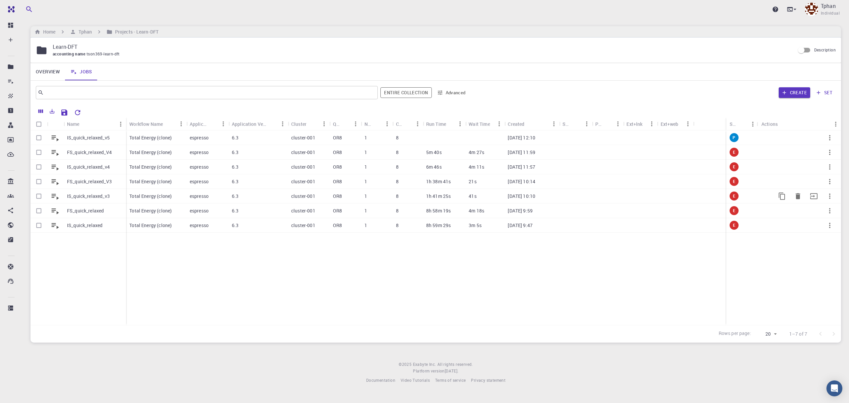
click at [64, 194] on div "IS_quick_relaxed_v3" at bounding box center [95, 196] width 62 height 15
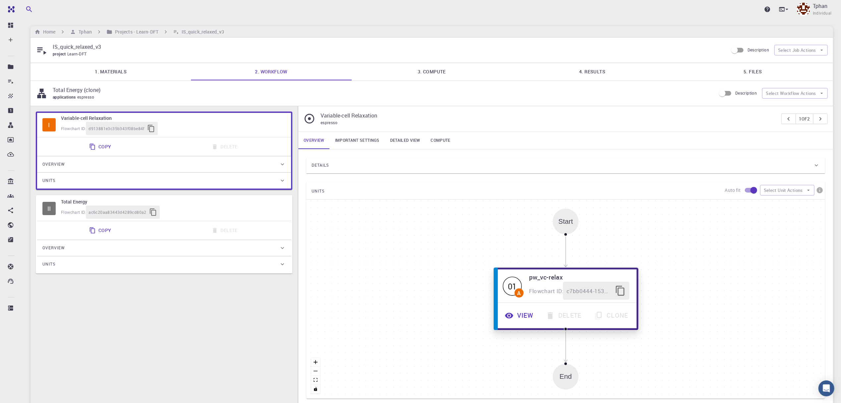
click at [522, 317] on button "View" at bounding box center [519, 315] width 41 height 18
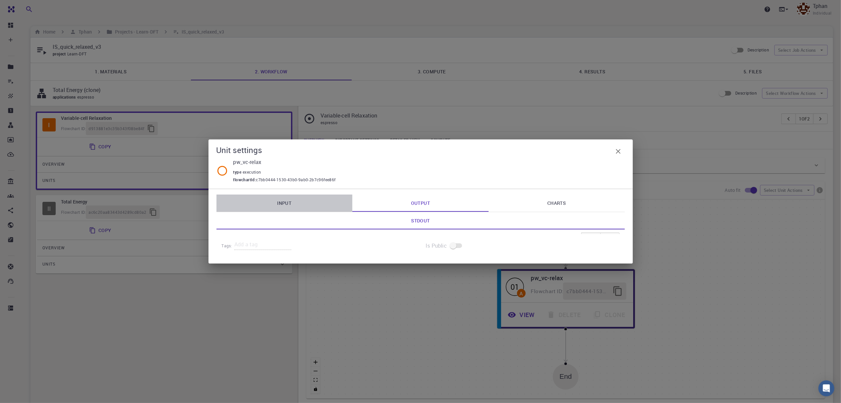
click at [280, 202] on link "Input" at bounding box center [285, 202] width 136 height 17
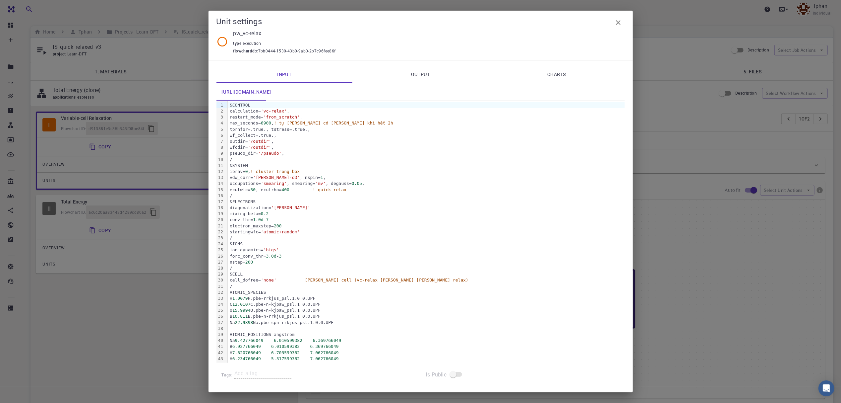
click at [623, 22] on button "button" at bounding box center [618, 22] width 13 height 13
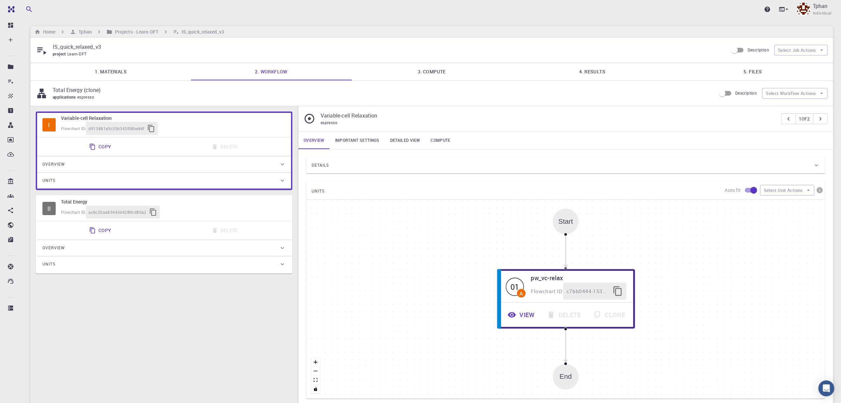
click at [103, 71] on link "1. Materials" at bounding box center [111, 71] width 161 height 17
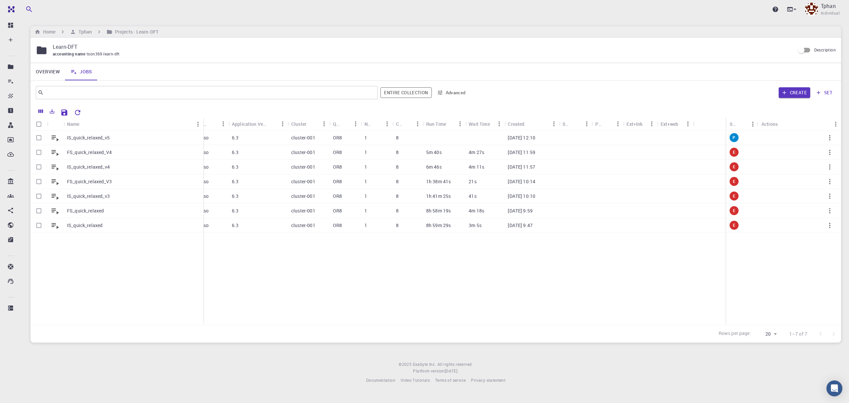
drag, startPoint x: 137, startPoint y: 123, endPoint x: 201, endPoint y: 121, distance: 64.4
click at [201, 121] on div "Name" at bounding box center [204, 123] width 7 height 13
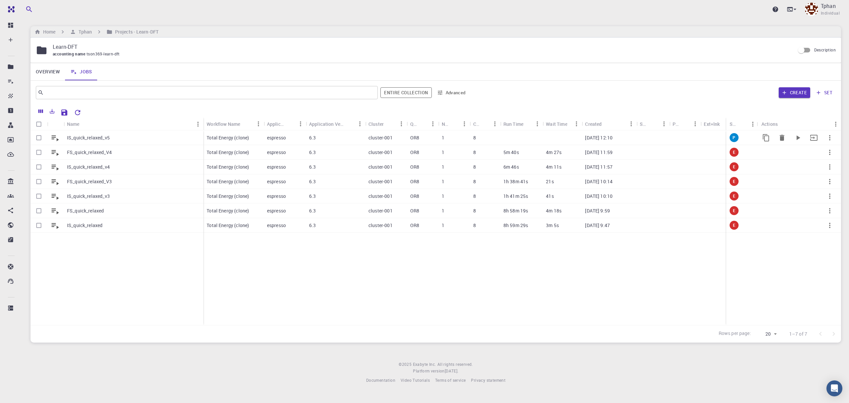
click at [92, 139] on p "IS_quick_relaxed_v5" at bounding box center [88, 137] width 43 height 7
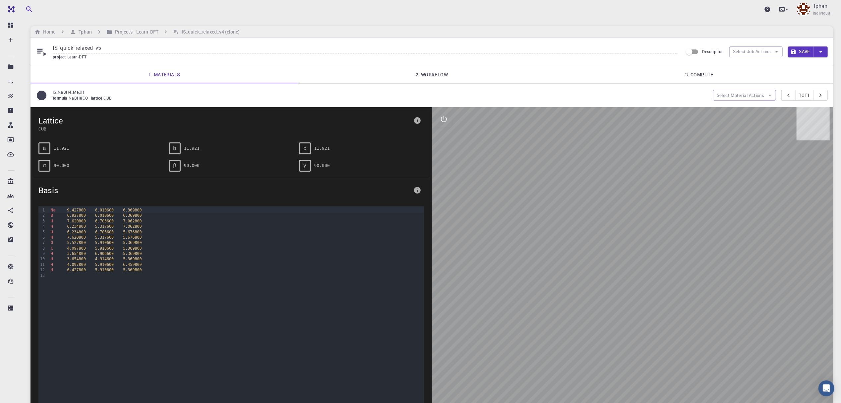
click at [439, 77] on link "2. Workflow" at bounding box center [432, 74] width 268 height 17
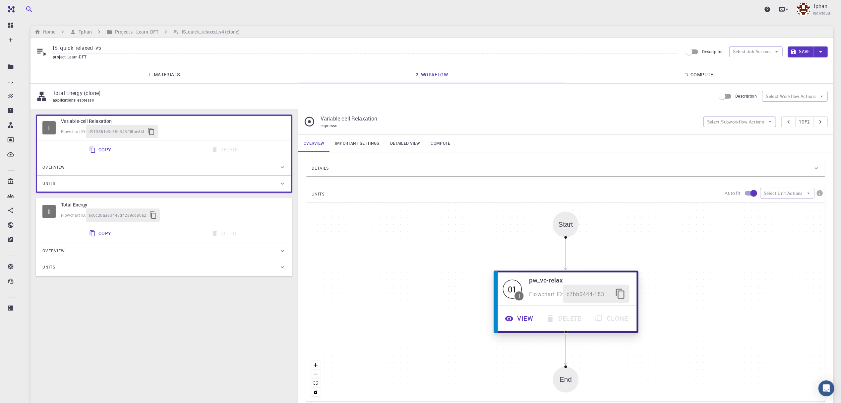
click at [525, 322] on button "View" at bounding box center [519, 318] width 41 height 18
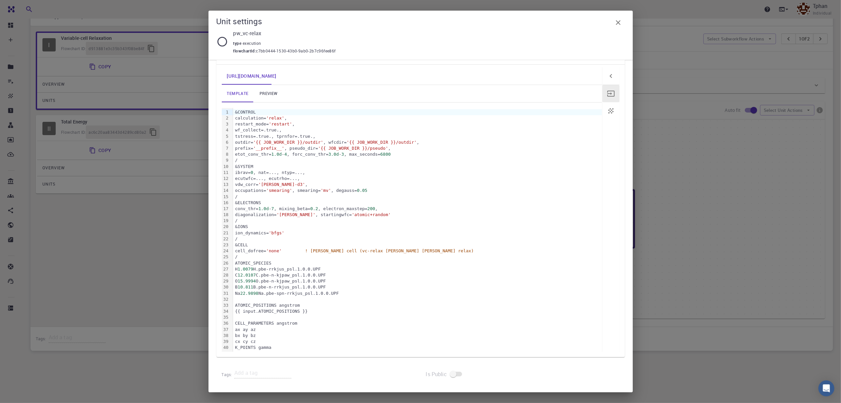
scroll to position [86, 0]
click at [271, 96] on link "preview" at bounding box center [269, 93] width 30 height 17
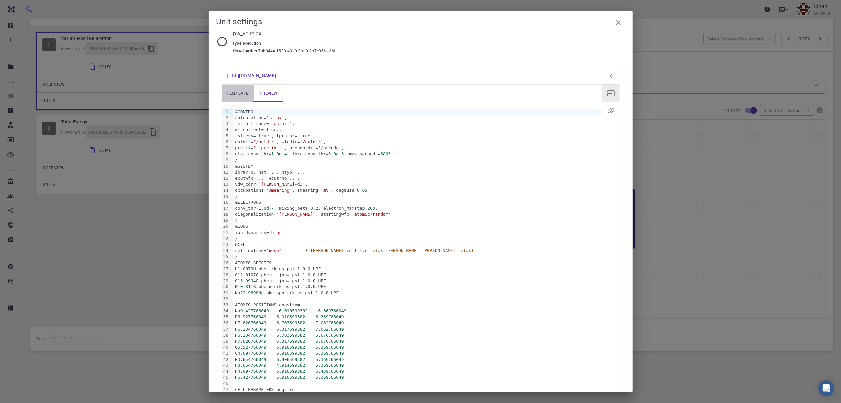
click at [248, 90] on link "template" at bounding box center [238, 93] width 32 height 17
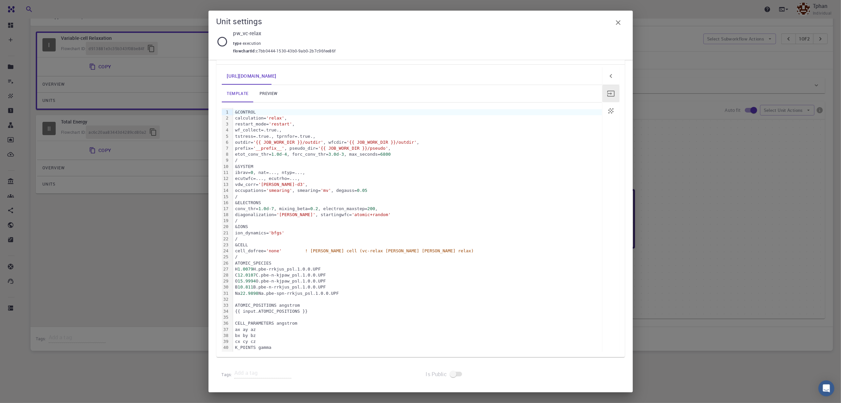
click at [272, 91] on link "preview" at bounding box center [269, 93] width 30 height 17
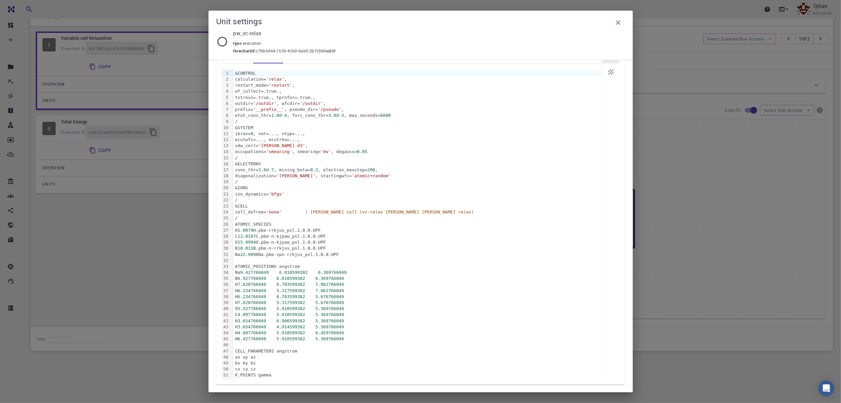
scroll to position [129, 0]
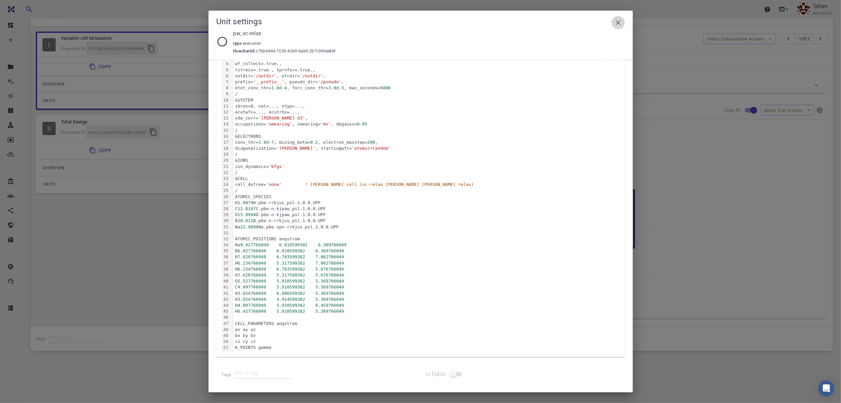
click at [620, 27] on button "button" at bounding box center [618, 22] width 13 height 13
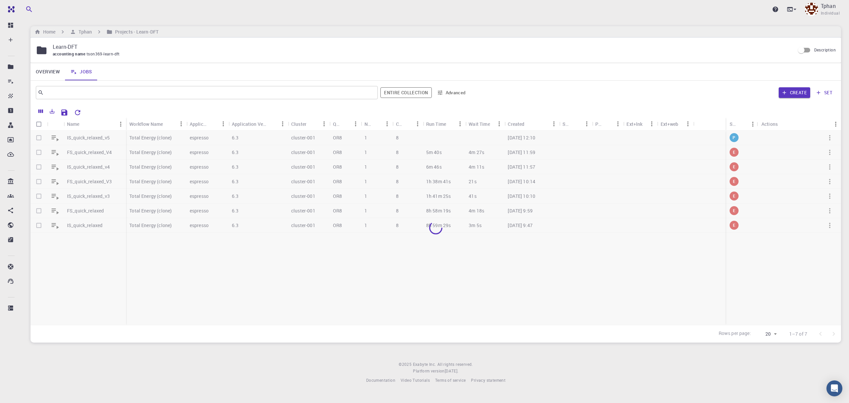
click at [89, 198] on p "IS_quick_relaxed_v3" at bounding box center [88, 196] width 43 height 7
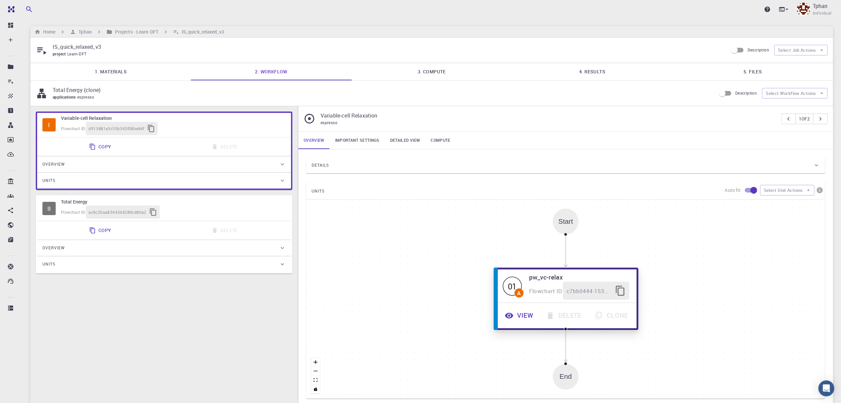
click at [527, 320] on button "View" at bounding box center [519, 315] width 41 height 18
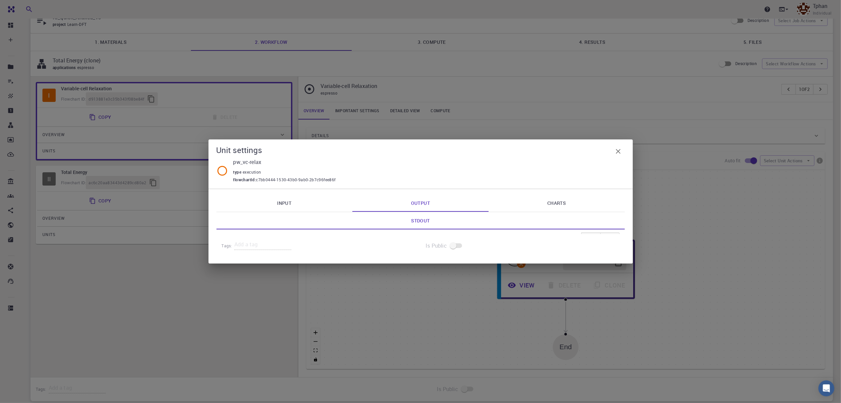
scroll to position [44, 0]
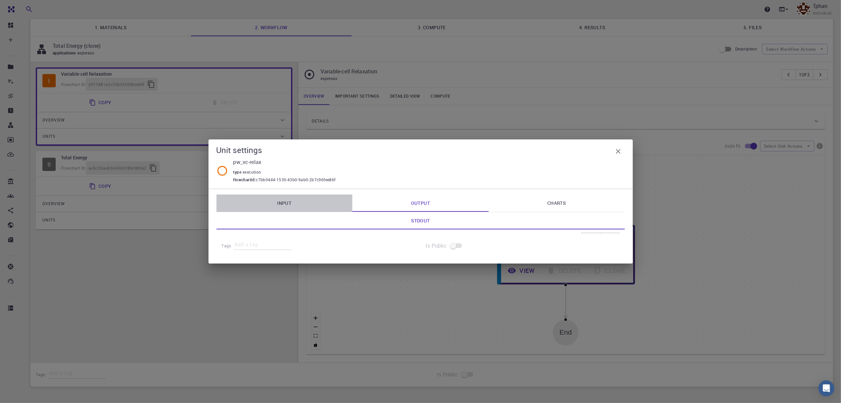
click at [288, 206] on link "Input" at bounding box center [285, 202] width 136 height 17
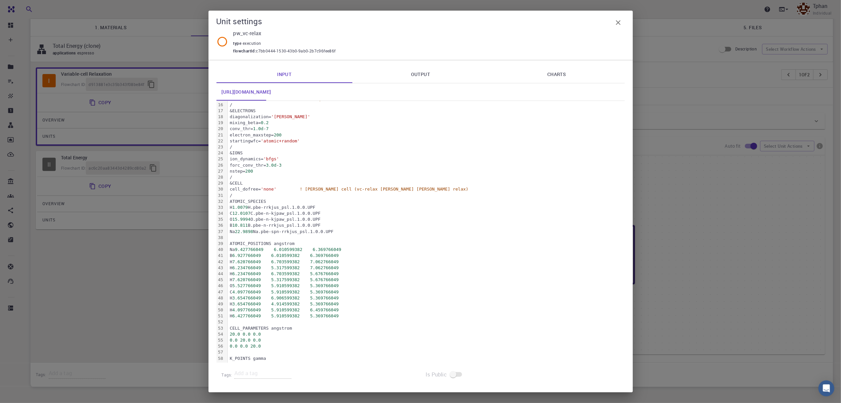
scroll to position [83, 0]
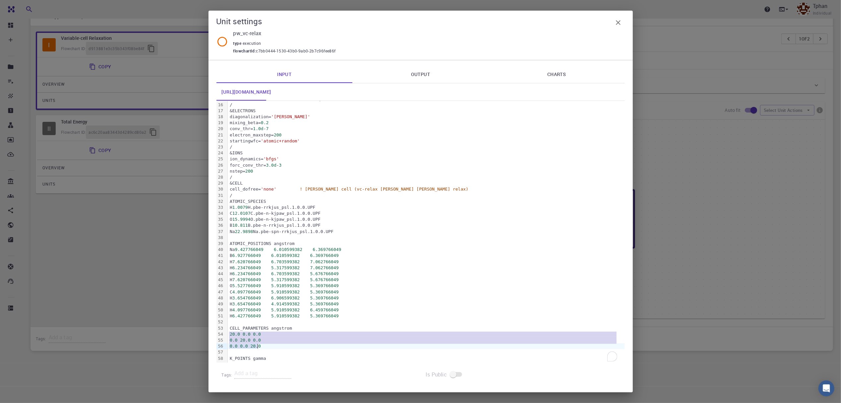
drag, startPoint x: 229, startPoint y: 336, endPoint x: 258, endPoint y: 346, distance: 30.8
click at [258, 346] on div "&CONTROL calculation= 'vc-relax' , restart_mode= 'from_scratch' , max_seconds= …" at bounding box center [426, 186] width 397 height 353
click at [620, 22] on icon "button" at bounding box center [619, 23] width 8 height 8
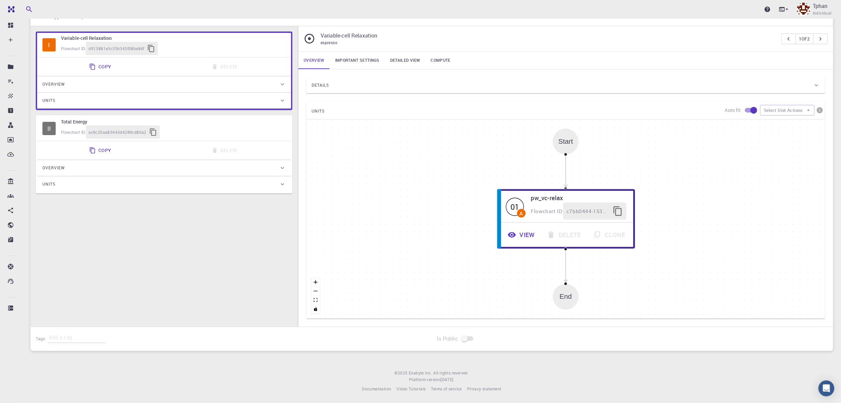
drag, startPoint x: 312, startPoint y: 145, endPoint x: 321, endPoint y: 148, distance: 9.2
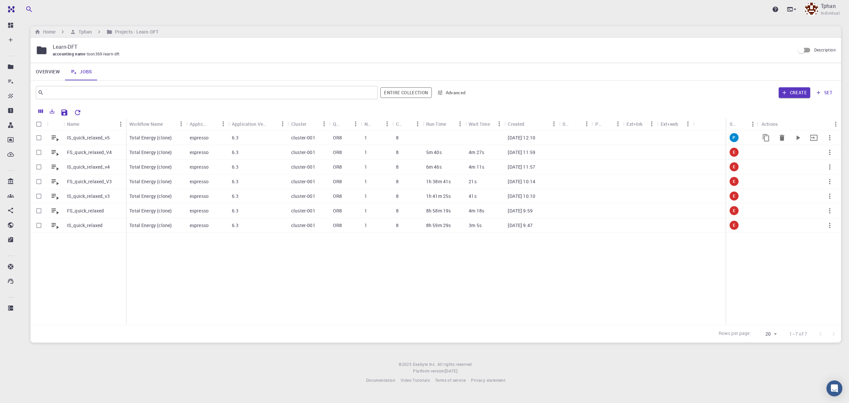
click at [96, 139] on p "IS_quick_relaxed_v5" at bounding box center [88, 137] width 43 height 7
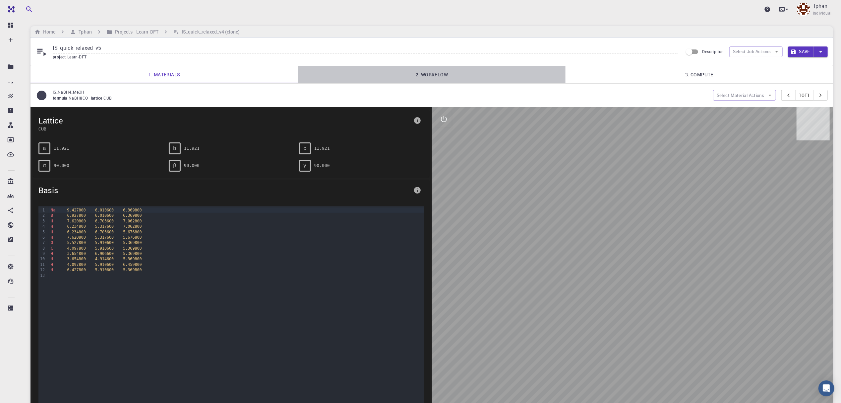
click at [420, 79] on link "2. Workflow" at bounding box center [432, 74] width 268 height 17
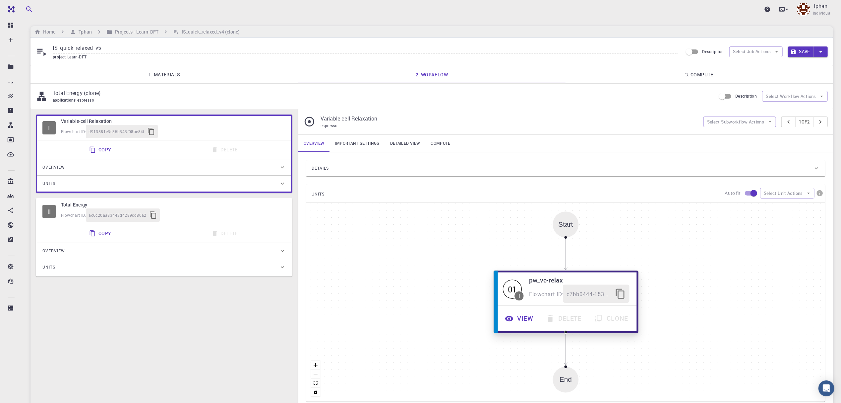
click at [528, 320] on button "View" at bounding box center [519, 318] width 41 height 18
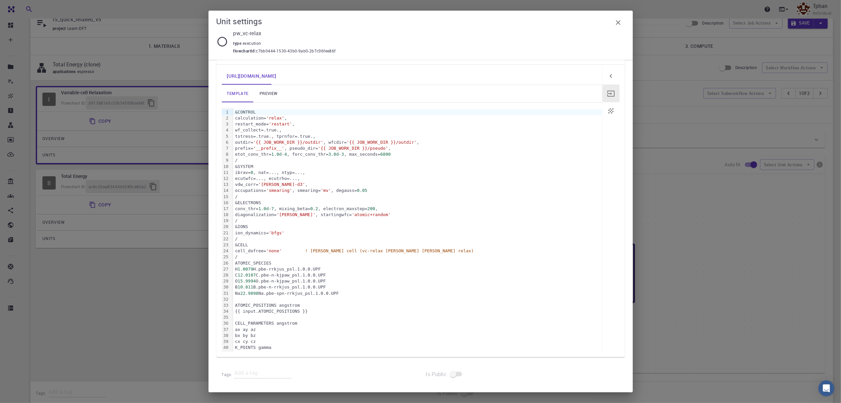
scroll to position [44, 0]
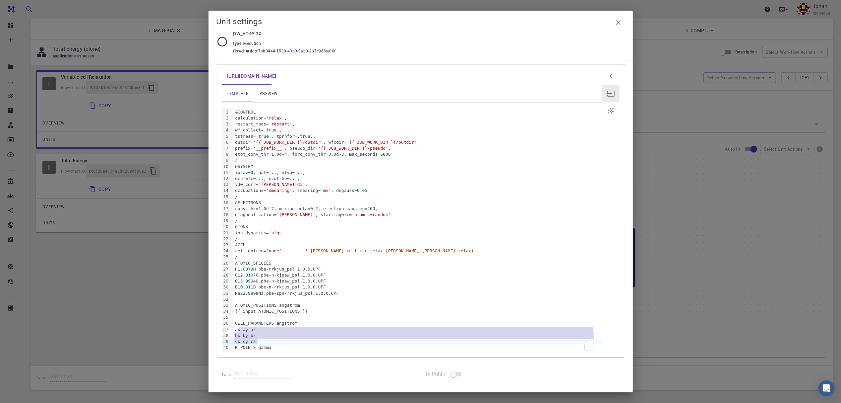
drag, startPoint x: 239, startPoint y: 329, endPoint x: 259, endPoint y: 340, distance: 22.7
click at [259, 340] on div "&CONTROL calculation= 'relax' , restart_mode= 'restart' , wf_collect=.true., ts…" at bounding box center [417, 230] width 369 height 244
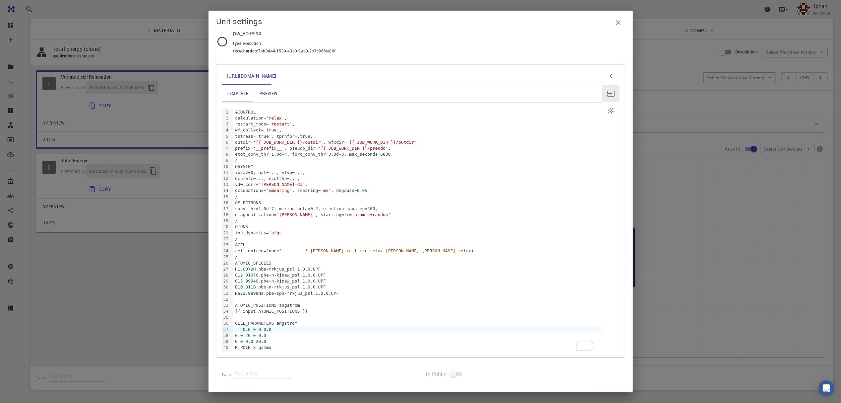
drag, startPoint x: 239, startPoint y: 330, endPoint x: 269, endPoint y: 332, distance: 29.6
click at [240, 330] on span "20.0" at bounding box center [245, 329] width 10 height 5
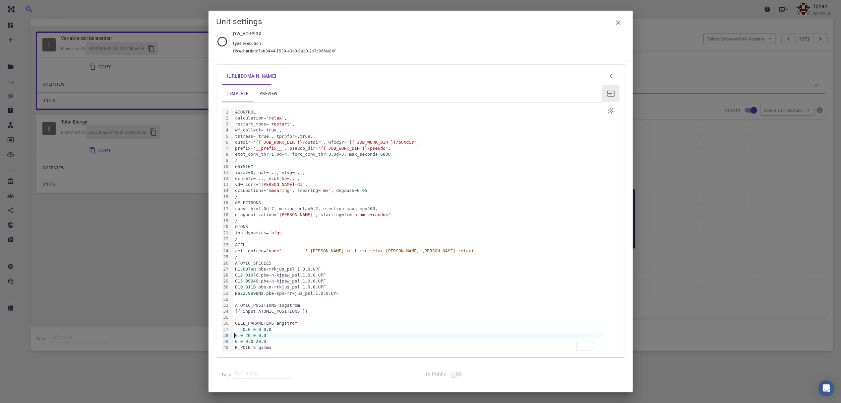
click at [235, 336] on span "0.0" at bounding box center [239, 335] width 8 height 5
click at [234, 340] on div "0.0 0.0 20.0" at bounding box center [417, 341] width 369 height 6
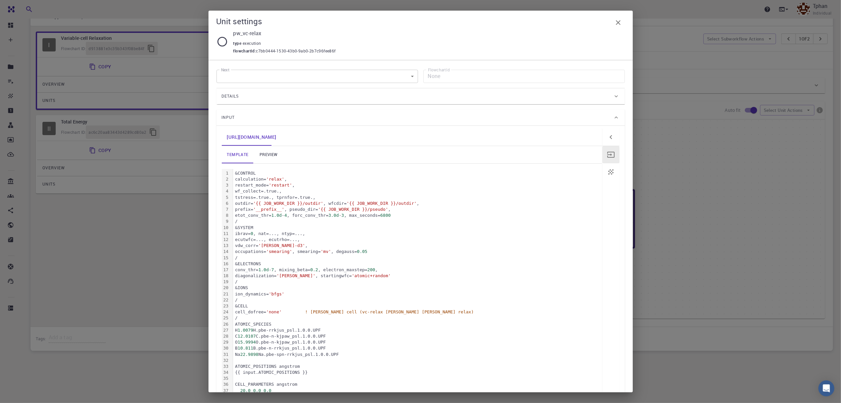
scroll to position [0, 0]
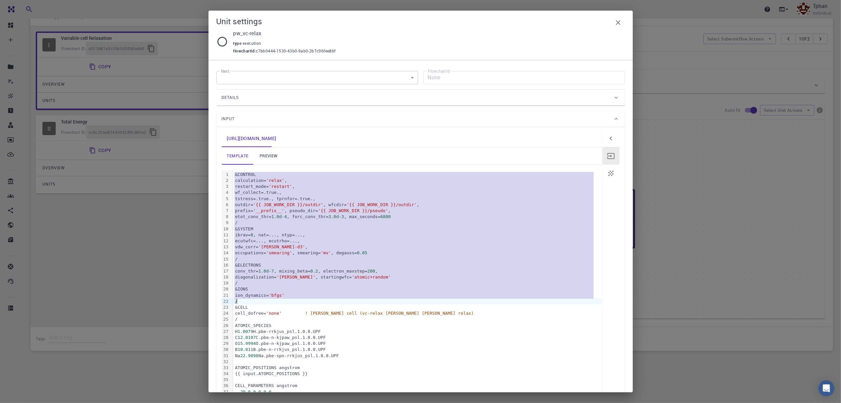
drag, startPoint x: 235, startPoint y: 176, endPoint x: 239, endPoint y: 301, distance: 124.8
click at [239, 301] on div "&CONTROL calculation= 'relax' , restart_mode= 'restart' , wf_collect=.true., ts…" at bounding box center [417, 292] width 369 height 244
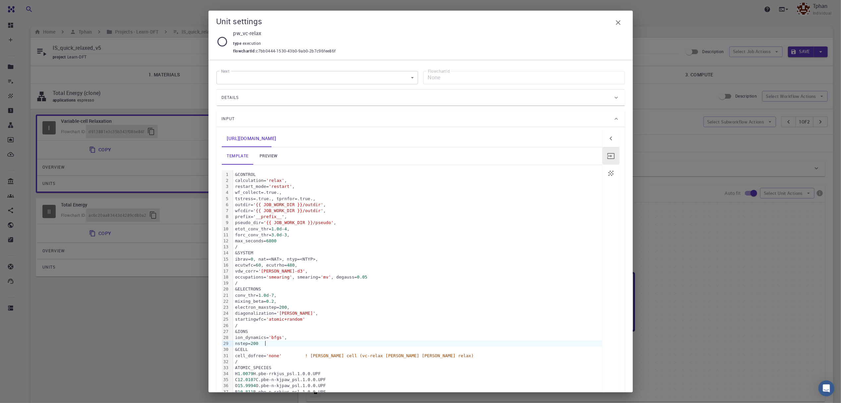
click at [267, 157] on link "preview" at bounding box center [269, 155] width 30 height 17
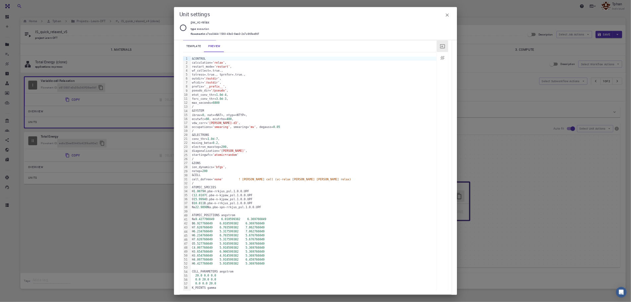
scroll to position [89, 0]
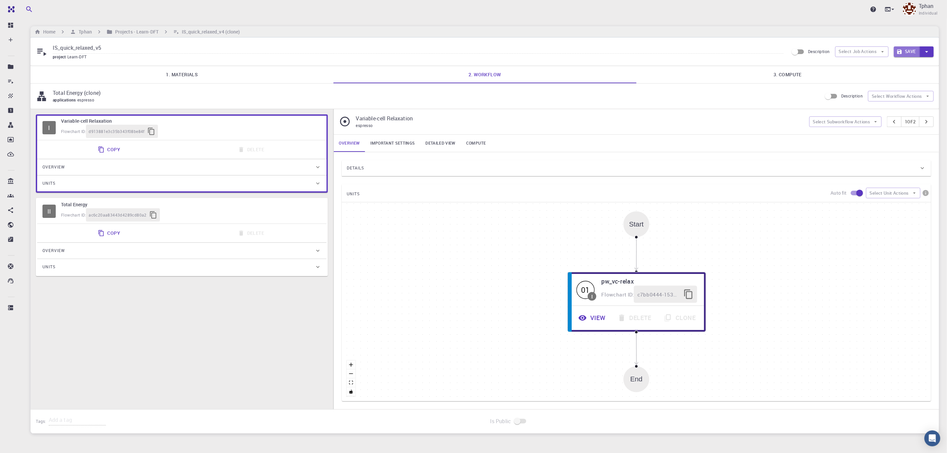
click at [849, 51] on button "Save" at bounding box center [906, 51] width 26 height 11
click at [588, 320] on button "View" at bounding box center [590, 319] width 41 height 18
click at [590, 319] on button "View" at bounding box center [590, 319] width 41 height 18
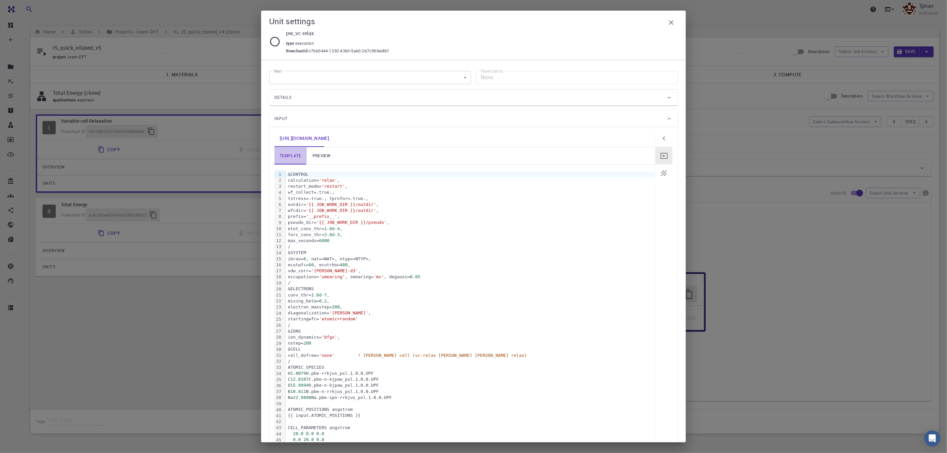
click at [289, 154] on link "template" at bounding box center [290, 155] width 32 height 17
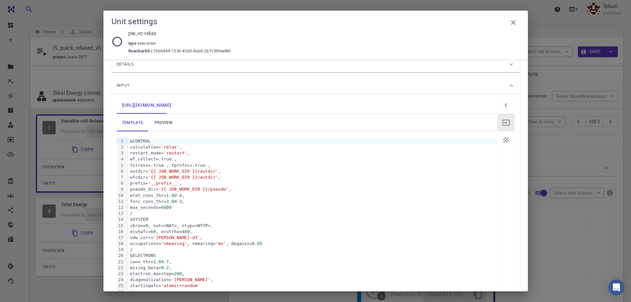
scroll to position [66, 0]
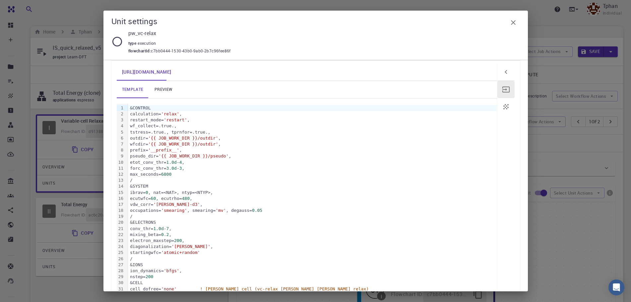
click at [211, 192] on div "ibrav= 0 , nat=<NAT>, ntyp=<NTYP>," at bounding box center [312, 193] width 369 height 6
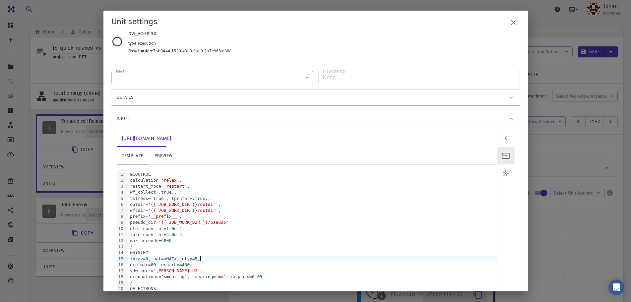
click at [168, 153] on link "preview" at bounding box center [164, 155] width 30 height 17
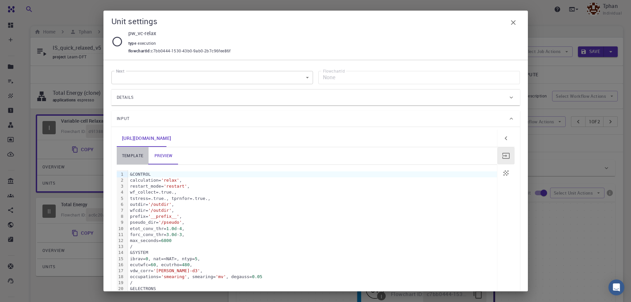
click at [134, 154] on link "template" at bounding box center [133, 155] width 32 height 17
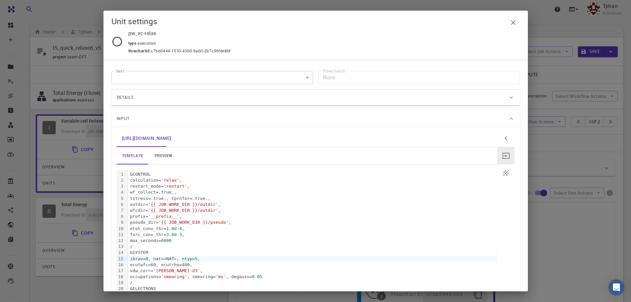
drag, startPoint x: 170, startPoint y: 259, endPoint x: 174, endPoint y: 261, distance: 4.4
click at [170, 259] on div "ibrav= 0 , nat=<NAT>, ntyp= 5 ," at bounding box center [312, 259] width 369 height 6
click at [157, 156] on link "preview" at bounding box center [164, 155] width 30 height 17
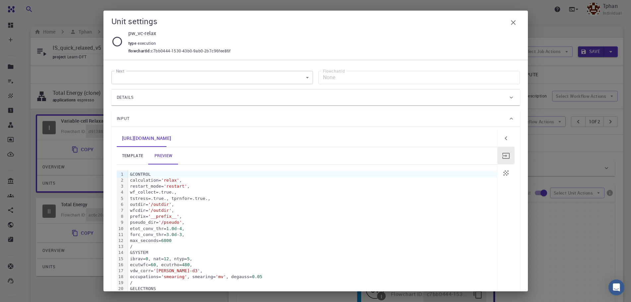
click at [130, 154] on link "template" at bounding box center [133, 155] width 32 height 17
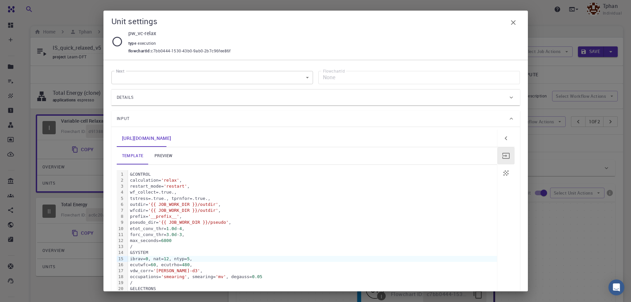
click at [168, 155] on link "preview" at bounding box center [164, 155] width 30 height 17
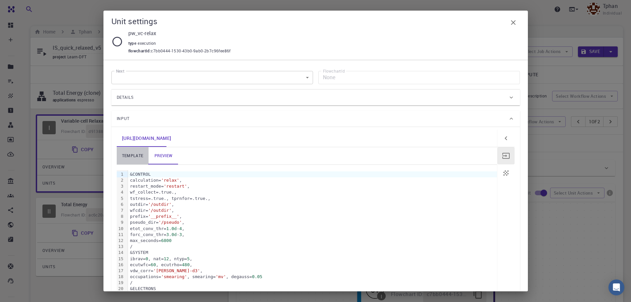
click at [131, 155] on link "template" at bounding box center [133, 155] width 32 height 17
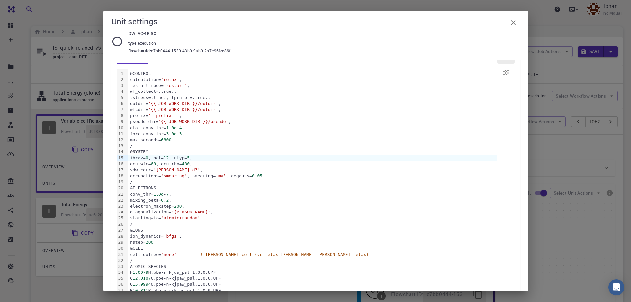
scroll to position [99, 0]
click at [195, 136] on div "forc_conv_thr= 3.0d - 3 ," at bounding box center [312, 135] width 369 height 6
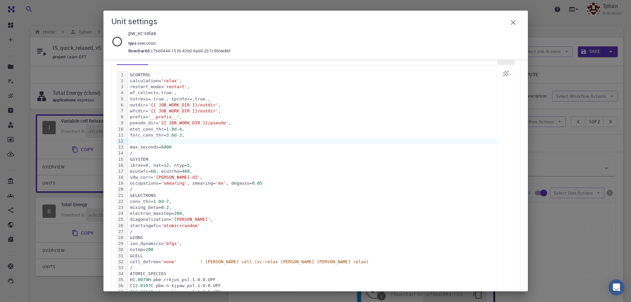
drag, startPoint x: 143, startPoint y: 141, endPoint x: 148, endPoint y: 141, distance: 5.3
click at [143, 141] on div "To enrich screen reader interactions, please activate Accessibility in Grammarl…" at bounding box center [312, 141] width 369 height 6
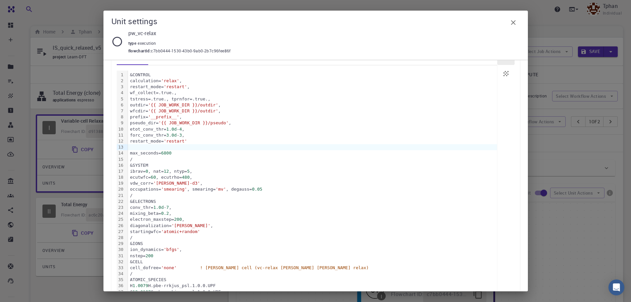
click at [145, 146] on div "To enrich screen reader interactions, please activate Accessibility in Grammarl…" at bounding box center [312, 147] width 369 height 6
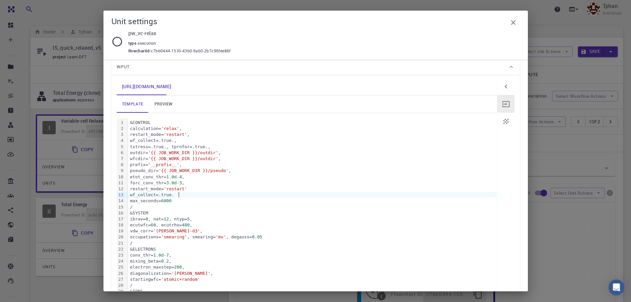
scroll to position [51, 0]
click at [154, 101] on link "preview" at bounding box center [164, 104] width 30 height 17
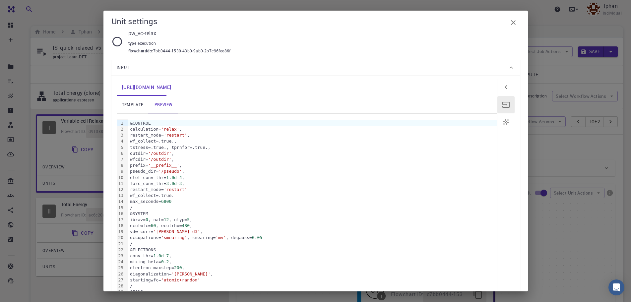
click at [139, 191] on div "restart_mode= 'restart'" at bounding box center [312, 190] width 369 height 6
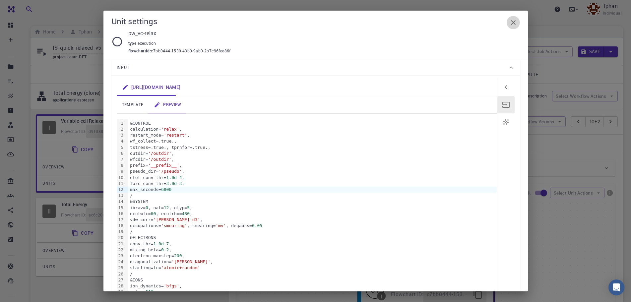
click at [516, 24] on icon "button" at bounding box center [513, 23] width 8 height 8
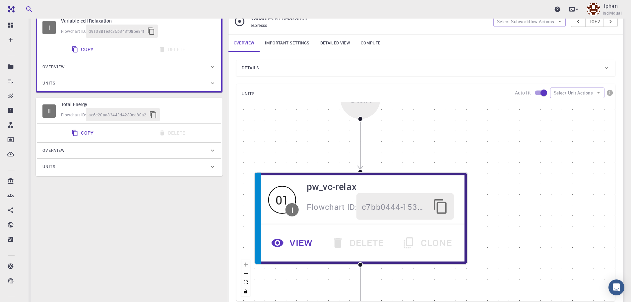
scroll to position [0, 0]
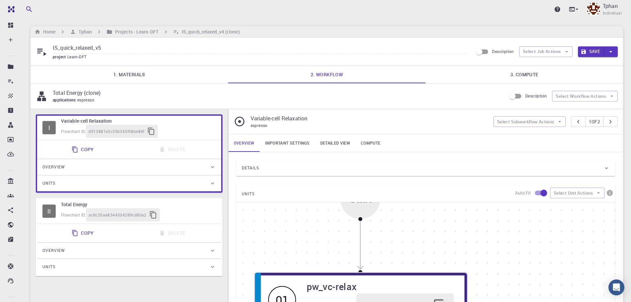
click at [596, 51] on button "Save" at bounding box center [591, 51] width 26 height 11
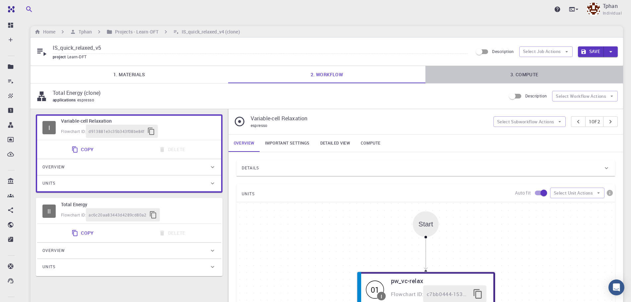
click at [524, 77] on link "3. Compute" at bounding box center [525, 74] width 198 height 17
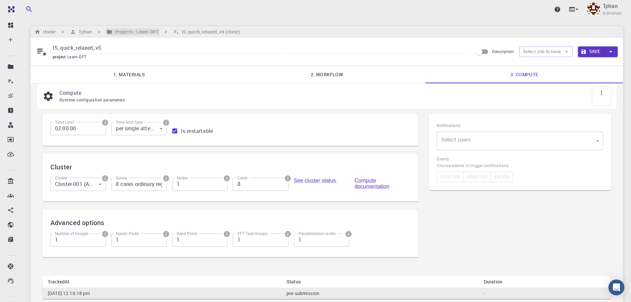
click at [150, 31] on h6 "Projects - Learn-DFT" at bounding box center [135, 31] width 46 height 7
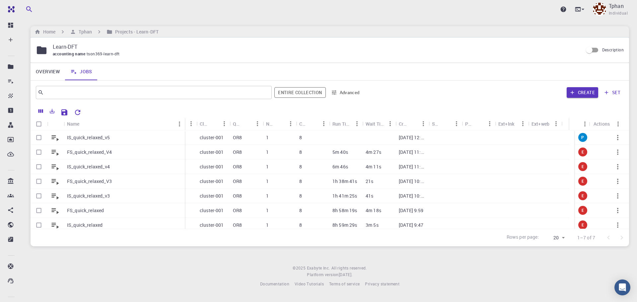
drag, startPoint x: 96, startPoint y: 123, endPoint x: 120, endPoint y: 131, distance: 25.4
click at [184, 125] on div "Name" at bounding box center [185, 123] width 7 height 13
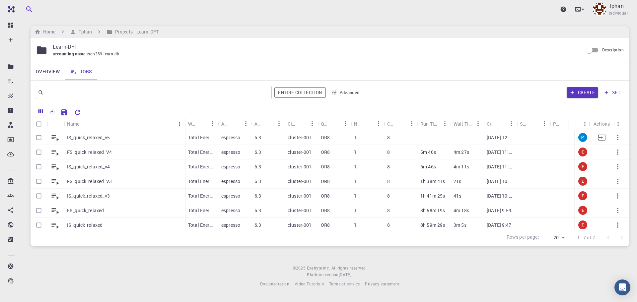
click at [38, 139] on input "Select row" at bounding box center [39, 137] width 13 height 13
checkbox input "true"
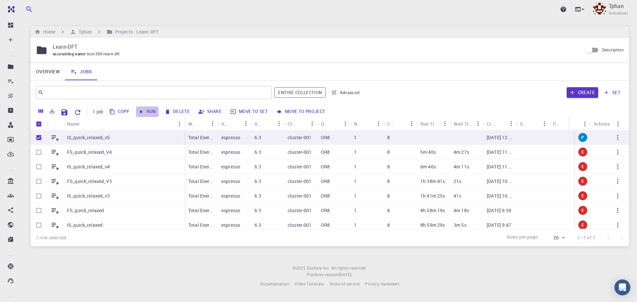
click at [145, 111] on button "Run" at bounding box center [147, 111] width 23 height 11
checkbox input "false"
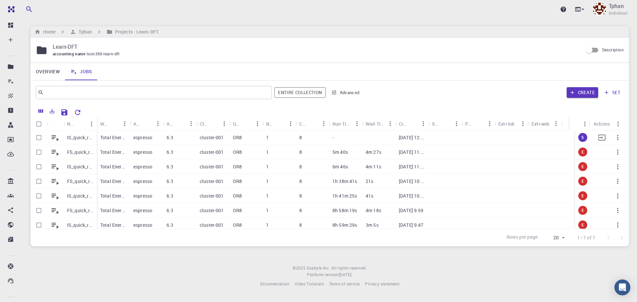
click at [80, 139] on p "IS_quick_relaxed_v5" at bounding box center [80, 137] width 27 height 7
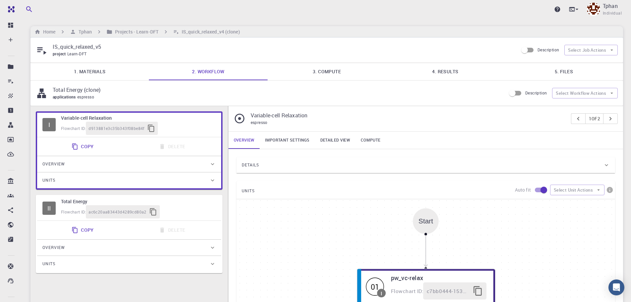
click at [571, 69] on link "5. Files" at bounding box center [564, 71] width 118 height 17
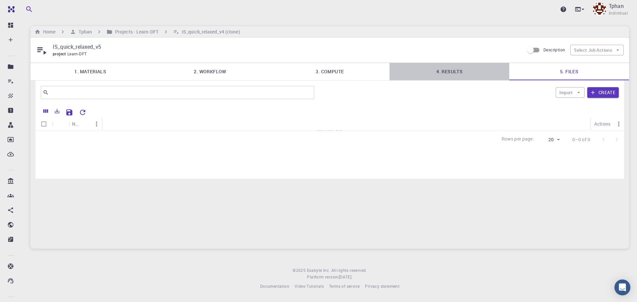
click at [455, 73] on link "4. Results" at bounding box center [449, 71] width 120 height 17
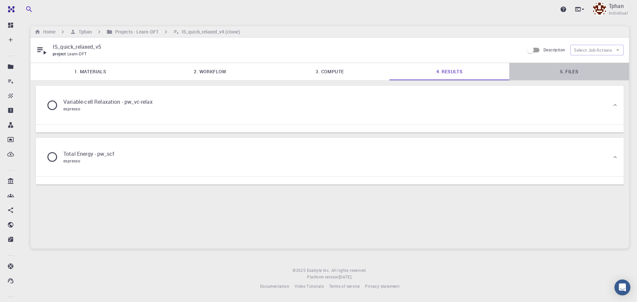
click at [568, 71] on link "5. Files" at bounding box center [569, 71] width 120 height 17
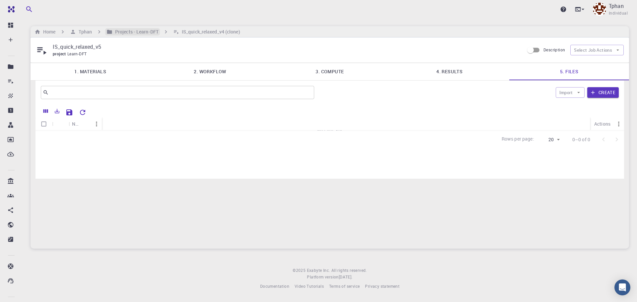
click at [136, 30] on h6 "Projects - Learn-DFT" at bounding box center [135, 31] width 46 height 7
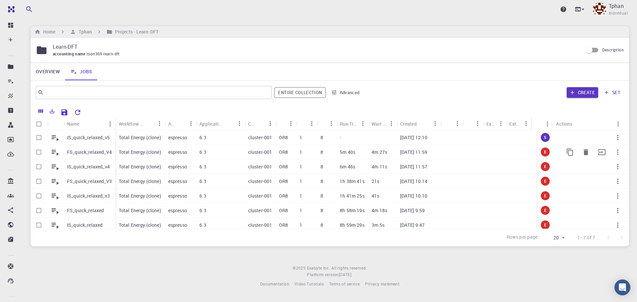
click at [38, 152] on input "Select row" at bounding box center [39, 152] width 13 height 13
checkbox input "true"
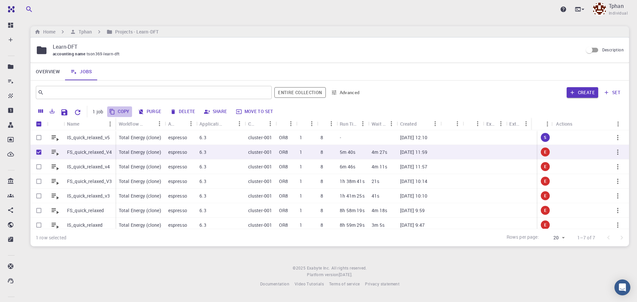
click at [128, 112] on button "Copy" at bounding box center [119, 111] width 25 height 11
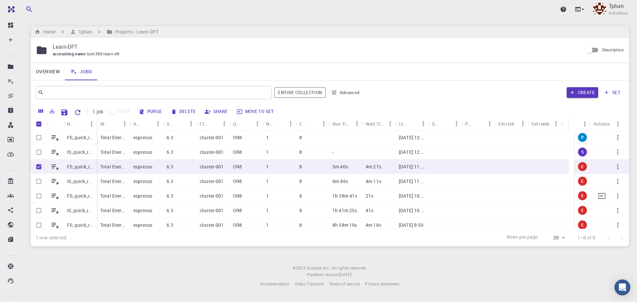
checkbox input "false"
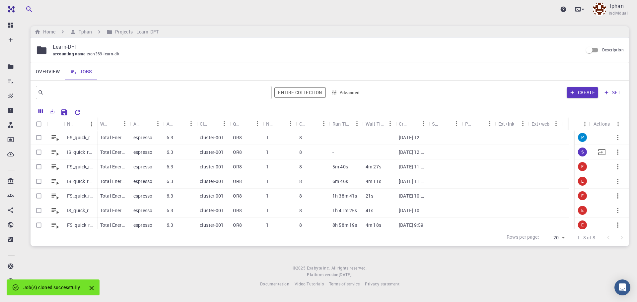
click at [84, 152] on p "IS_quick_relaxed_v5" at bounding box center [80, 152] width 27 height 7
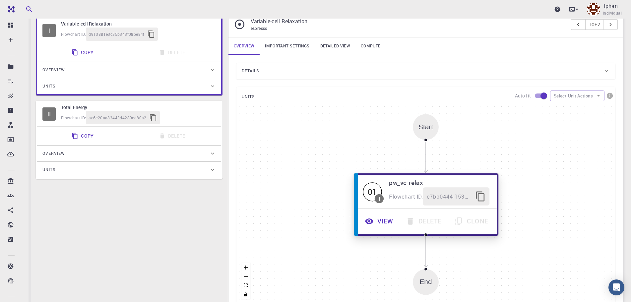
scroll to position [99, 0]
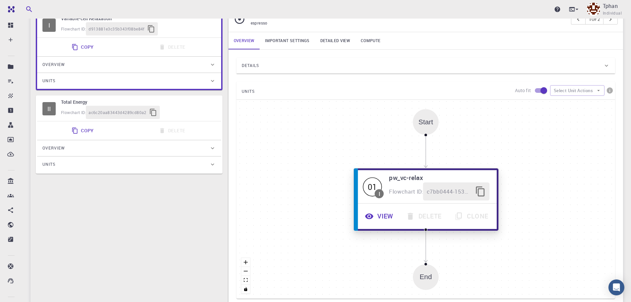
click at [384, 217] on button "View" at bounding box center [379, 216] width 41 height 18
click at [382, 217] on button "View" at bounding box center [379, 216] width 41 height 18
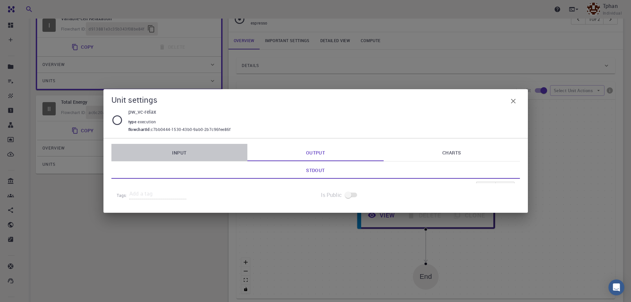
click at [166, 152] on link "Input" at bounding box center [179, 152] width 136 height 17
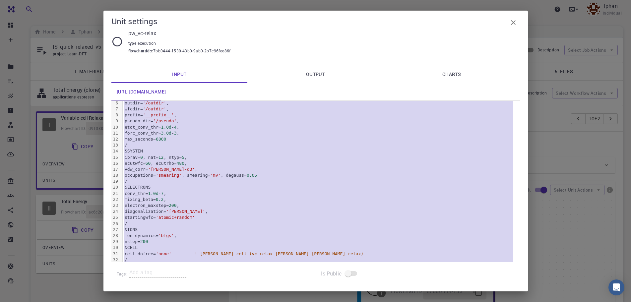
scroll to position [0, 0]
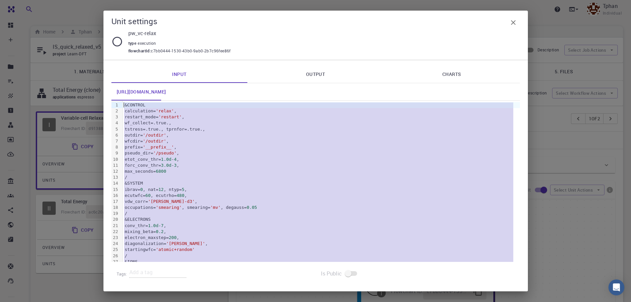
drag, startPoint x: 168, startPoint y: 260, endPoint x: 124, endPoint y: 105, distance: 161.0
click at [124, 105] on div "&CONTROL calculation= 'relax' , restart_mode= 'restart' , wf_collect=.true., ts…" at bounding box center [321, 277] width 397 height 353
copy div "&CONTROL calculation= 'relax' , restart_mode= 'restart' , wf_collect=.true., ts…"
click at [515, 22] on icon "button" at bounding box center [513, 23] width 8 height 8
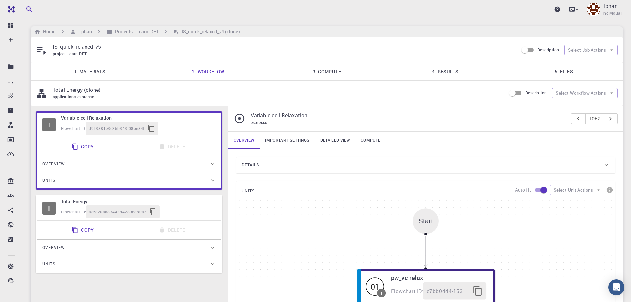
scroll to position [164, 0]
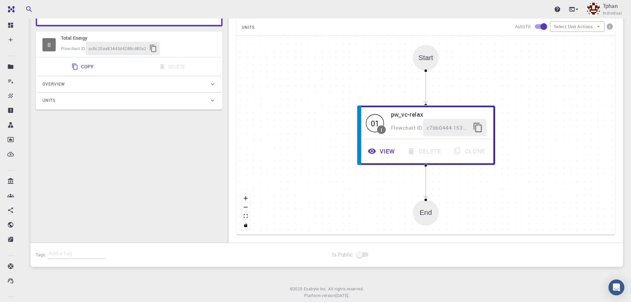
drag, startPoint x: 72, startPoint y: 111, endPoint x: 72, endPoint y: 107, distance: 4.7
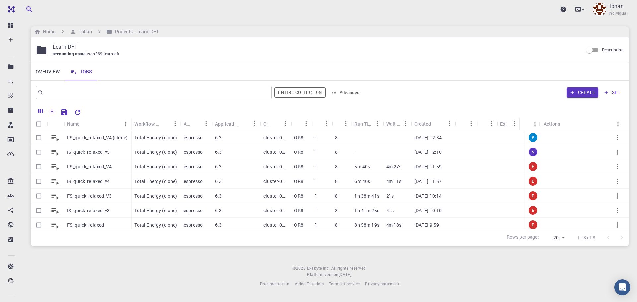
click at [109, 139] on p "FS_quick_relaxed_V4 (clone)" at bounding box center [97, 137] width 61 height 7
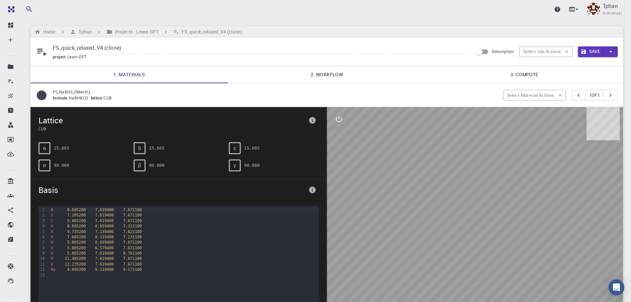
click at [127, 45] on input "FS_quick_relaxed_V4 (clone)" at bounding box center [260, 48] width 415 height 11
type input "FS_quick_relaxed_V5"
click at [325, 74] on link "2. Workflow" at bounding box center [327, 74] width 198 height 17
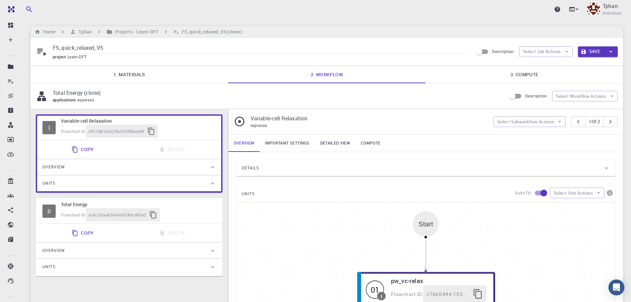
scroll to position [99, 0]
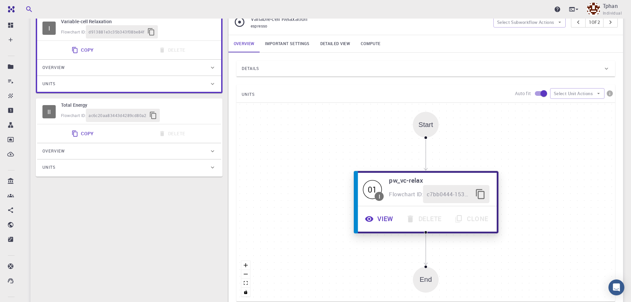
click at [380, 220] on button "View" at bounding box center [379, 219] width 41 height 18
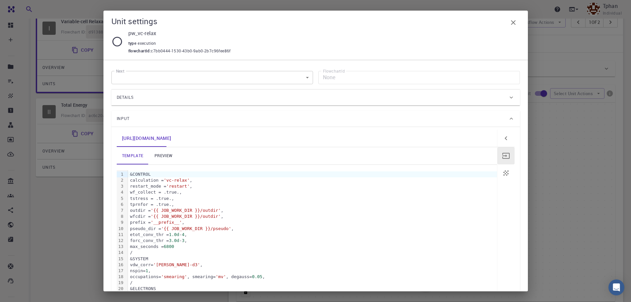
scroll to position [66, 0]
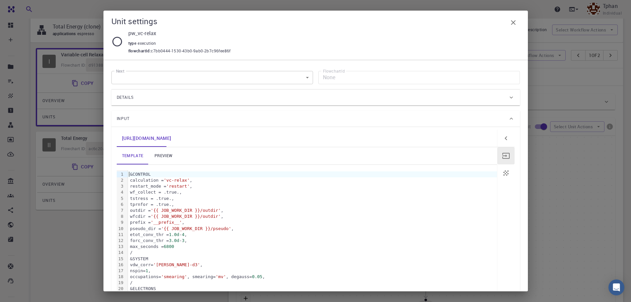
click at [129, 173] on div "&CONTROL" at bounding box center [312, 174] width 369 height 6
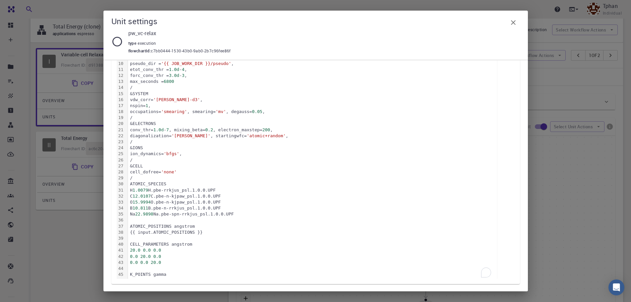
scroll to position [193, 0]
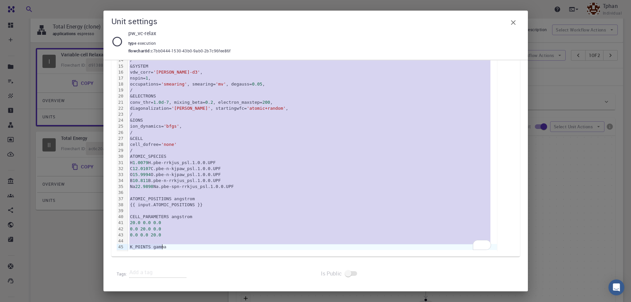
click at [164, 248] on div "K_POINTS gamma" at bounding box center [312, 247] width 369 height 6
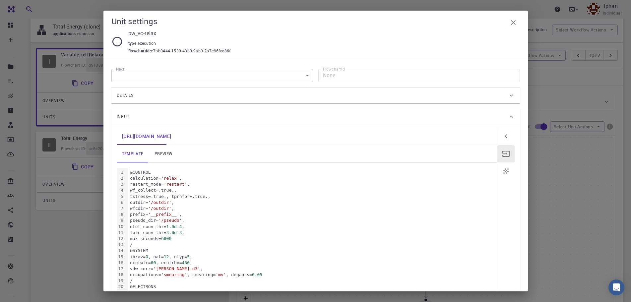
scroll to position [0, 0]
click at [163, 158] on link "preview" at bounding box center [164, 155] width 30 height 17
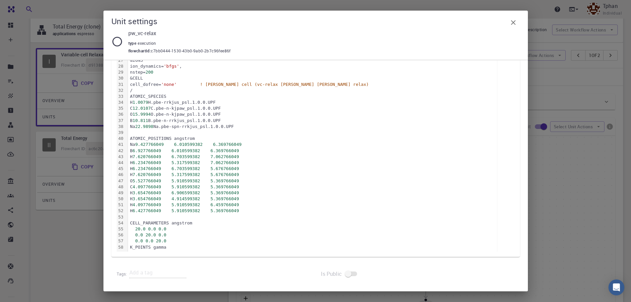
scroll to position [271, 0]
click at [510, 24] on icon "button" at bounding box center [513, 23] width 8 height 8
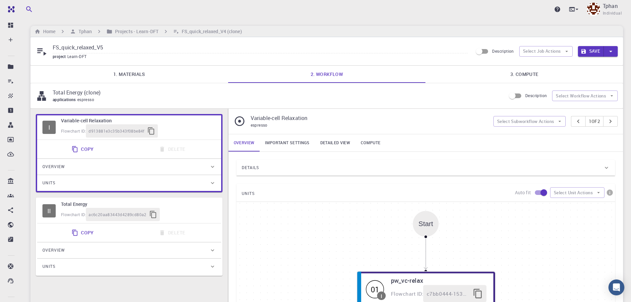
scroll to position [0, 0]
click at [591, 53] on button "Save" at bounding box center [591, 51] width 26 height 11
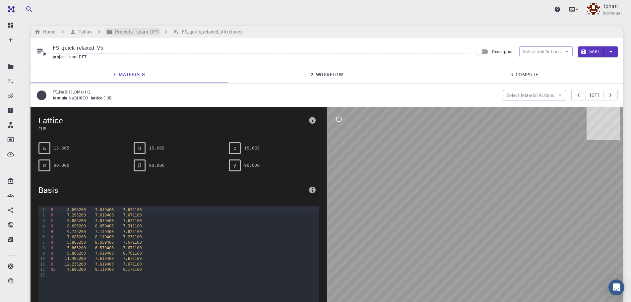
click at [106, 30] on icon "breadcrumb" at bounding box center [109, 32] width 6 height 6
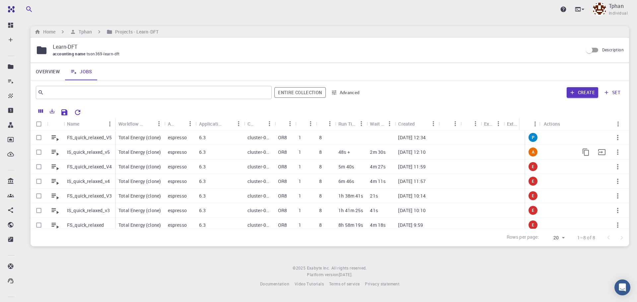
click at [86, 152] on p "IS_quick_relaxed_v5" at bounding box center [88, 152] width 43 height 7
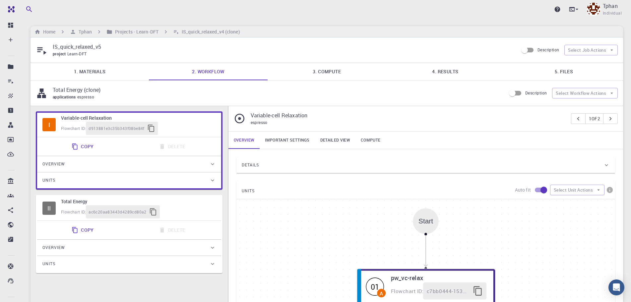
click at [563, 73] on link "5. Files" at bounding box center [564, 71] width 118 height 17
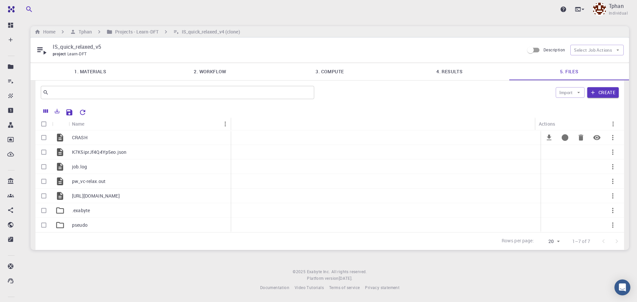
click at [43, 140] on input "Select row" at bounding box center [43, 137] width 13 height 13
checkbox input "true"
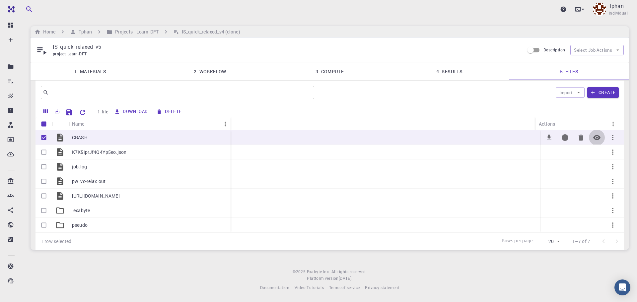
click at [595, 138] on icon "Preview" at bounding box center [597, 138] width 8 height 8
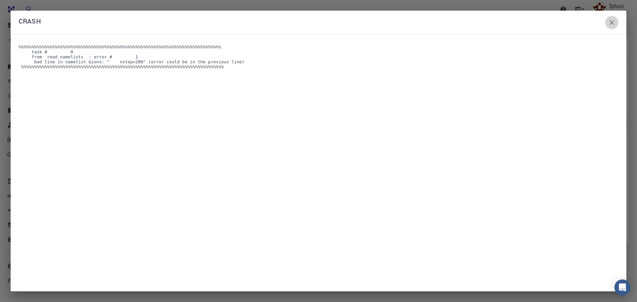
click at [615, 23] on icon "button" at bounding box center [612, 23] width 8 height 8
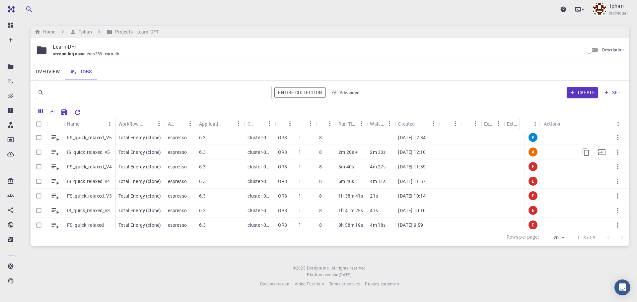
click at [99, 154] on p "IS_quick_relaxed_v5" at bounding box center [88, 152] width 43 height 7
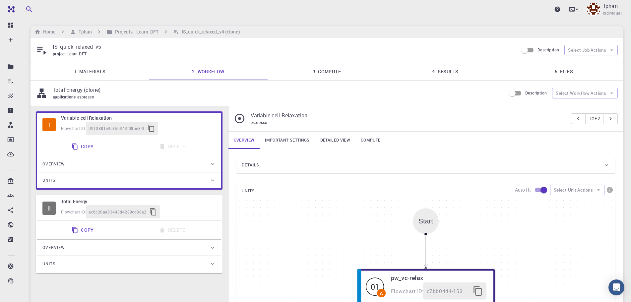
click at [295, 142] on link "Important settings" at bounding box center [287, 140] width 55 height 17
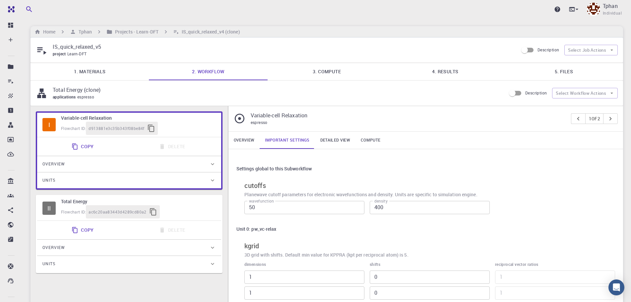
click at [252, 140] on link "Overview" at bounding box center [245, 140] width 32 height 17
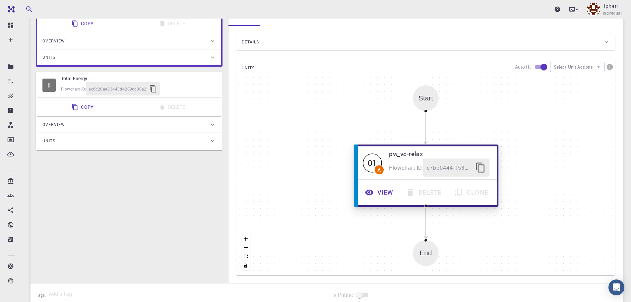
scroll to position [133, 0]
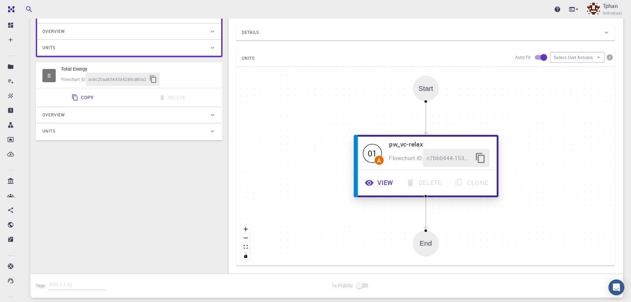
click at [386, 181] on button "View" at bounding box center [379, 183] width 41 height 18
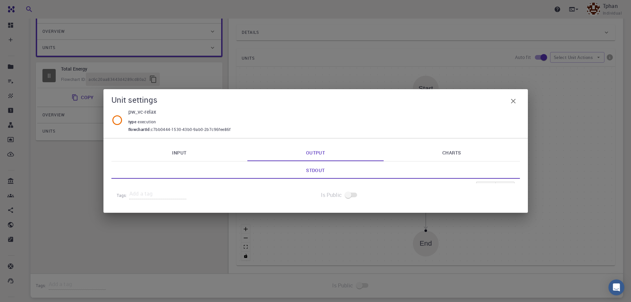
click at [183, 151] on link "Input" at bounding box center [179, 152] width 136 height 17
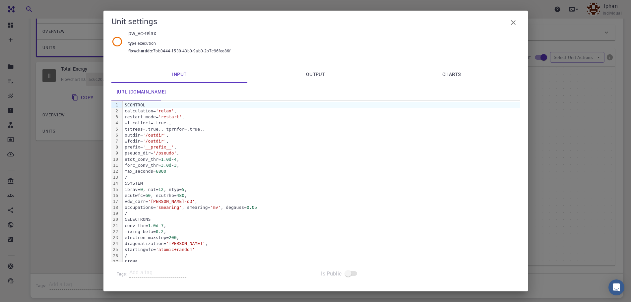
scroll to position [66, 0]
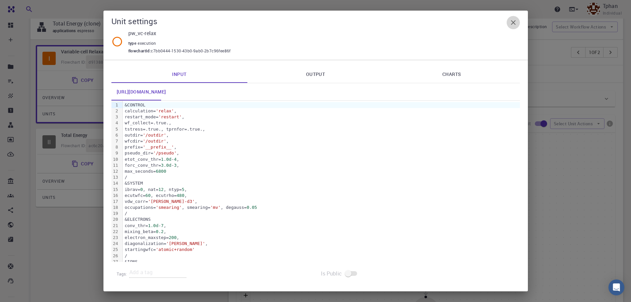
click at [513, 22] on icon "button" at bounding box center [513, 22] width 5 height 5
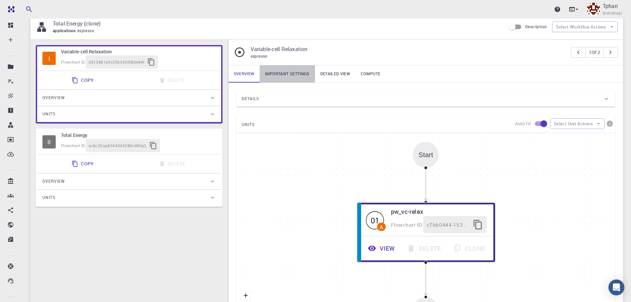
click at [284, 74] on link "Important settings" at bounding box center [287, 73] width 55 height 17
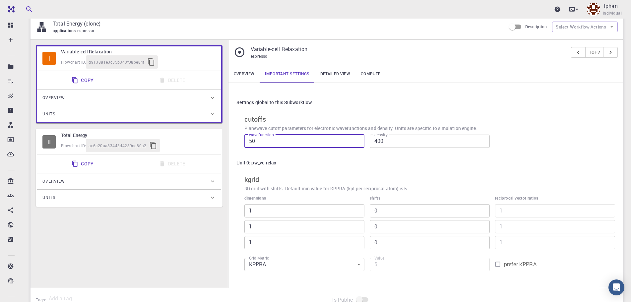
drag, startPoint x: 263, startPoint y: 140, endPoint x: 214, endPoint y: 136, distance: 49.3
click at [213, 136] on div "I Variable-cell Relaxation Flowchart ID: d913881e3c35b343f08be84f Copy Delete O…" at bounding box center [327, 164] width 593 height 248
type input "60"
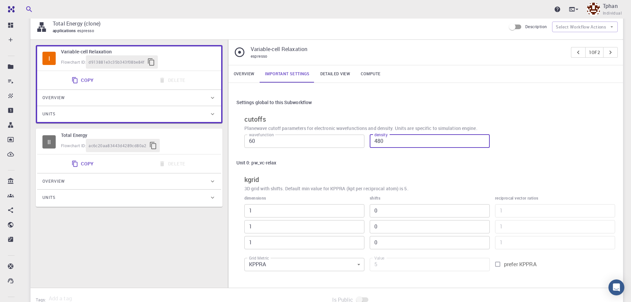
type input "480"
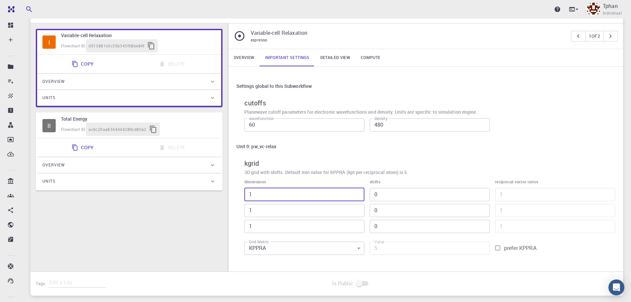
scroll to position [99, 0]
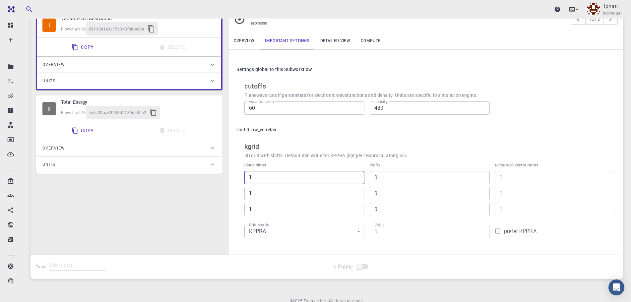
click at [330, 41] on link "Detailed view" at bounding box center [335, 40] width 40 height 17
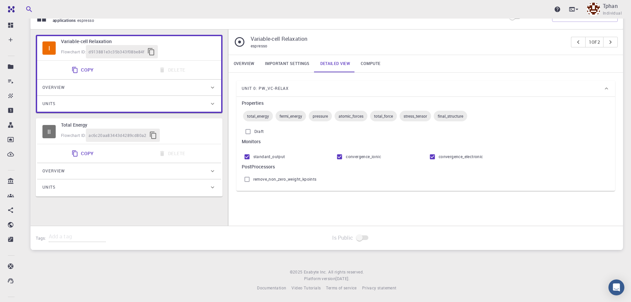
scroll to position [77, 0]
click at [375, 66] on link "Compute" at bounding box center [371, 63] width 30 height 17
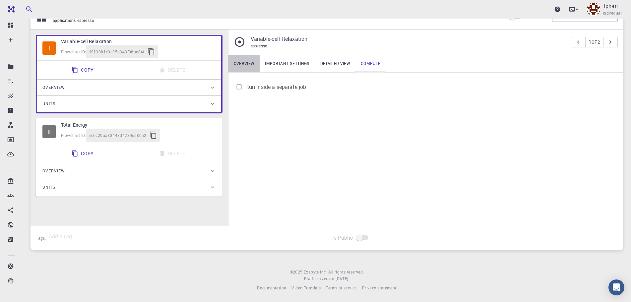
click at [240, 64] on link "Overview" at bounding box center [245, 63] width 32 height 17
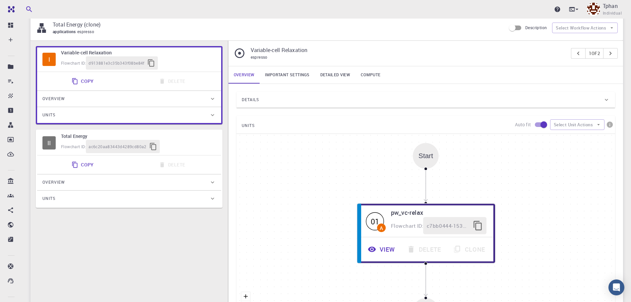
scroll to position [0, 0]
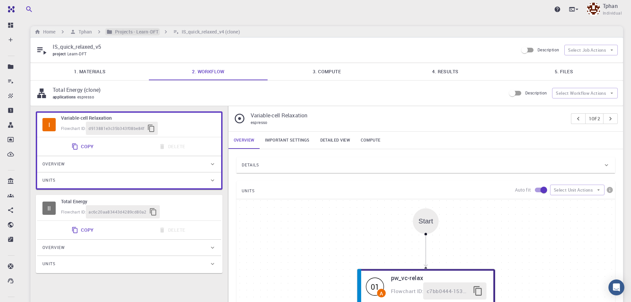
click at [142, 34] on h6 "Projects - Learn-DFT" at bounding box center [135, 31] width 46 height 7
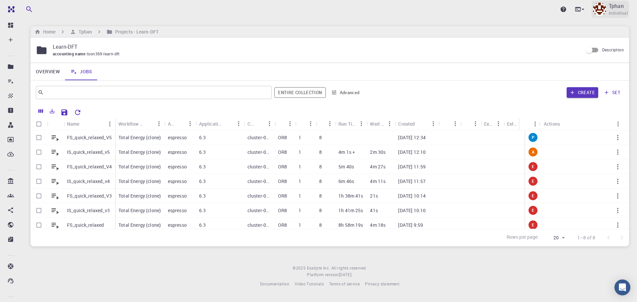
click at [620, 7] on p "Tphan" at bounding box center [616, 6] width 15 height 8
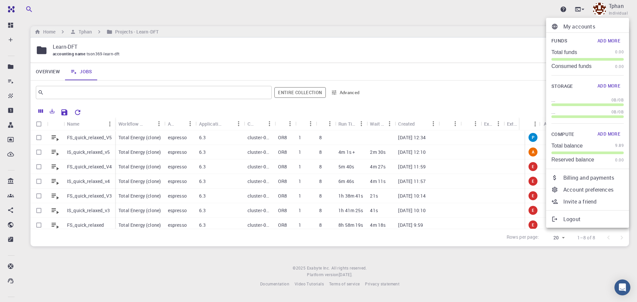
click at [475, 24] on div at bounding box center [318, 151] width 637 height 302
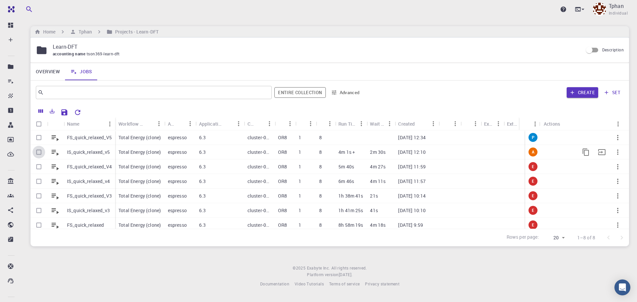
click at [39, 153] on input "Select row" at bounding box center [39, 152] width 13 height 13
checkbox input "true"
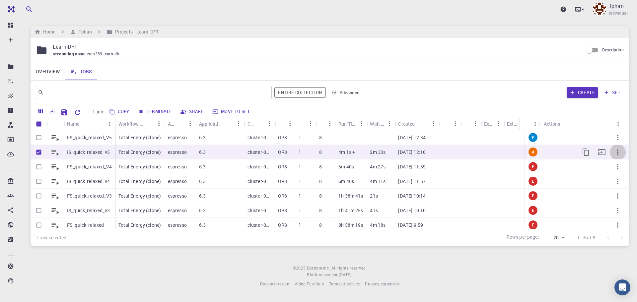
click at [614, 152] on icon "button" at bounding box center [618, 152] width 8 height 8
click at [619, 180] on span "Terminate" at bounding box center [616, 179] width 19 height 7
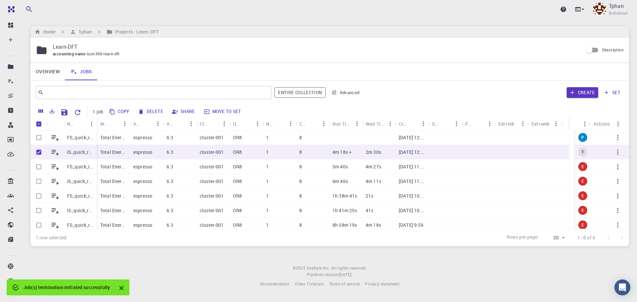
click at [120, 113] on button "Copy" at bounding box center [119, 111] width 25 height 11
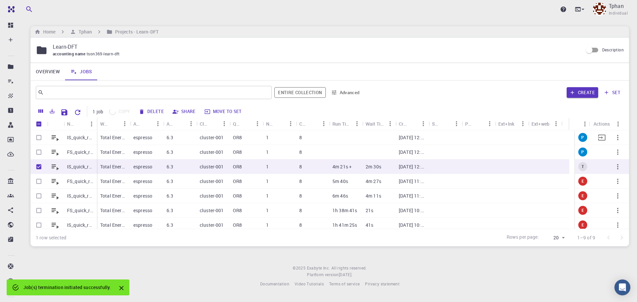
checkbox input "false"
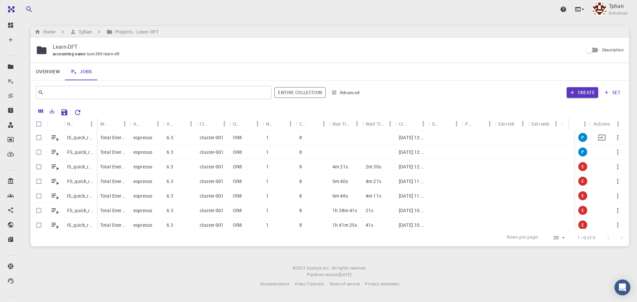
click at [74, 138] on p "IS_quick_relaxed_v5 (clone)" at bounding box center [80, 137] width 27 height 7
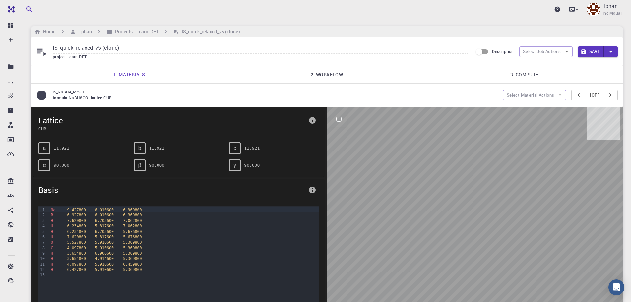
click at [122, 50] on input "IS_quick_relaxed_v5 (clone)" at bounding box center [260, 48] width 415 height 11
type input "IS_quick_relaxed_v6"
click at [319, 73] on link "2. Workflow" at bounding box center [327, 74] width 198 height 17
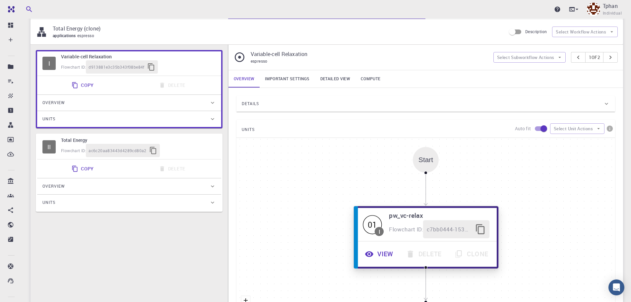
scroll to position [133, 0]
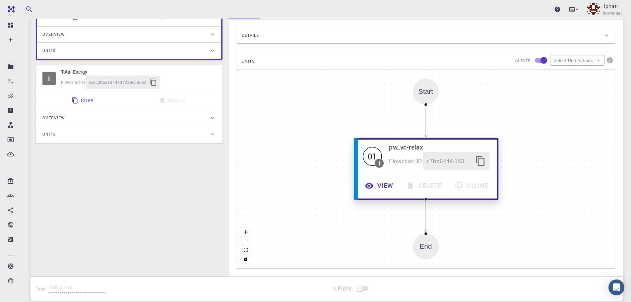
click at [391, 189] on button "View" at bounding box center [379, 186] width 41 height 18
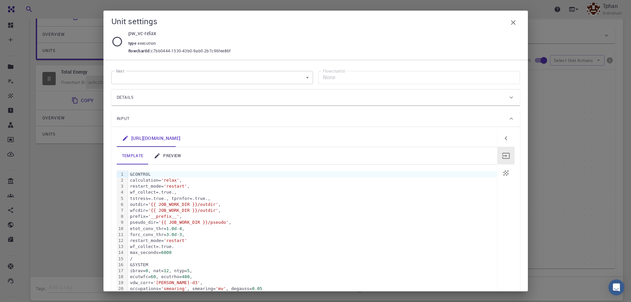
drag, startPoint x: 185, startPoint y: 247, endPoint x: 180, endPoint y: 248, distance: 5.8
click at [185, 247] on div "wf_collect=.true." at bounding box center [312, 247] width 369 height 6
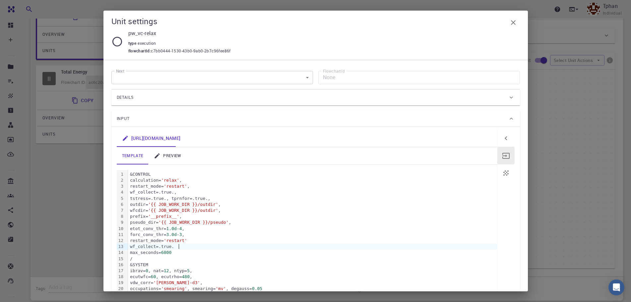
click at [179, 248] on div "wf_collect=.true." at bounding box center [312, 247] width 369 height 6
drag, startPoint x: 0, startPoint y: 0, endPoint x: 179, endPoint y: 248, distance: 305.7
click at [173, 245] on div "wf_collect=.true." at bounding box center [312, 247] width 369 height 6
drag, startPoint x: 139, startPoint y: 241, endPoint x: 191, endPoint y: 241, distance: 52.1
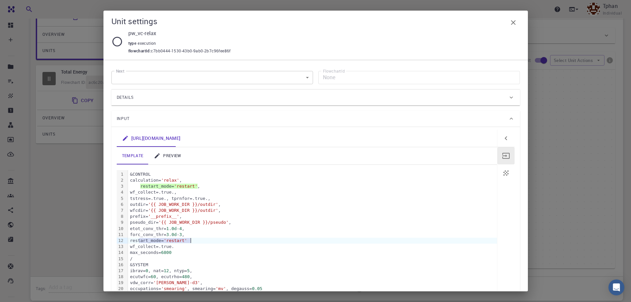
click at [191, 241] on div "restart_mode= 'restart'" at bounding box center [312, 241] width 369 height 6
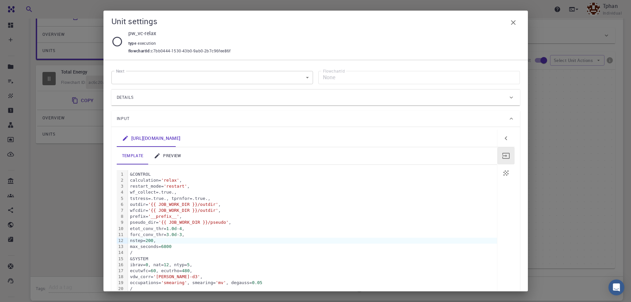
click at [187, 247] on div "max_seconds= 6800" at bounding box center [312, 247] width 369 height 6
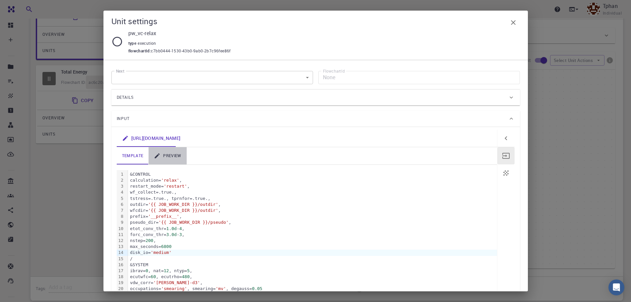
click at [174, 155] on link "preview" at bounding box center [168, 155] width 38 height 17
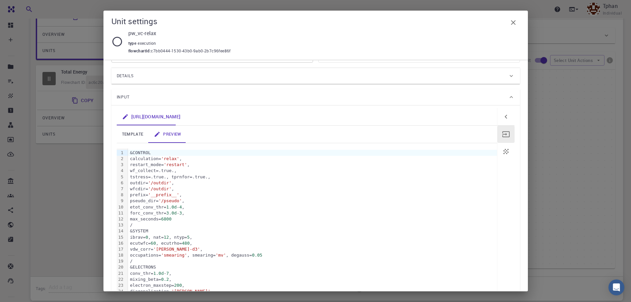
scroll to position [33, 0]
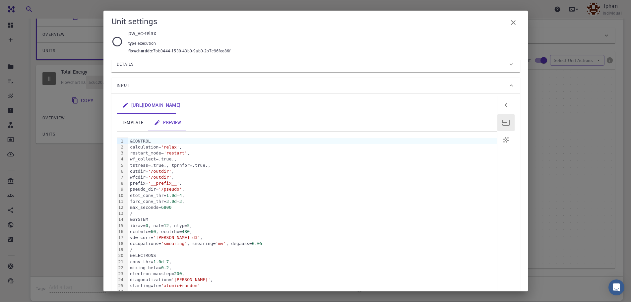
click at [135, 124] on link "template" at bounding box center [133, 122] width 32 height 17
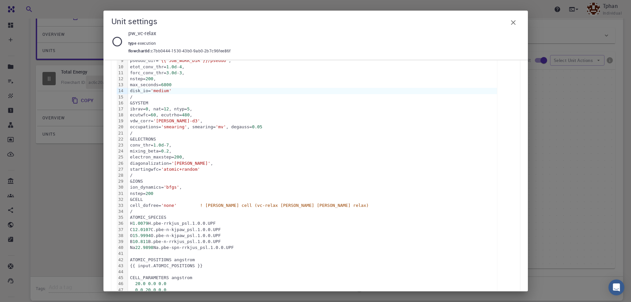
scroll to position [199, 0]
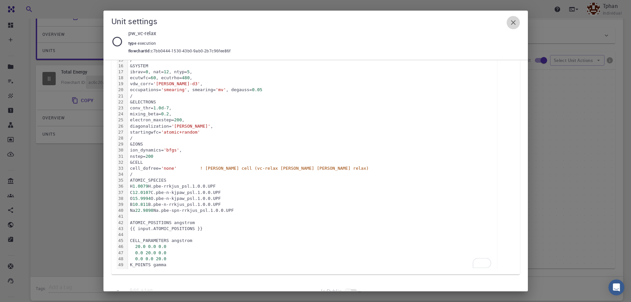
click at [515, 26] on button "button" at bounding box center [513, 22] width 13 height 13
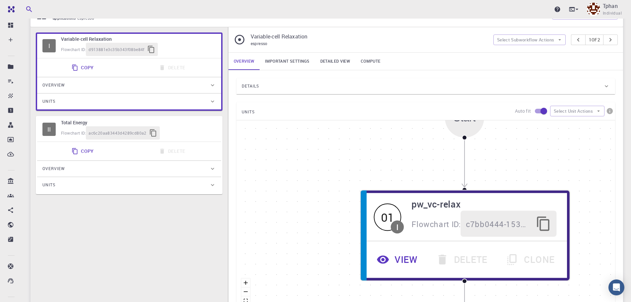
scroll to position [66, 0]
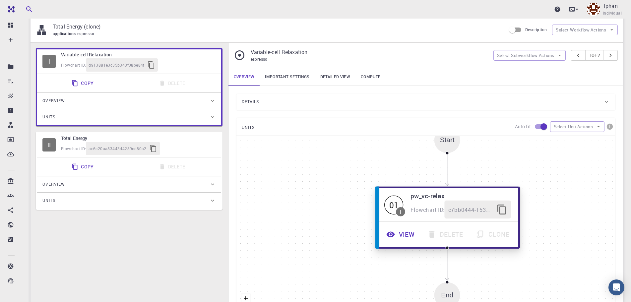
click at [405, 235] on button "View" at bounding box center [401, 235] width 41 height 18
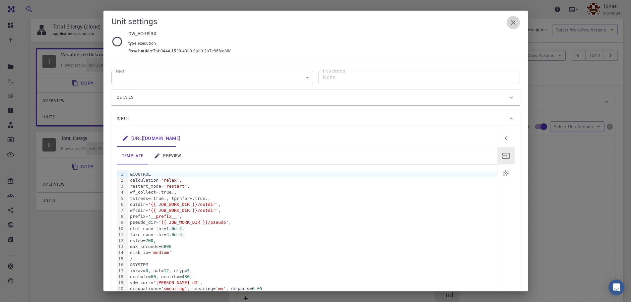
click at [515, 22] on icon "button" at bounding box center [513, 23] width 8 height 8
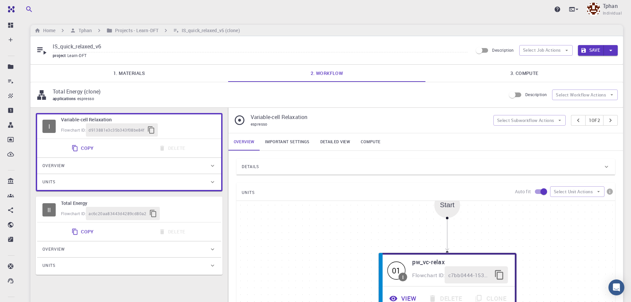
scroll to position [0, 0]
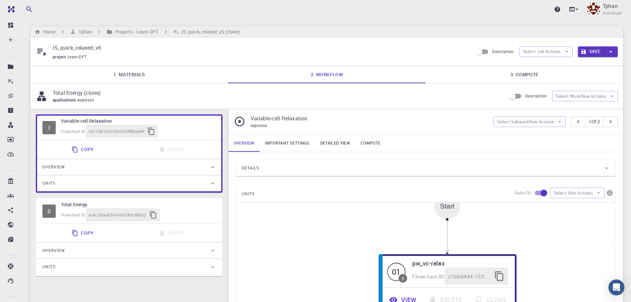
click at [289, 145] on link "Important settings" at bounding box center [287, 143] width 55 height 17
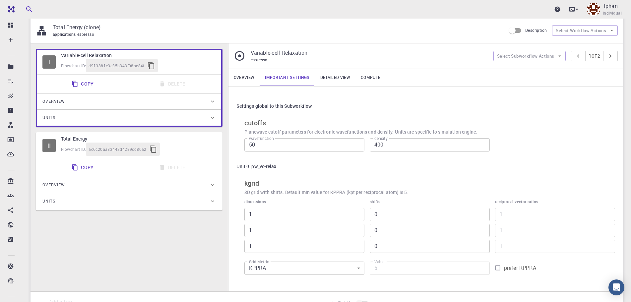
scroll to position [66, 0]
click at [267, 145] on input "50" at bounding box center [304, 144] width 120 height 13
type input "60"
type input "480"
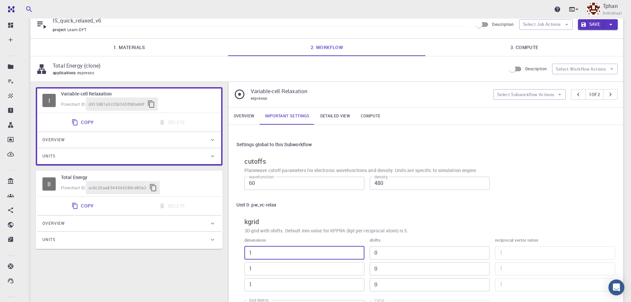
scroll to position [0, 0]
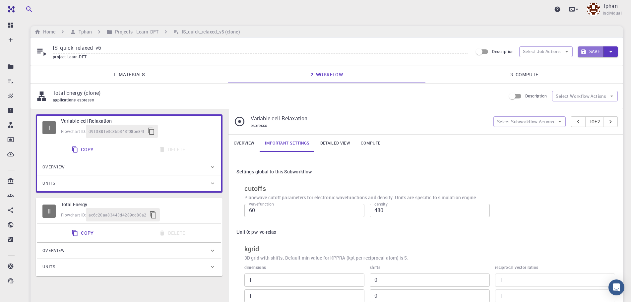
click at [591, 50] on button "Save" at bounding box center [591, 51] width 26 height 11
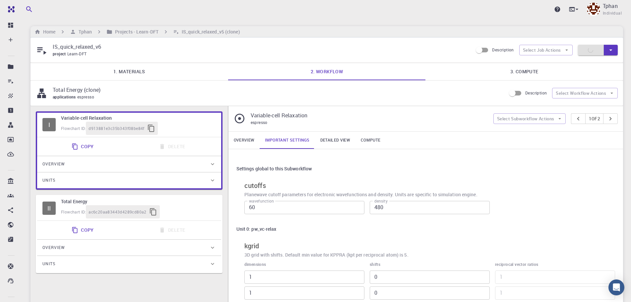
type input "50"
type input "400"
type input "1"
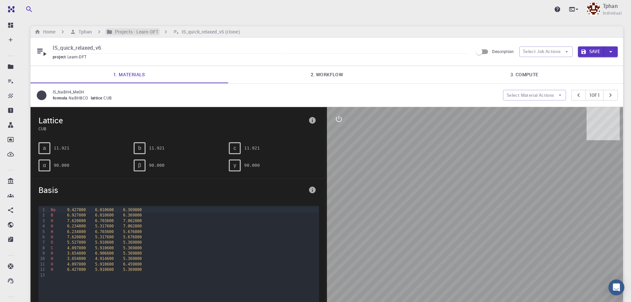
click at [155, 31] on h6 "Projects - Learn-DFT" at bounding box center [135, 31] width 46 height 7
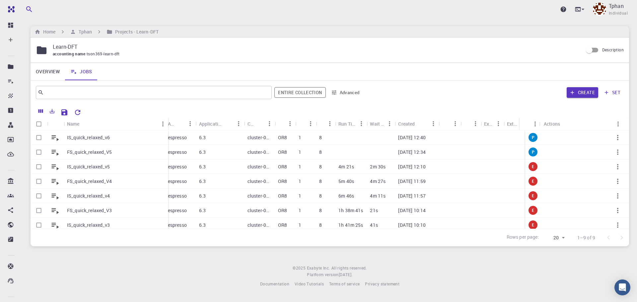
drag, startPoint x: 114, startPoint y: 122, endPoint x: 167, endPoint y: 120, distance: 53.1
click at [167, 120] on div "Name" at bounding box center [168, 123] width 7 height 13
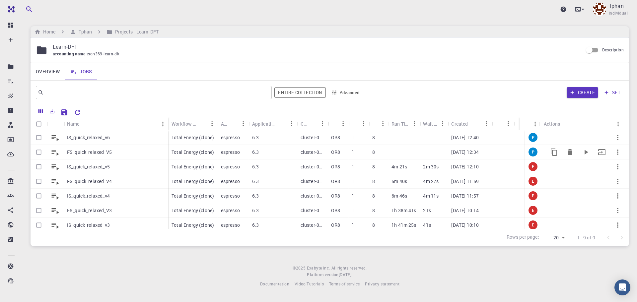
click at [39, 152] on input "Select row" at bounding box center [39, 152] width 13 height 13
checkbox input "true"
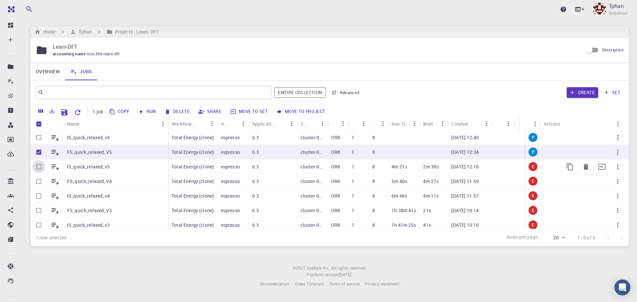
click at [38, 167] on input "Select row" at bounding box center [39, 167] width 13 height 13
checkbox input "true"
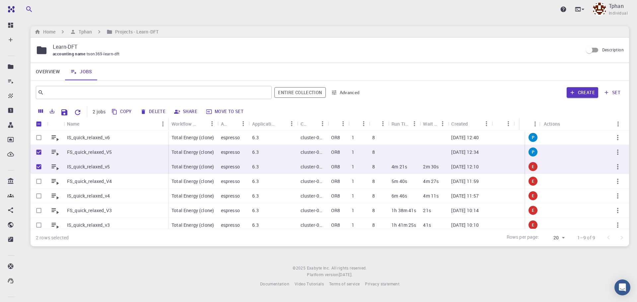
click at [157, 111] on button "Delete" at bounding box center [153, 111] width 30 height 11
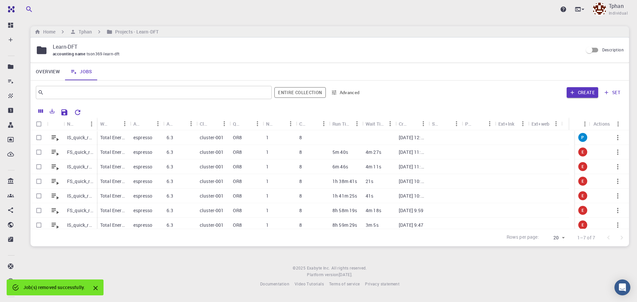
checkbox input "false"
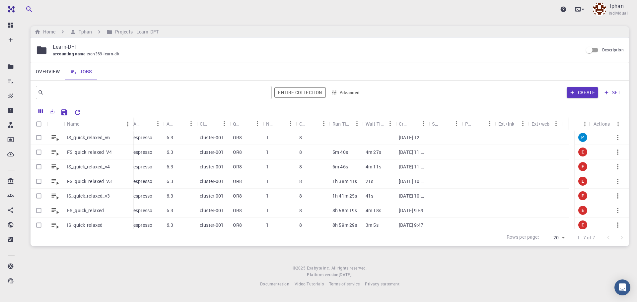
drag, startPoint x: 95, startPoint y: 122, endPoint x: 131, endPoint y: 121, distance: 36.2
click at [131, 121] on div "Name" at bounding box center [133, 123] width 7 height 13
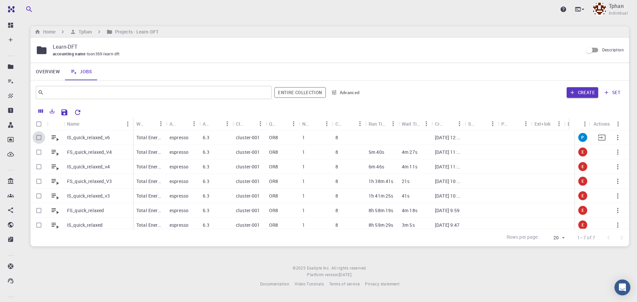
click at [41, 138] on input "Select row" at bounding box center [39, 137] width 13 height 13
checkbox input "true"
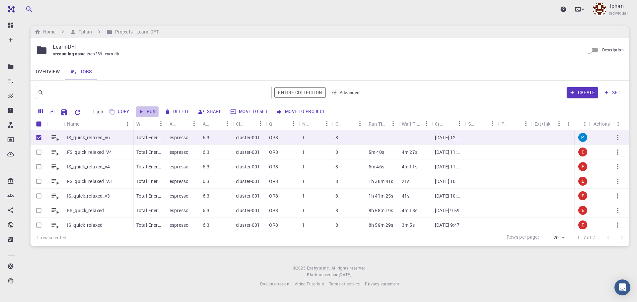
click at [148, 110] on button "Run" at bounding box center [147, 111] width 23 height 11
checkbox input "false"
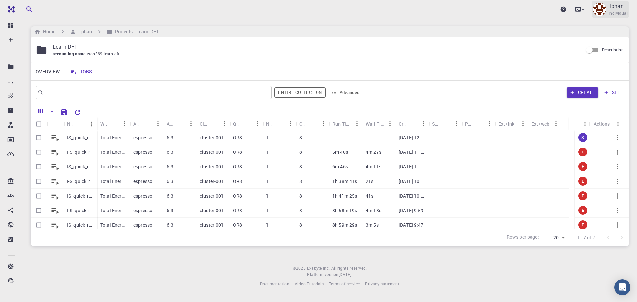
click at [617, 9] on p "Tphan" at bounding box center [616, 6] width 15 height 8
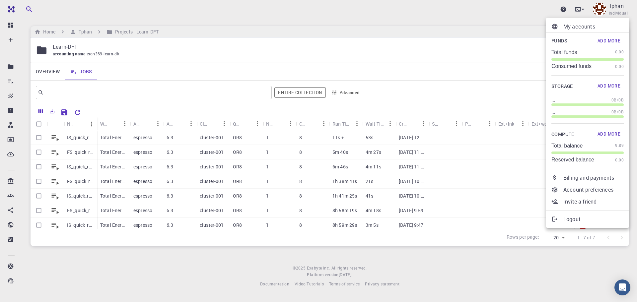
click at [489, 55] on div at bounding box center [318, 151] width 637 height 302
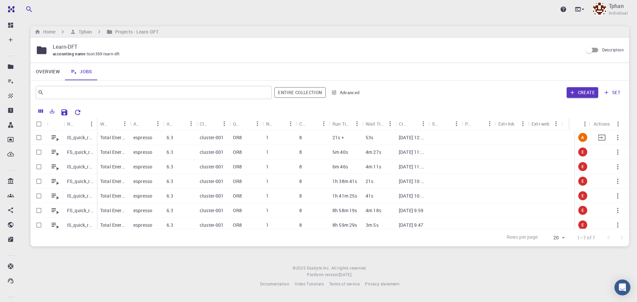
click at [497, 137] on div at bounding box center [511, 137] width 33 height 15
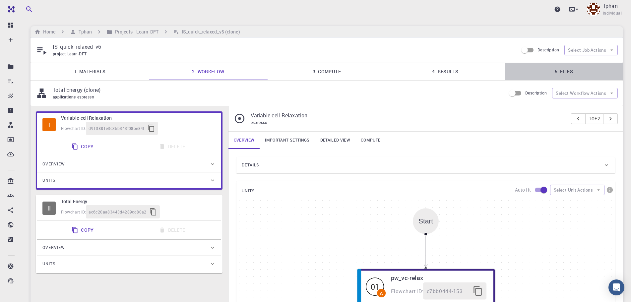
click at [567, 72] on link "5. Files" at bounding box center [564, 71] width 118 height 17
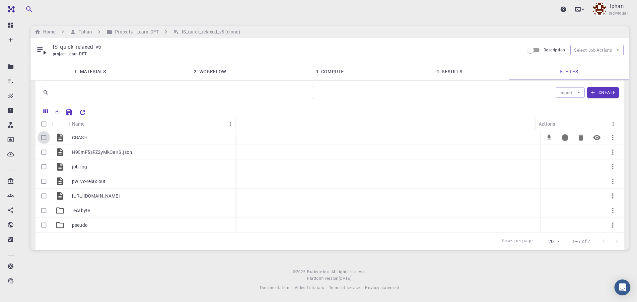
click at [43, 139] on input "Select row" at bounding box center [43, 137] width 13 height 13
checkbox input "true"
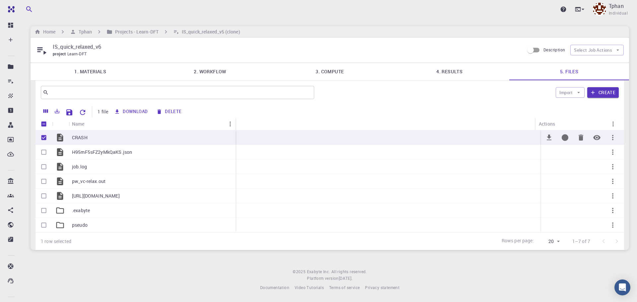
click at [597, 138] on icon "Preview" at bounding box center [596, 137] width 7 height 5
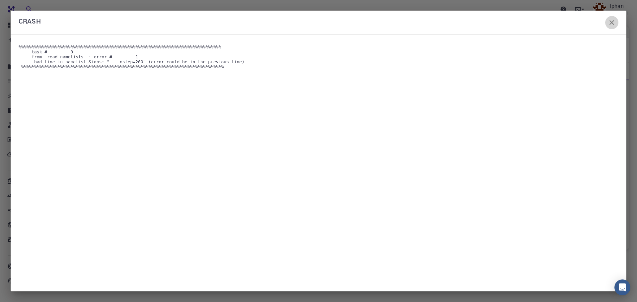
click at [609, 21] on icon "button" at bounding box center [612, 23] width 8 height 8
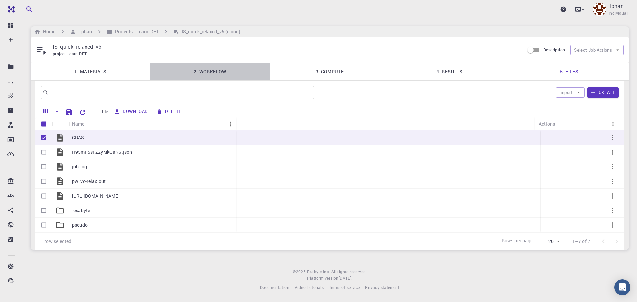
click at [214, 70] on link "2. Workflow" at bounding box center [210, 71] width 120 height 17
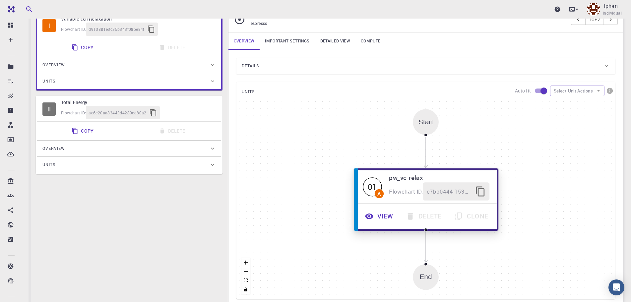
scroll to position [99, 0]
click at [383, 220] on button "View" at bounding box center [379, 216] width 41 height 18
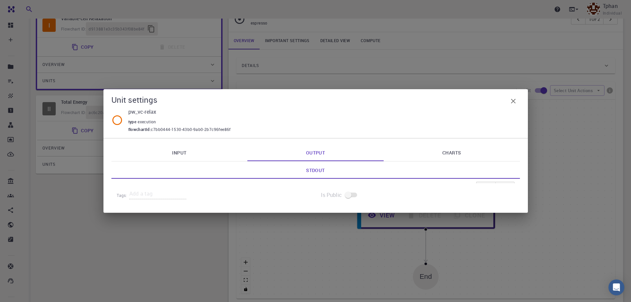
click at [188, 150] on link "Input" at bounding box center [179, 152] width 136 height 17
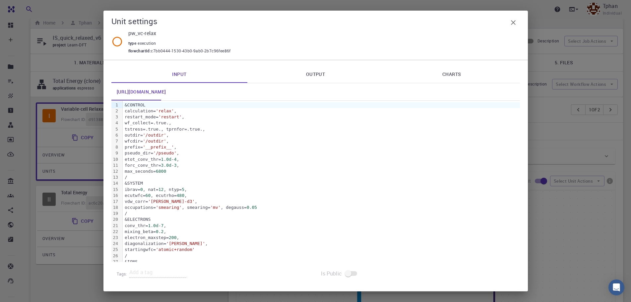
scroll to position [0, 0]
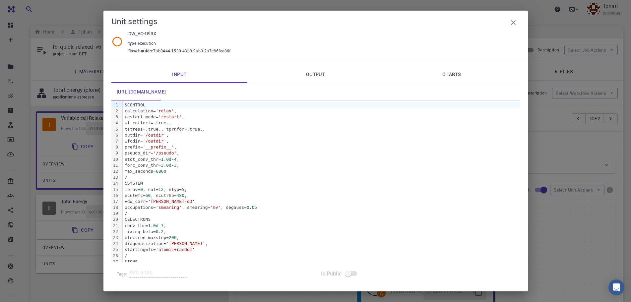
click at [329, 69] on link "Output" at bounding box center [315, 74] width 136 height 17
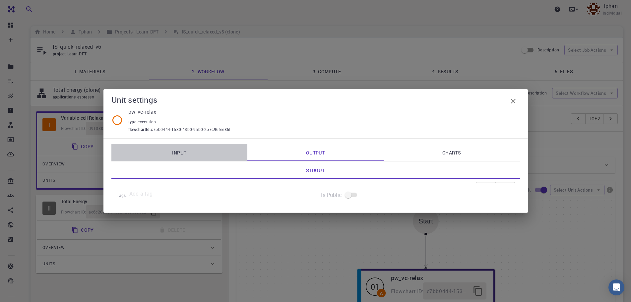
click at [182, 153] on link "Input" at bounding box center [179, 152] width 136 height 17
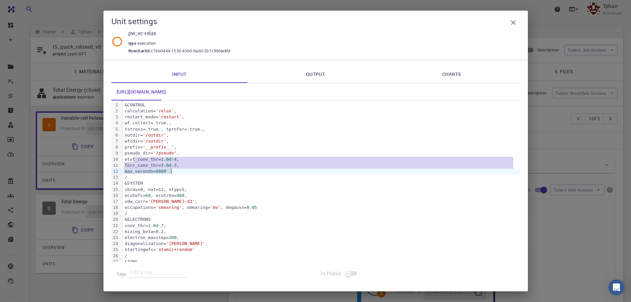
drag, startPoint x: 182, startPoint y: 165, endPoint x: 196, endPoint y: 172, distance: 15.9
click at [196, 172] on div "&CONTROL calculation= 'relax' , restart_mode= 'restart' , wf_collect=.true., ts…" at bounding box center [321, 277] width 397 height 353
click at [513, 25] on icon "button" at bounding box center [513, 23] width 8 height 8
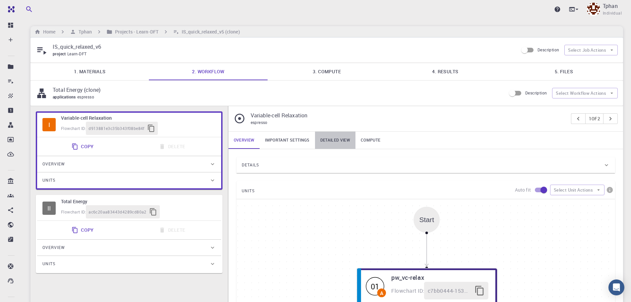
click at [333, 137] on link "Detailed view" at bounding box center [335, 140] width 40 height 17
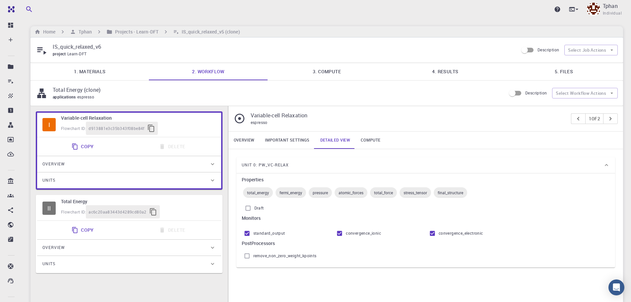
click at [342, 73] on link "3. Compute" at bounding box center [327, 71] width 118 height 17
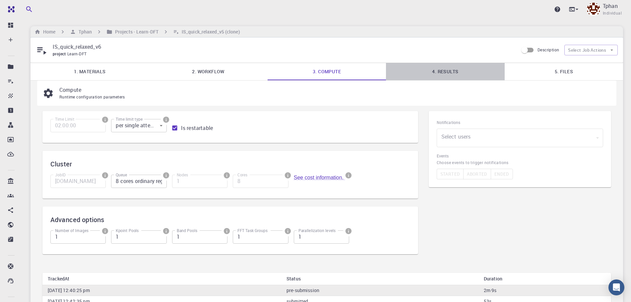
click at [438, 71] on link "4. Results" at bounding box center [445, 71] width 118 height 17
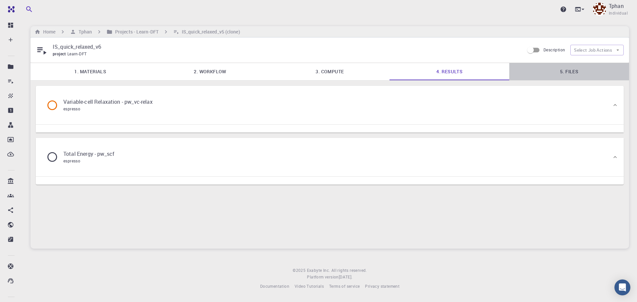
click at [568, 73] on link "5. Files" at bounding box center [569, 71] width 120 height 17
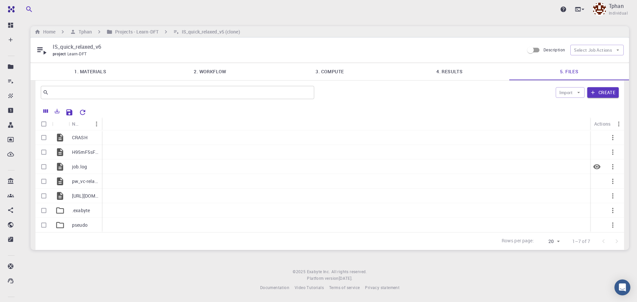
click at [45, 166] on input "Select row" at bounding box center [43, 167] width 13 height 13
checkbox input "true"
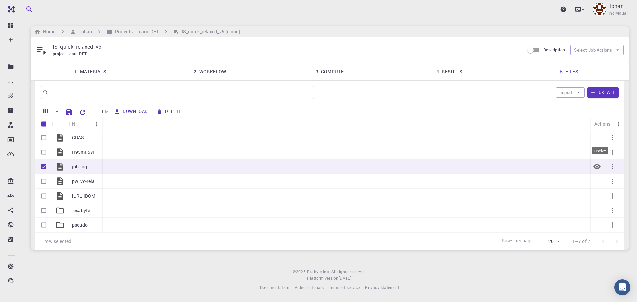
click at [594, 167] on button "Preview" at bounding box center [597, 167] width 16 height 16
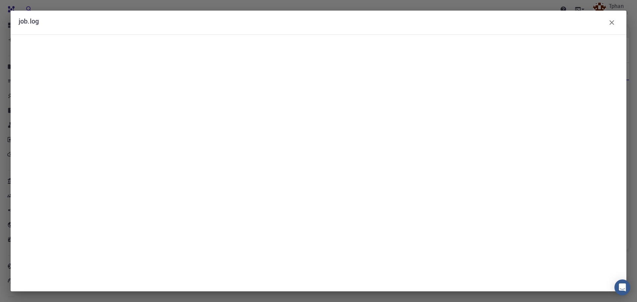
drag, startPoint x: 479, startPoint y: 20, endPoint x: 449, endPoint y: 237, distance: 219.6
click at [445, 262] on div "job.log" at bounding box center [319, 151] width 616 height 281
click at [616, 22] on button "button" at bounding box center [611, 22] width 13 height 13
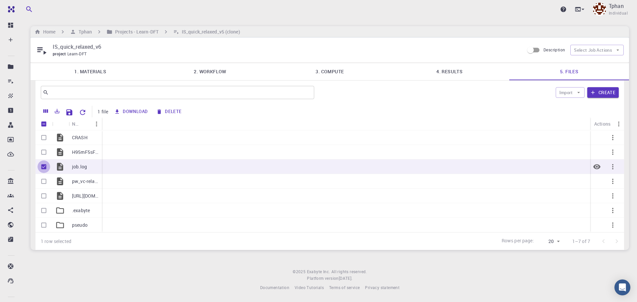
click at [43, 168] on input "Unselect row" at bounding box center [43, 167] width 13 height 13
checkbox input "false"
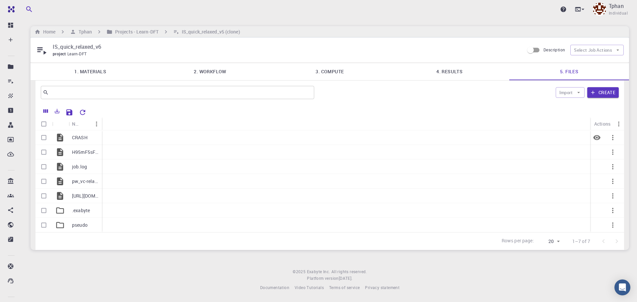
click at [42, 141] on input "Select row" at bounding box center [43, 137] width 13 height 13
checkbox input "true"
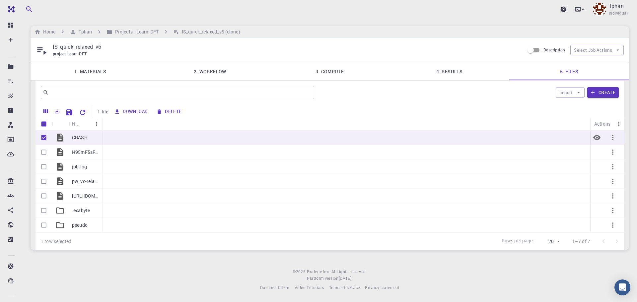
click at [597, 139] on icon "Preview" at bounding box center [596, 137] width 7 height 5
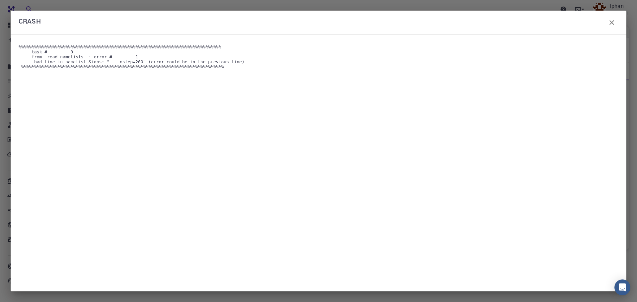
click at [615, 24] on icon "button" at bounding box center [612, 23] width 8 height 8
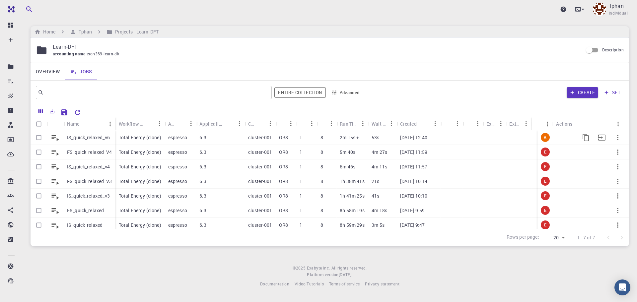
click at [37, 137] on input "Select row" at bounding box center [39, 137] width 13 height 13
checkbox input "true"
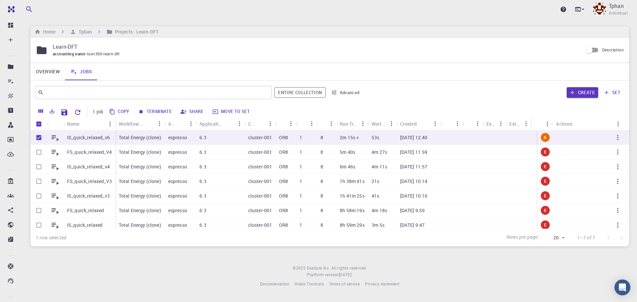
click at [160, 110] on button "Terminate" at bounding box center [155, 111] width 38 height 11
checkbox input "false"
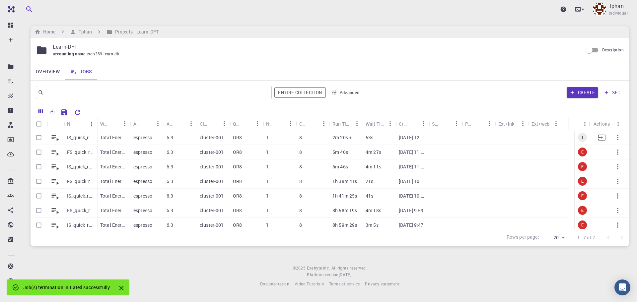
click at [38, 138] on input "Select row" at bounding box center [39, 137] width 13 height 13
checkbox input "true"
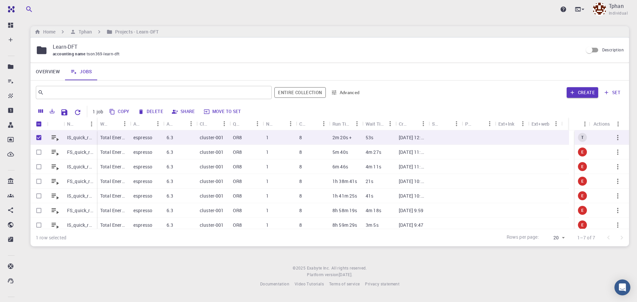
click at [123, 112] on button "Copy" at bounding box center [119, 111] width 25 height 11
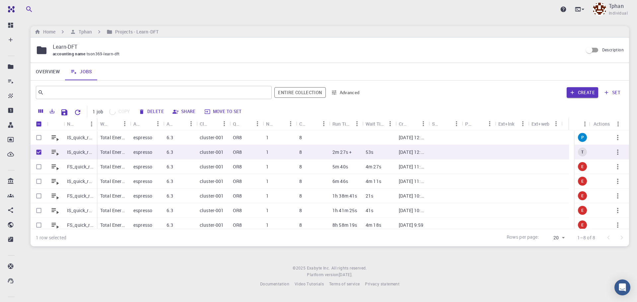
checkbox input "false"
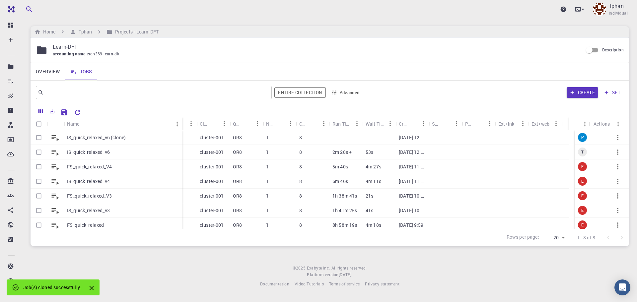
drag, startPoint x: 94, startPoint y: 125, endPoint x: 180, endPoint y: 125, distance: 85.6
click at [180, 125] on div "Name" at bounding box center [183, 123] width 7 height 13
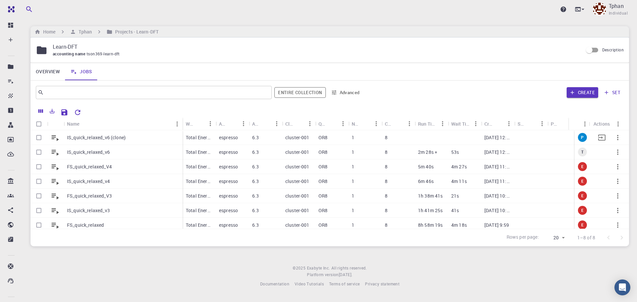
click at [92, 139] on p "IS_quick_relaxed_v6 (clone)" at bounding box center [96, 137] width 59 height 7
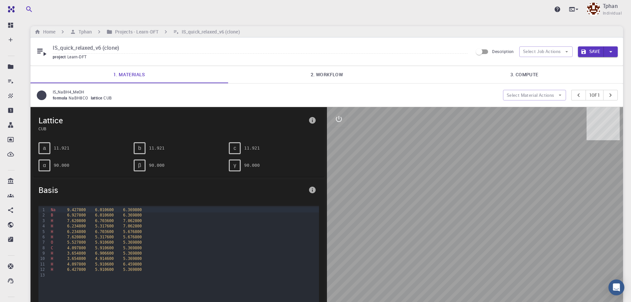
click at [125, 51] on input "IS_quick_relaxed_v6 (clone)" at bounding box center [260, 48] width 415 height 11
type input "IS_quick_relaxed_v5"
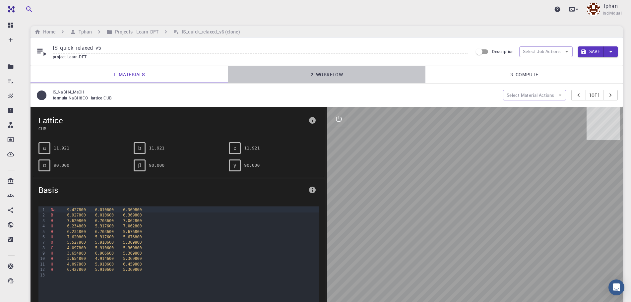
click at [325, 76] on link "2. Workflow" at bounding box center [327, 74] width 198 height 17
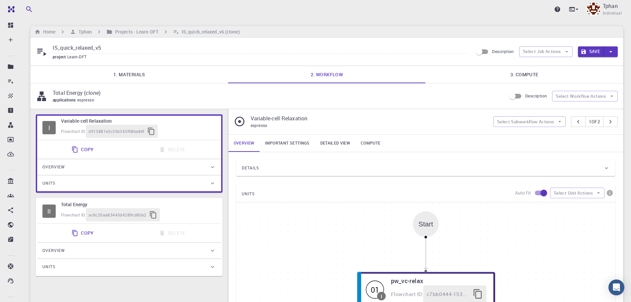
click at [595, 52] on button "Save" at bounding box center [591, 51] width 26 height 11
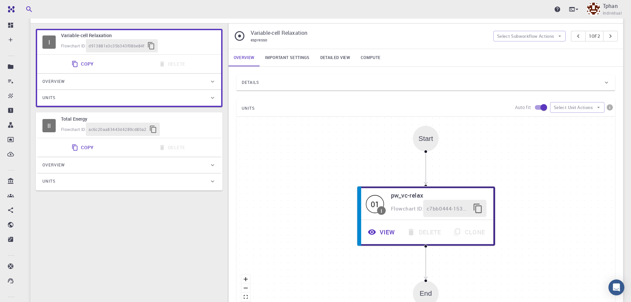
scroll to position [133, 0]
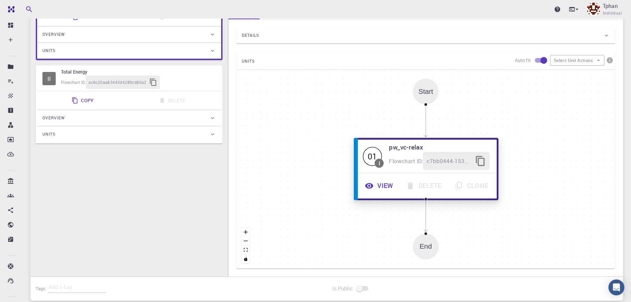
click at [384, 186] on button "View" at bounding box center [379, 186] width 41 height 18
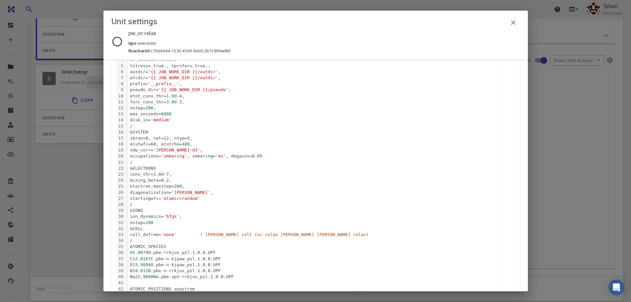
click at [163, 221] on div "nstep= 200" at bounding box center [312, 223] width 369 height 6
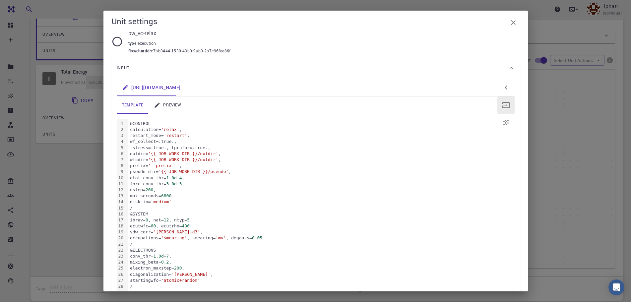
scroll to position [0, 0]
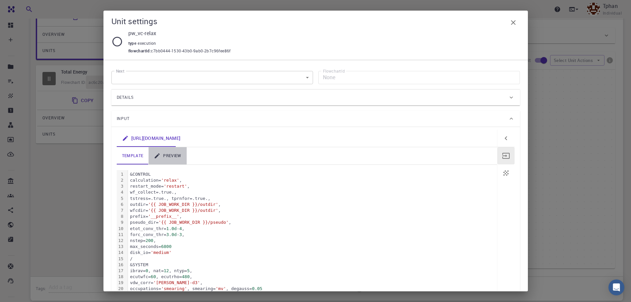
click at [177, 155] on link "preview" at bounding box center [168, 155] width 38 height 17
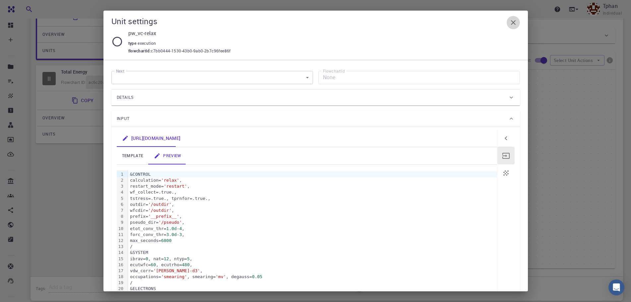
click at [515, 23] on icon "button" at bounding box center [513, 23] width 8 height 8
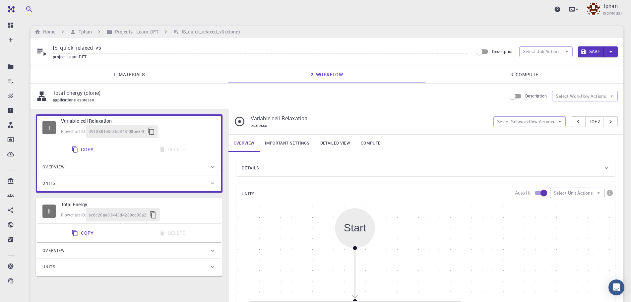
click at [594, 51] on button "Save" at bounding box center [591, 51] width 26 height 11
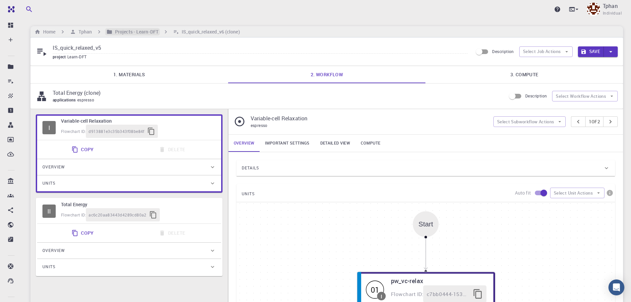
click at [149, 34] on h6 "Projects - Learn-DFT" at bounding box center [135, 31] width 46 height 7
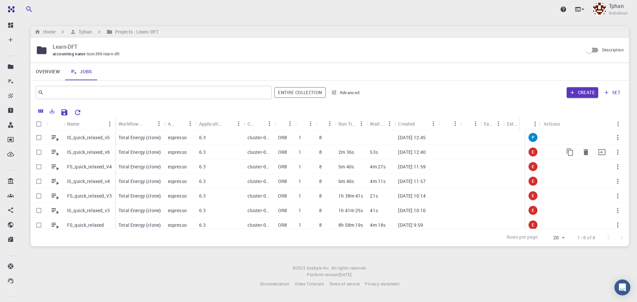
click at [41, 153] on input "Select row" at bounding box center [39, 152] width 13 height 13
checkbox input "true"
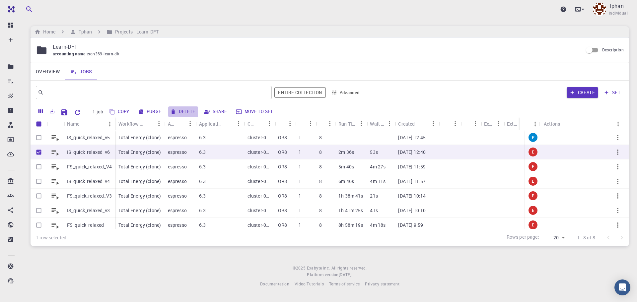
click at [186, 111] on button "Delete" at bounding box center [183, 111] width 30 height 11
checkbox input "false"
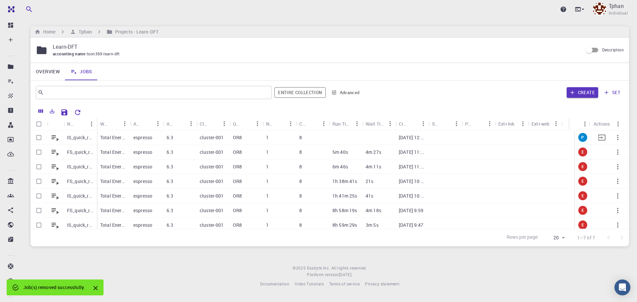
click at [35, 138] on input "Select row" at bounding box center [39, 137] width 13 height 13
checkbox input "true"
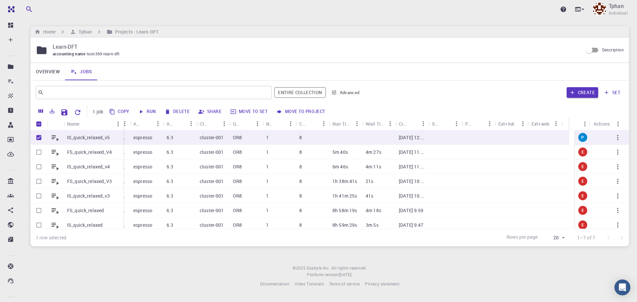
drag, startPoint x: 96, startPoint y: 122, endPoint x: 122, endPoint y: 126, distance: 26.6
click at [122, 126] on div "Name" at bounding box center [124, 123] width 7 height 13
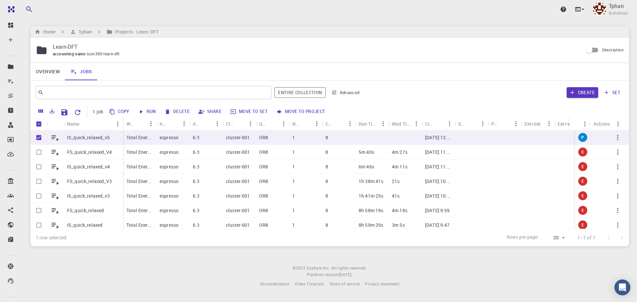
click at [152, 114] on button "Run" at bounding box center [147, 111] width 23 height 11
checkbox input "false"
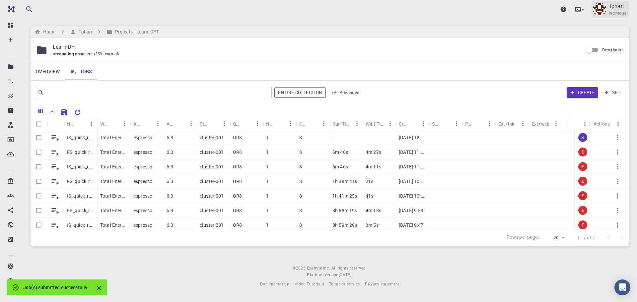
click at [621, 6] on p "Tphan" at bounding box center [616, 6] width 15 height 8
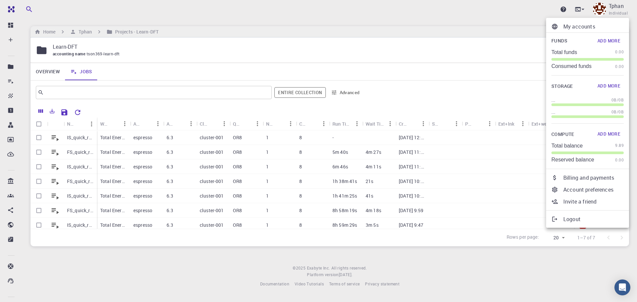
click at [477, 66] on div at bounding box center [318, 151] width 637 height 302
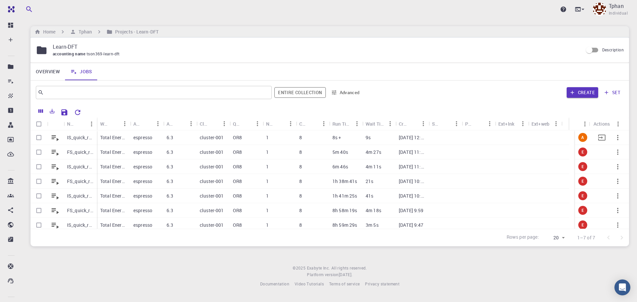
click at [481, 137] on div at bounding box center [478, 137] width 33 height 15
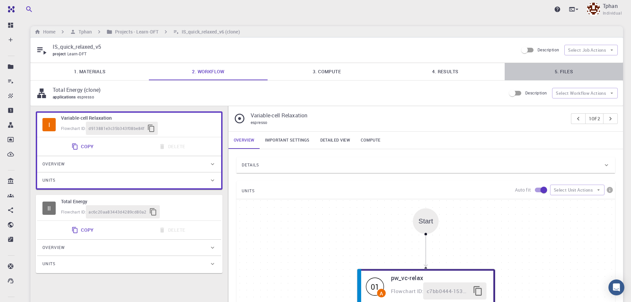
click at [577, 67] on link "5. Files" at bounding box center [564, 71] width 118 height 17
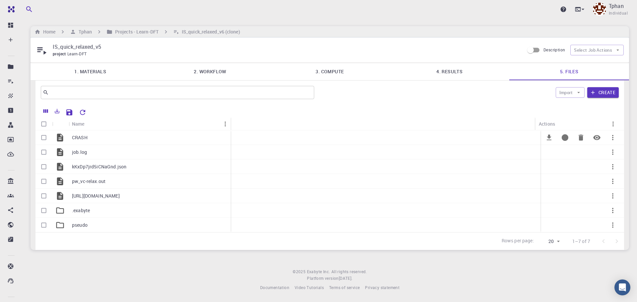
click at [44, 137] on input "Select row" at bounding box center [43, 137] width 13 height 13
checkbox input "true"
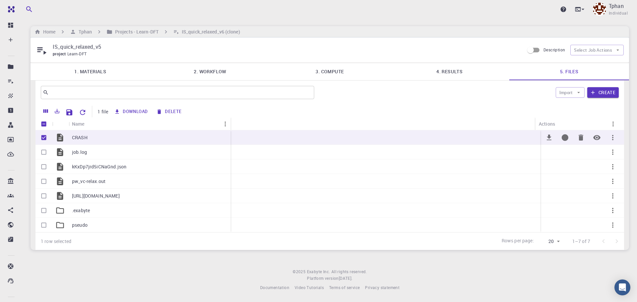
click at [598, 137] on icon "Preview" at bounding box center [597, 138] width 8 height 8
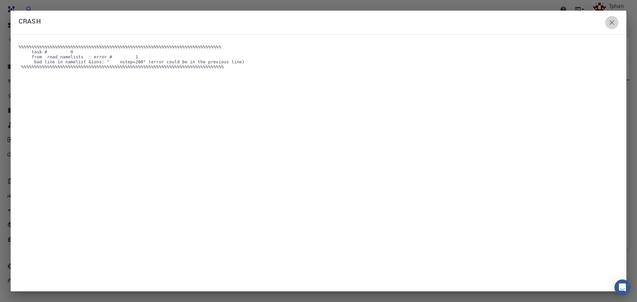
click at [611, 24] on icon "button" at bounding box center [611, 22] width 5 height 5
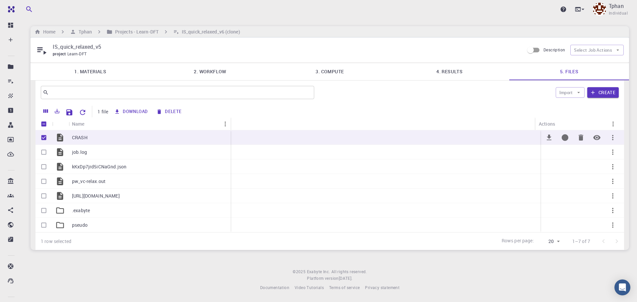
drag, startPoint x: 397, startPoint y: 144, endPoint x: 397, endPoint y: 139, distance: 4.4
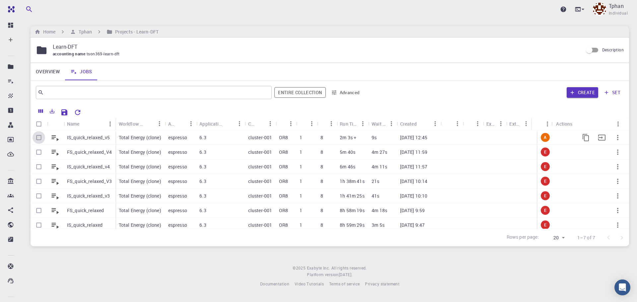
click at [36, 139] on input "Select row" at bounding box center [39, 137] width 13 height 13
checkbox input "true"
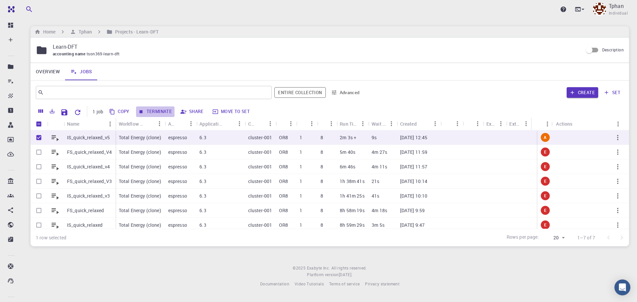
click at [157, 111] on button "Terminate" at bounding box center [155, 111] width 38 height 11
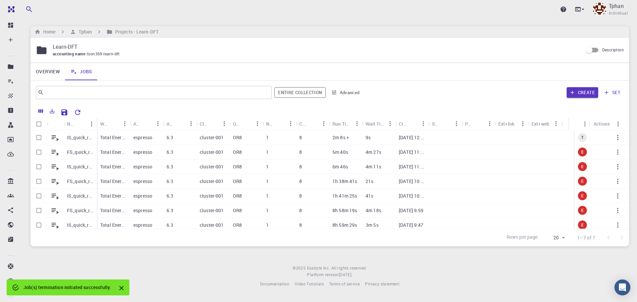
checkbox input "false"
click at [35, 134] on input "Select row" at bounding box center [39, 137] width 13 height 13
checkbox input "true"
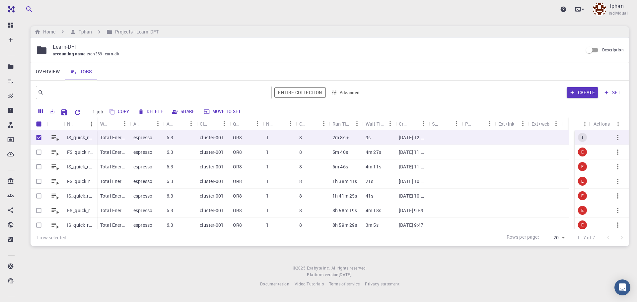
click at [123, 111] on button "Copy" at bounding box center [119, 111] width 25 height 11
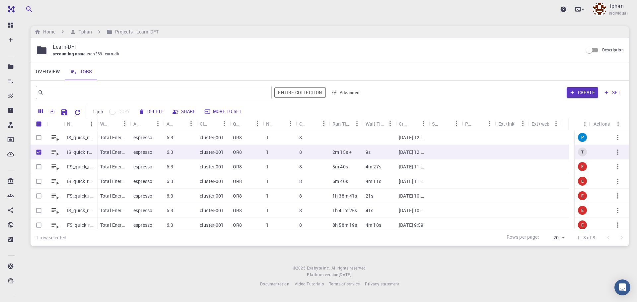
checkbox input "false"
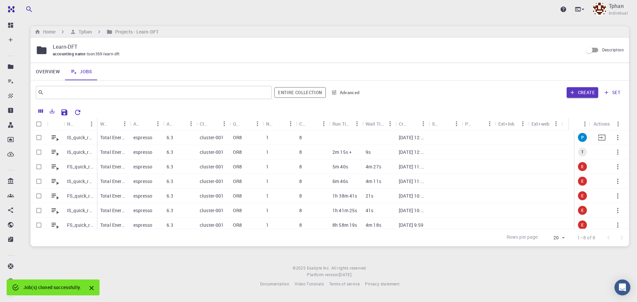
click at [74, 138] on p "IS_quick_relaxed_v5 (clone)" at bounding box center [80, 137] width 27 height 7
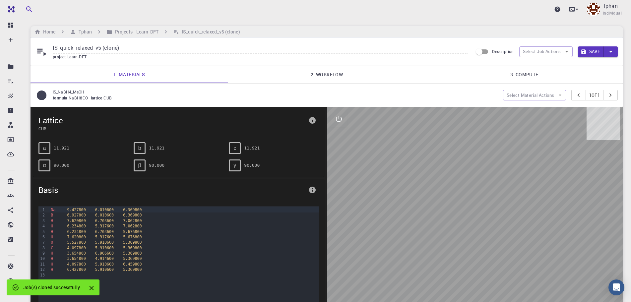
click at [128, 45] on input "IS_quick_relaxed_v5 (clone)" at bounding box center [260, 48] width 415 height 11
click at [390, 45] on input "IS_quick_relaxed_v6" at bounding box center [260, 48] width 415 height 11
type input "IS_quick_relaxed_v6"
click at [327, 75] on link "2. Workflow" at bounding box center [327, 74] width 198 height 17
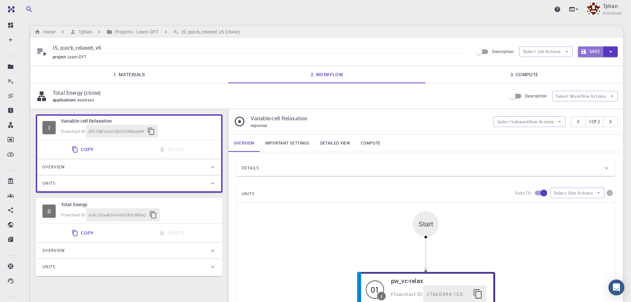
click at [593, 51] on button "Save" at bounding box center [591, 51] width 26 height 11
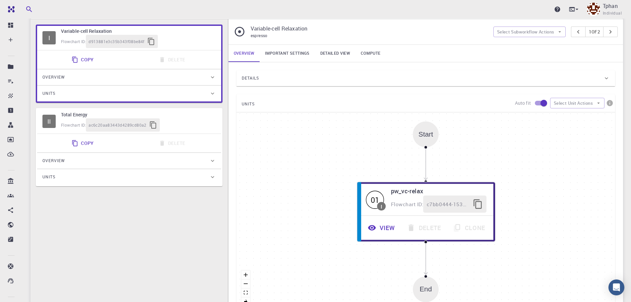
scroll to position [99, 0]
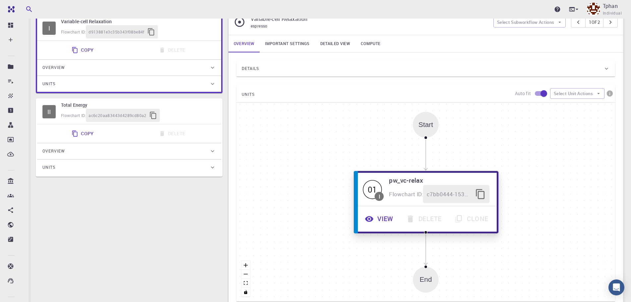
click at [385, 224] on button "View" at bounding box center [379, 219] width 41 height 18
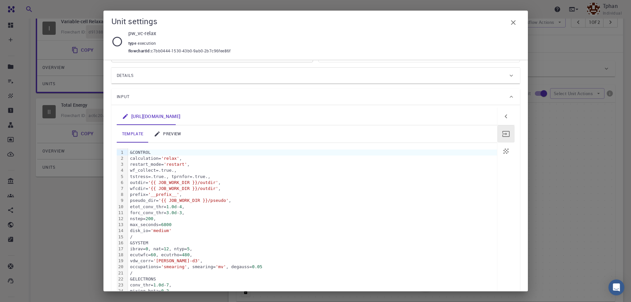
scroll to position [0, 0]
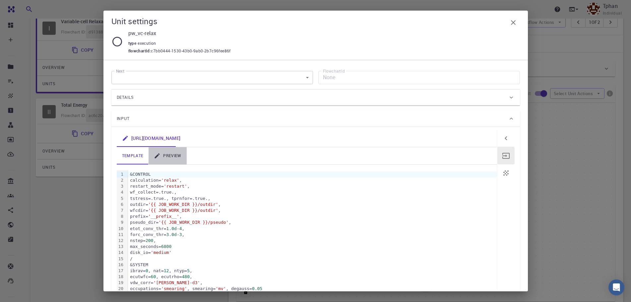
click at [170, 152] on link "preview" at bounding box center [168, 155] width 38 height 17
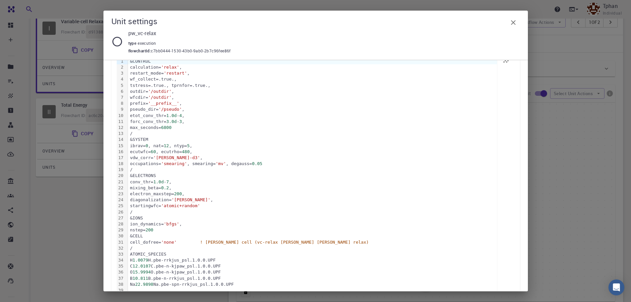
scroll to position [33, 0]
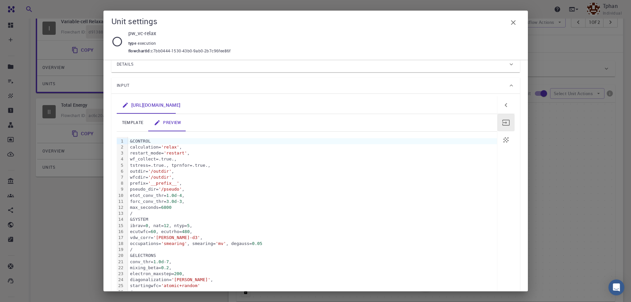
click at [134, 123] on link "template" at bounding box center [133, 122] width 32 height 17
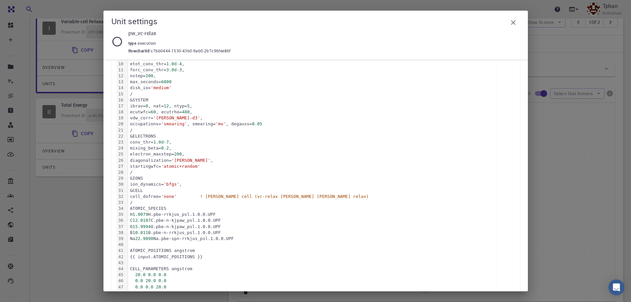
scroll to position [166, 0]
click at [188, 184] on div "ion_dynamics= 'bfgs' ," at bounding box center [312, 183] width 369 height 6
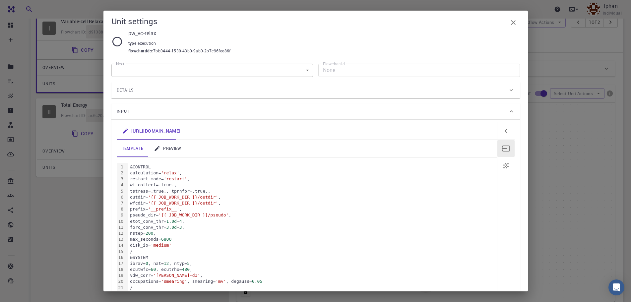
scroll to position [0, 0]
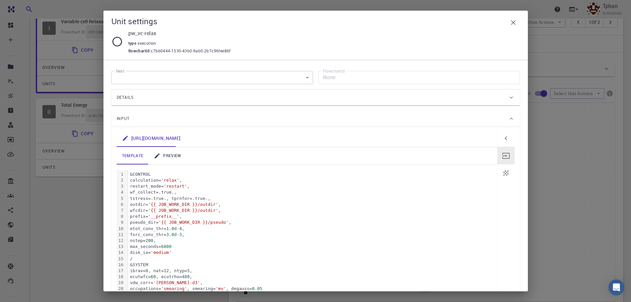
click at [169, 156] on link "preview" at bounding box center [168, 155] width 38 height 17
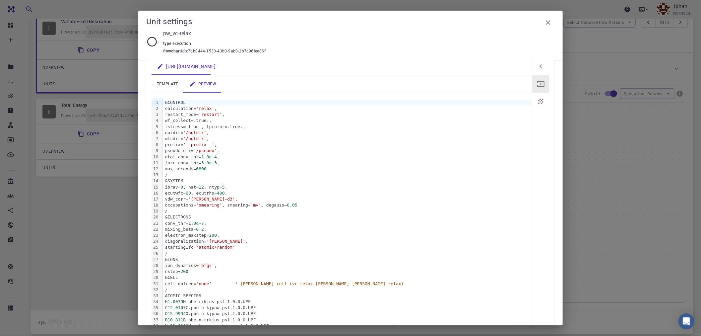
scroll to position [62, 0]
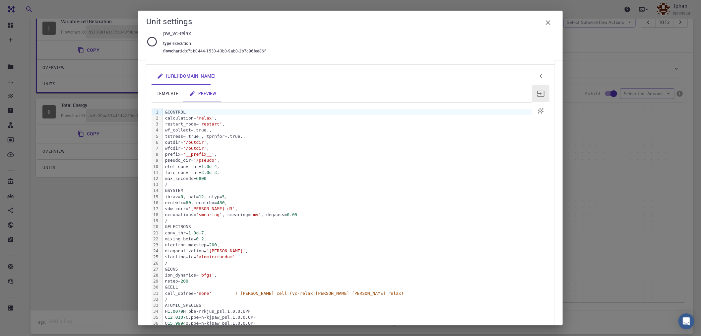
click at [171, 92] on link "template" at bounding box center [168, 93] width 32 height 17
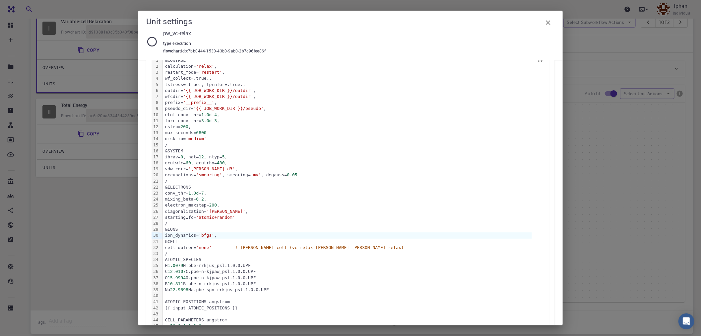
scroll to position [30, 0]
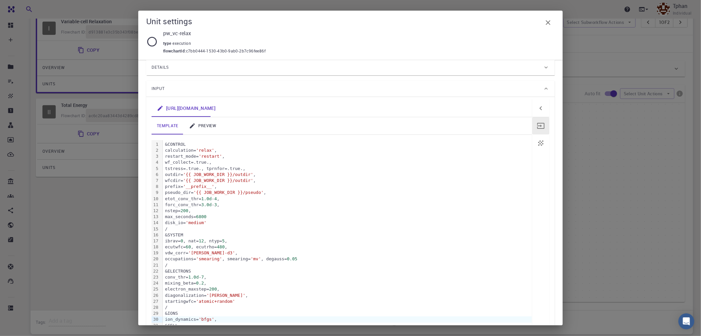
click at [555, 25] on div at bounding box center [548, 22] width 13 height 13
click at [546, 24] on icon "button" at bounding box center [548, 23] width 8 height 8
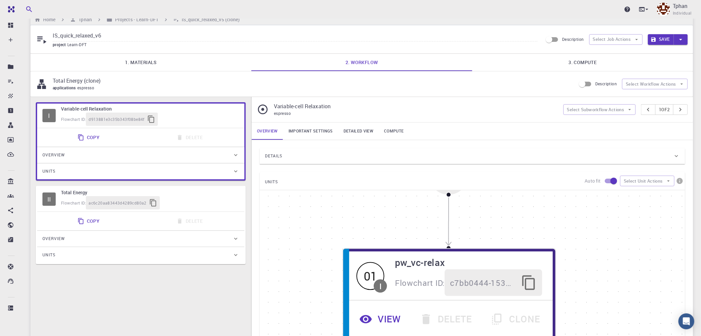
scroll to position [0, 0]
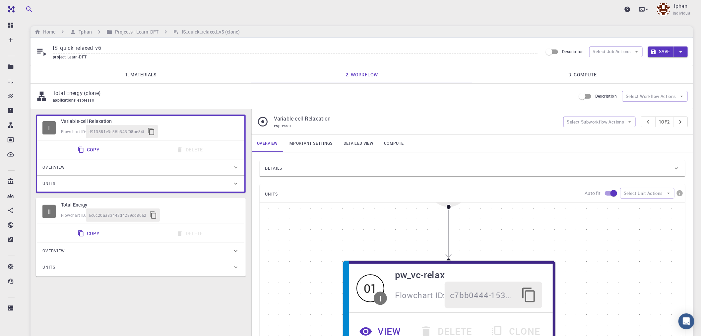
click at [631, 52] on button "Save" at bounding box center [661, 51] width 26 height 11
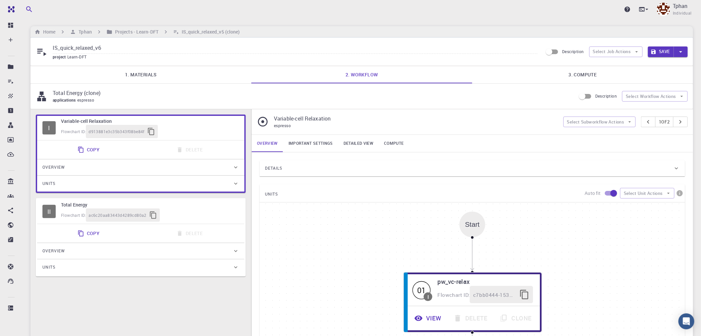
click at [631, 51] on icon "button" at bounding box center [680, 51] width 7 height 7
click at [631, 65] on li "Save & Exit" at bounding box center [667, 66] width 38 height 12
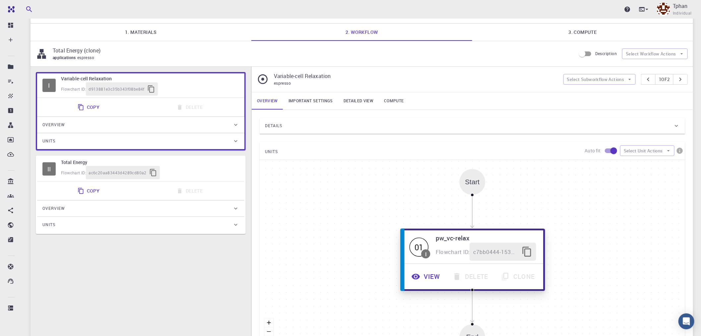
scroll to position [110, 0]
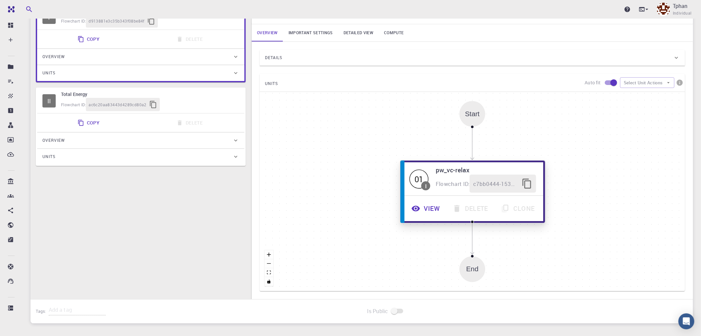
click at [432, 208] on button "View" at bounding box center [426, 208] width 41 height 18
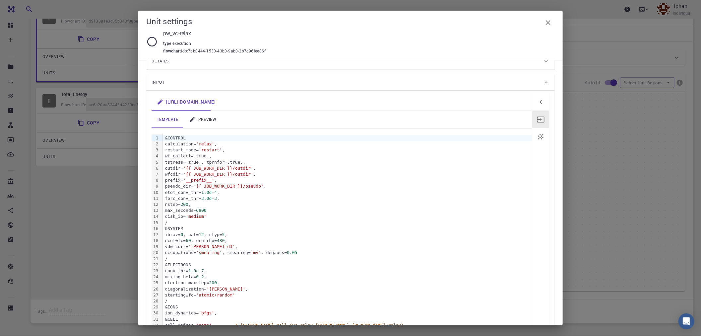
scroll to position [74, 0]
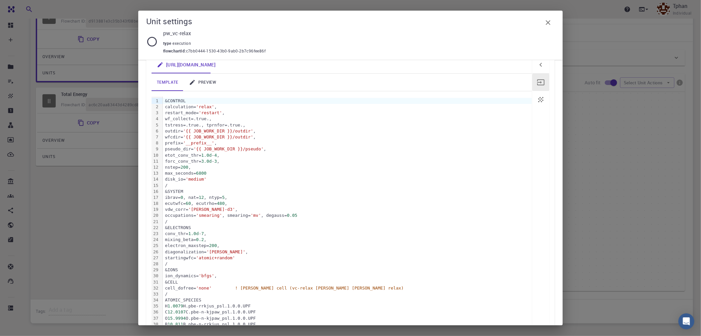
click at [206, 84] on link "preview" at bounding box center [203, 82] width 38 height 17
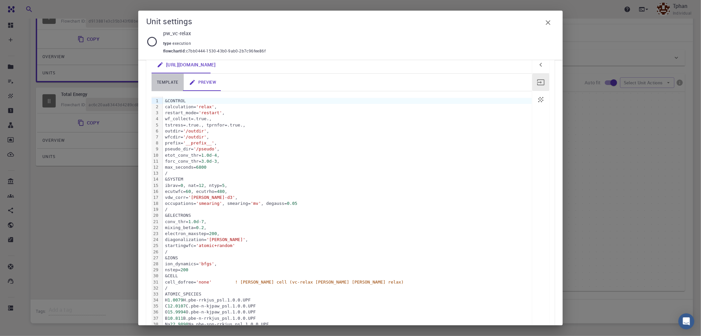
click at [163, 79] on link "template" at bounding box center [168, 82] width 32 height 17
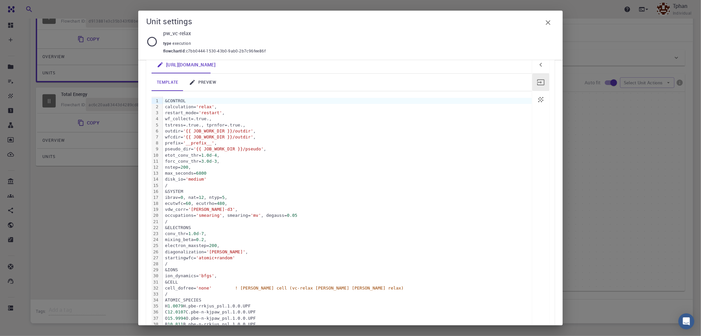
scroll to position [177, 0]
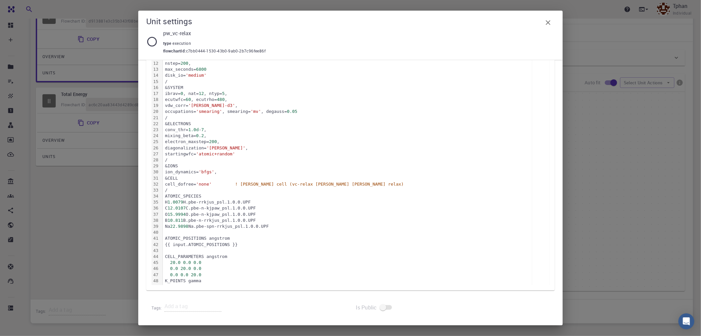
click at [549, 23] on icon "button" at bounding box center [548, 22] width 5 height 5
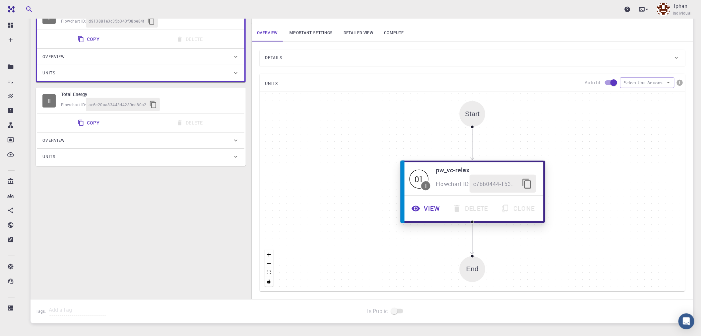
click at [433, 207] on button "View" at bounding box center [426, 208] width 41 height 18
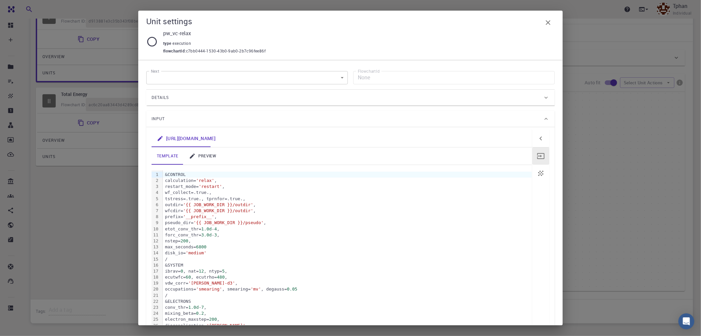
click at [214, 154] on link "preview" at bounding box center [203, 155] width 38 height 17
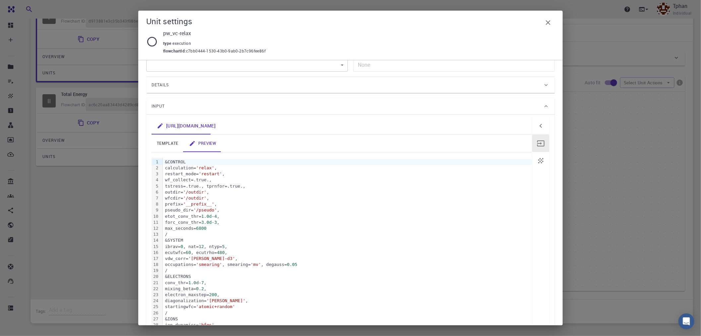
scroll to position [0, 0]
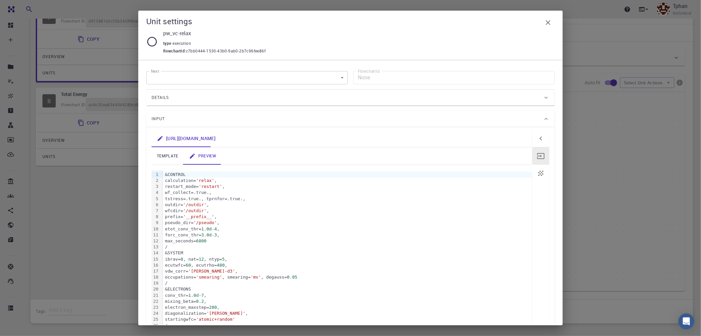
click at [171, 157] on link "template" at bounding box center [168, 155] width 32 height 17
